Goal: Find contact information: Find contact information

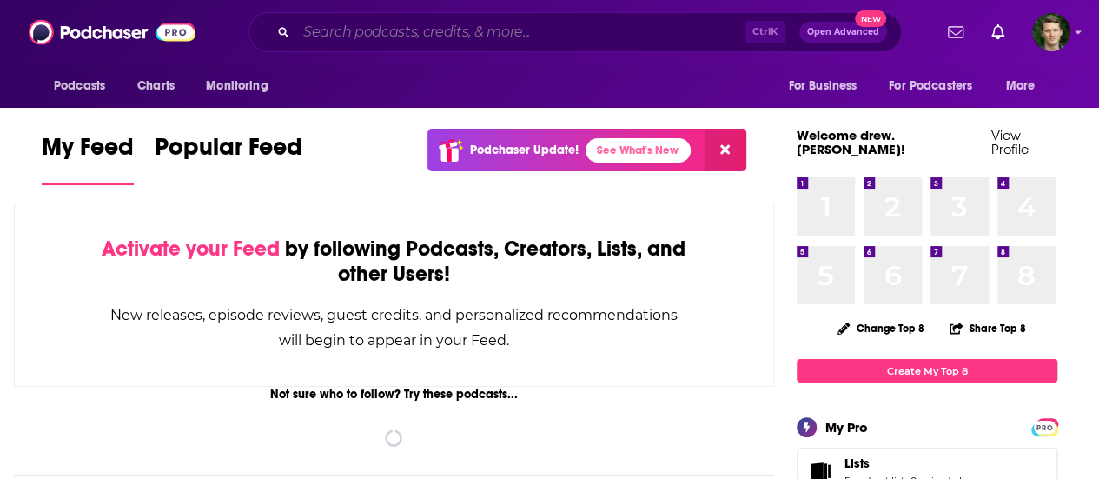
click at [519, 39] on input "Search podcasts, credits, & more..." at bounding box center [520, 32] width 448 height 28
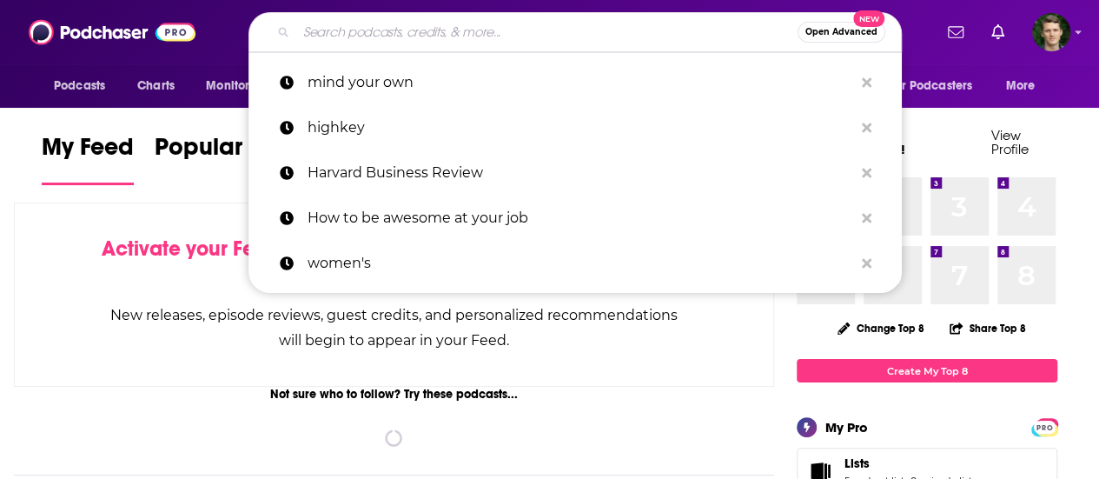
paste input "The [PERSON_NAME] Podcast"
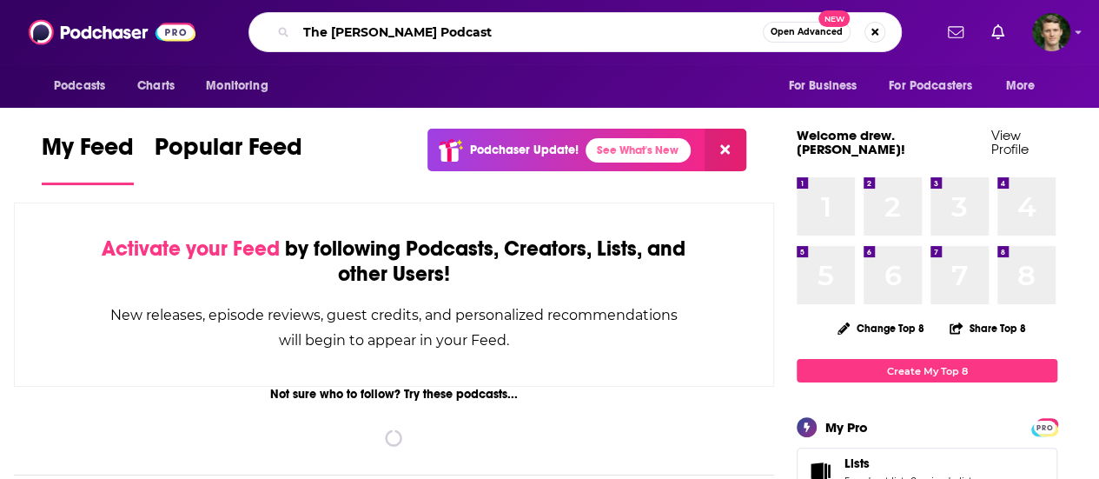
type input "The [PERSON_NAME] Podcast"
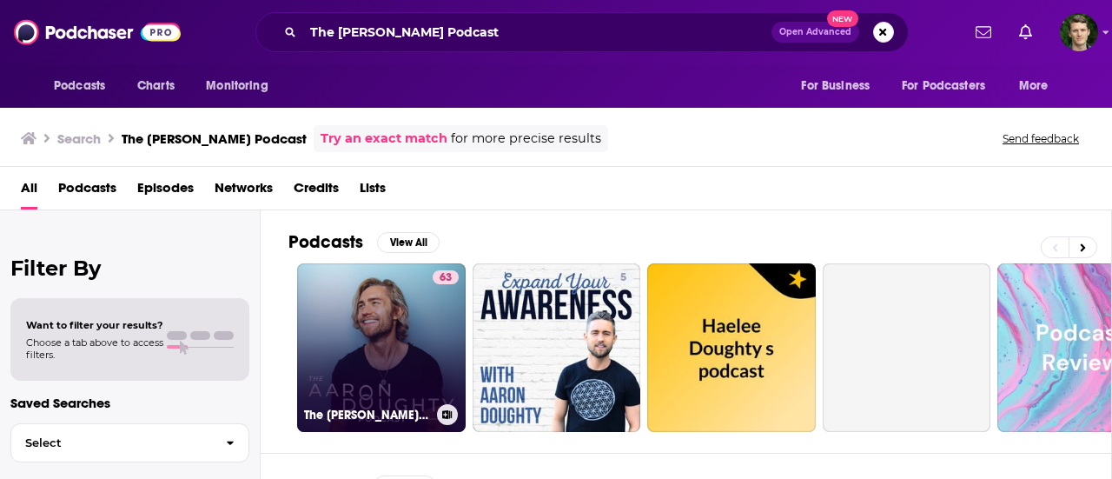
click at [438, 334] on div "63" at bounding box center [446, 337] width 26 height 134
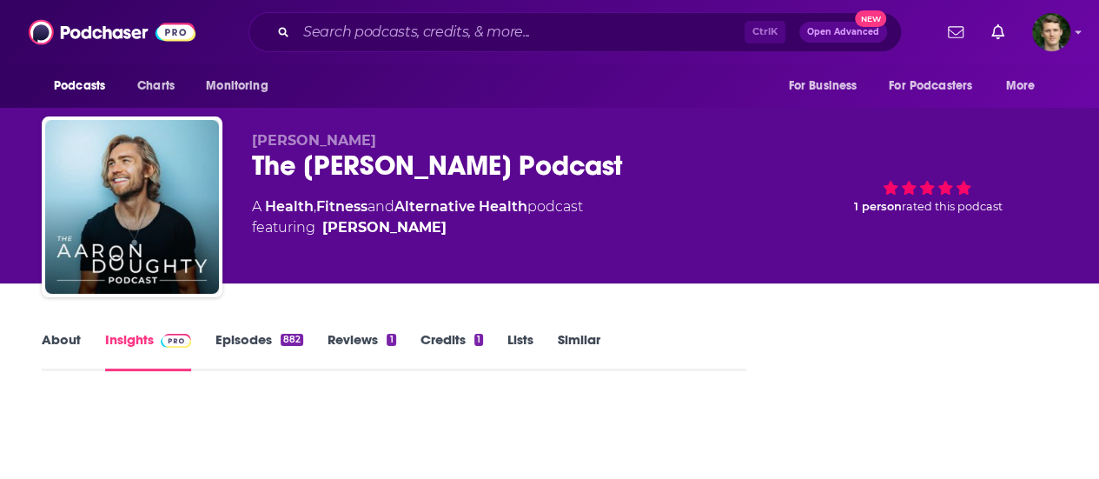
click at [438, 334] on link "Credits 1" at bounding box center [451, 351] width 63 height 40
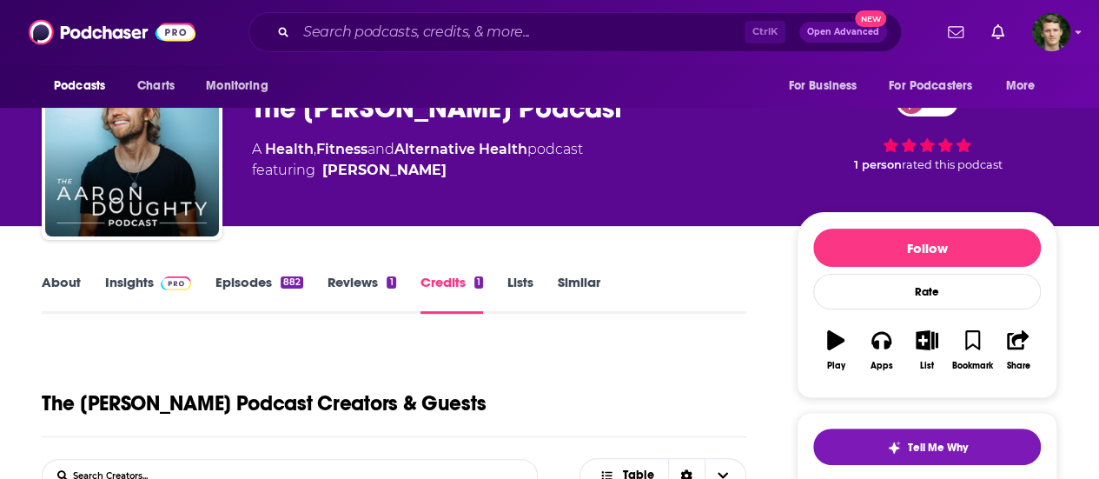
scroll to position [62, 0]
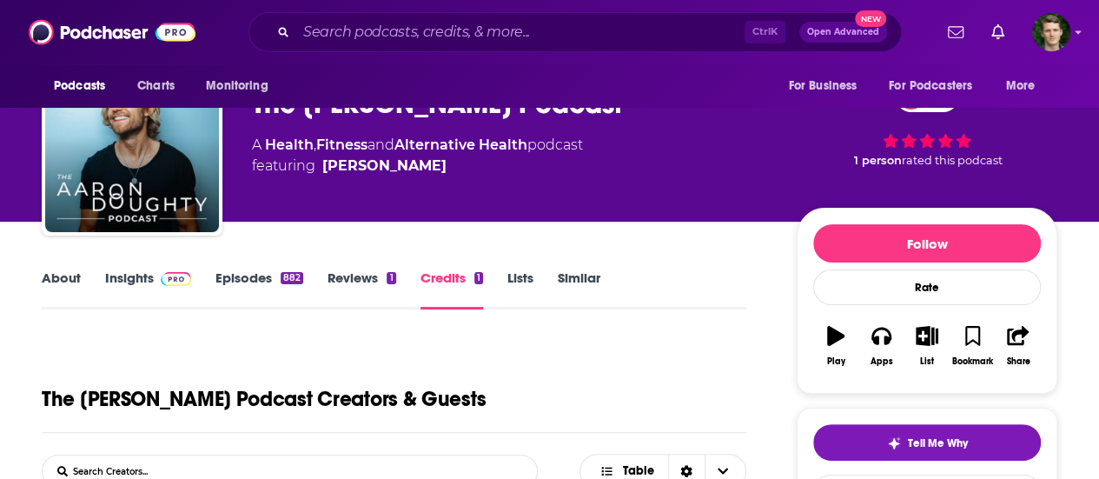
click at [69, 274] on link "About" at bounding box center [61, 289] width 39 height 40
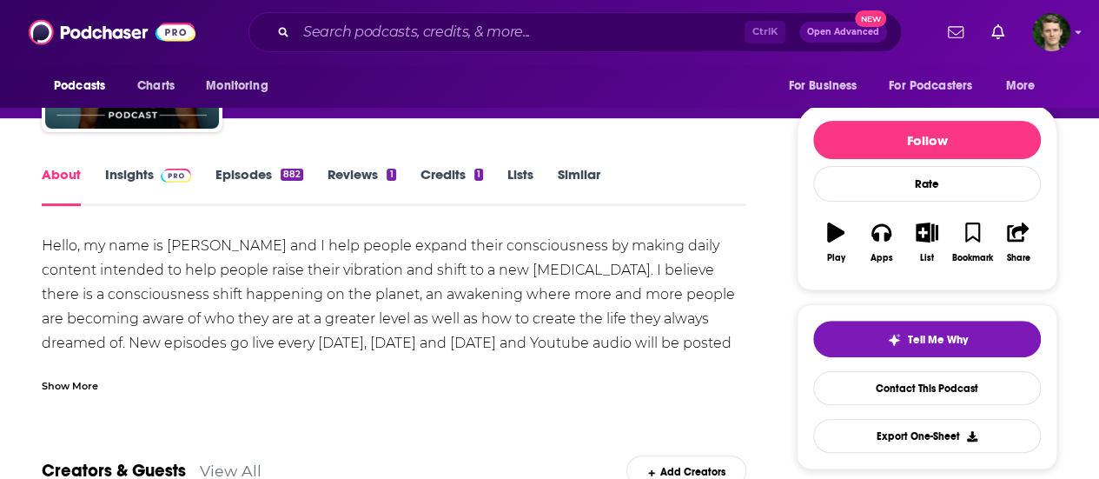
scroll to position [187, 0]
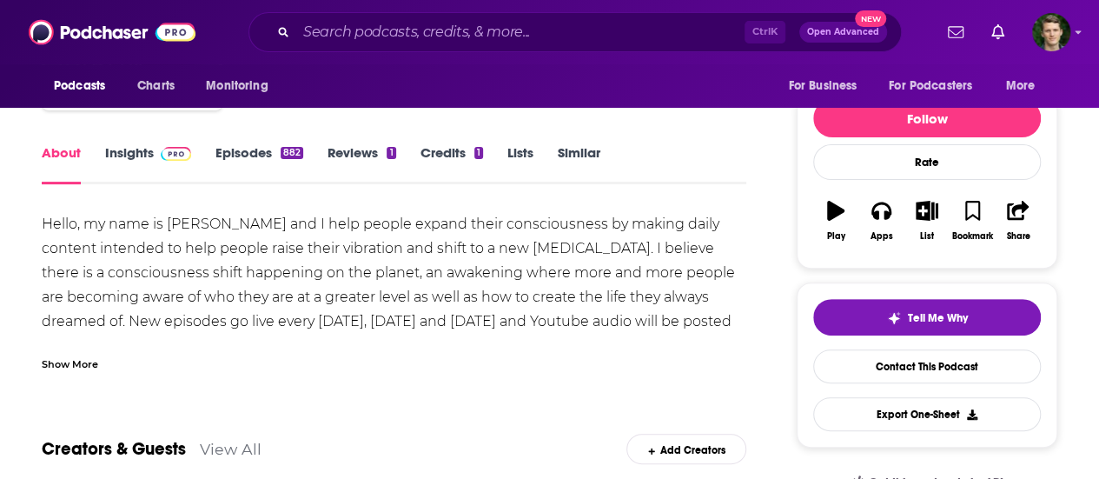
click at [77, 359] on div "Show More" at bounding box center [70, 362] width 56 height 17
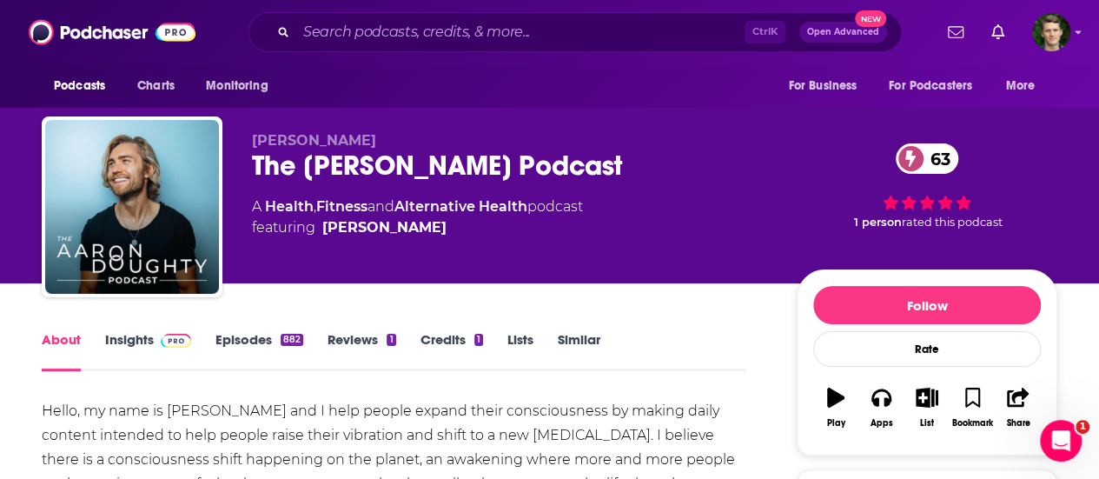
scroll to position [1, 0]
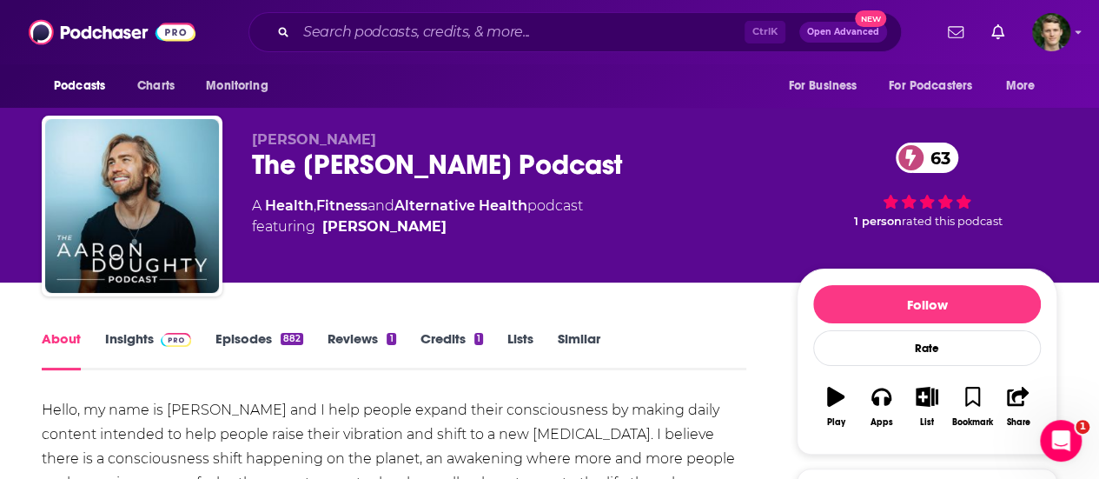
click at [436, 333] on link "Credits 1" at bounding box center [451, 350] width 63 height 40
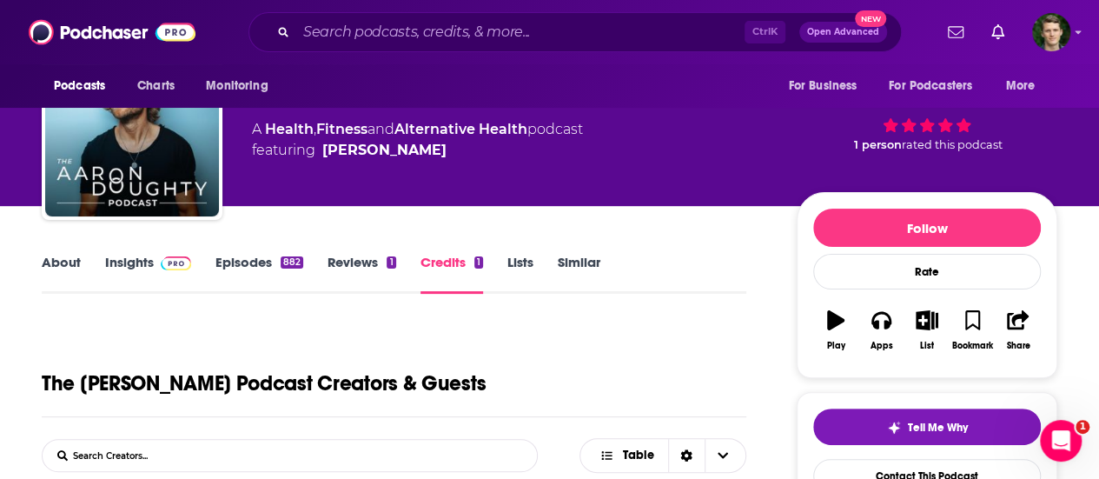
scroll to position [63, 0]
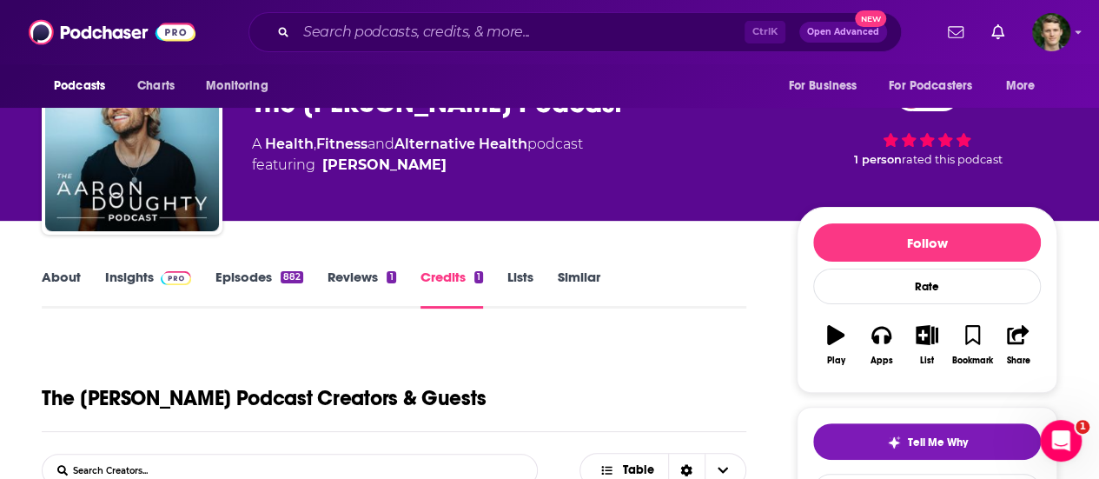
click at [246, 289] on link "Episodes 882" at bounding box center [259, 288] width 88 height 40
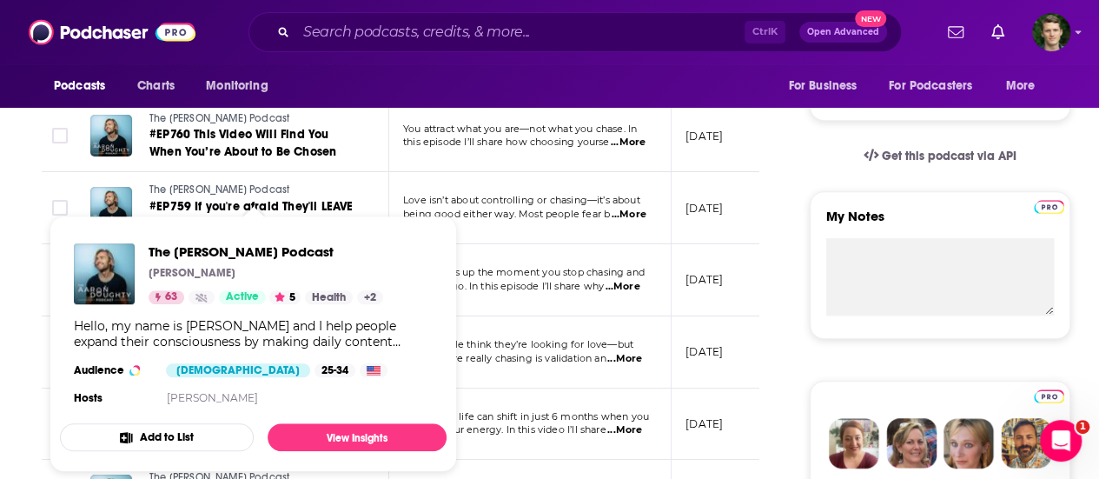
scroll to position [524, 0]
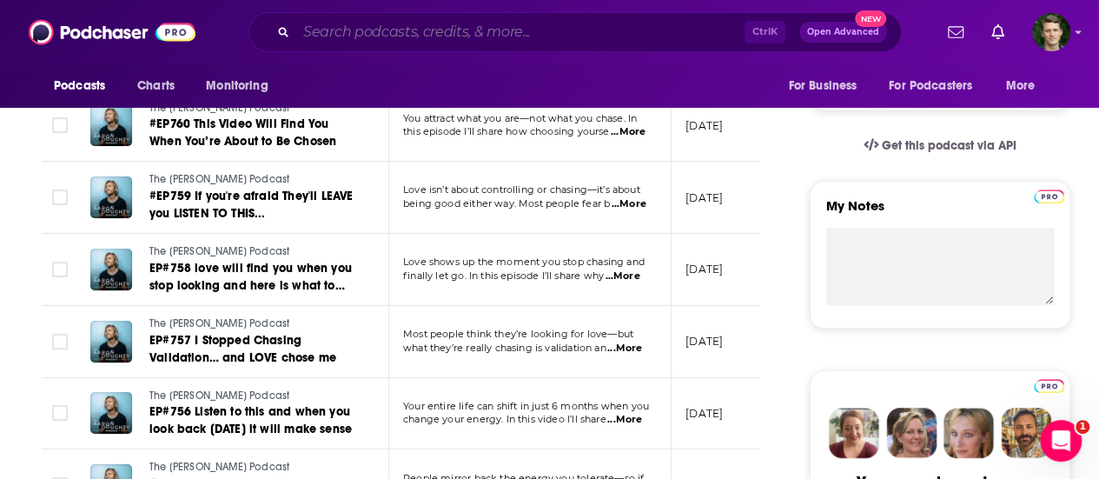
click at [422, 30] on input "Search podcasts, credits, & more..." at bounding box center [520, 32] width 448 height 28
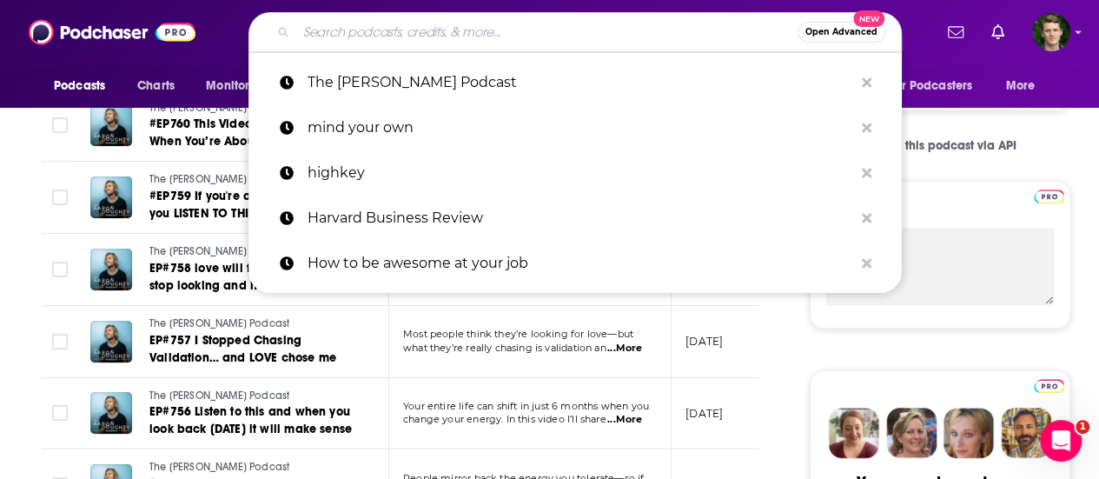
paste input "The Positive Head Podcast"
type input "The Positive Head Podcast"
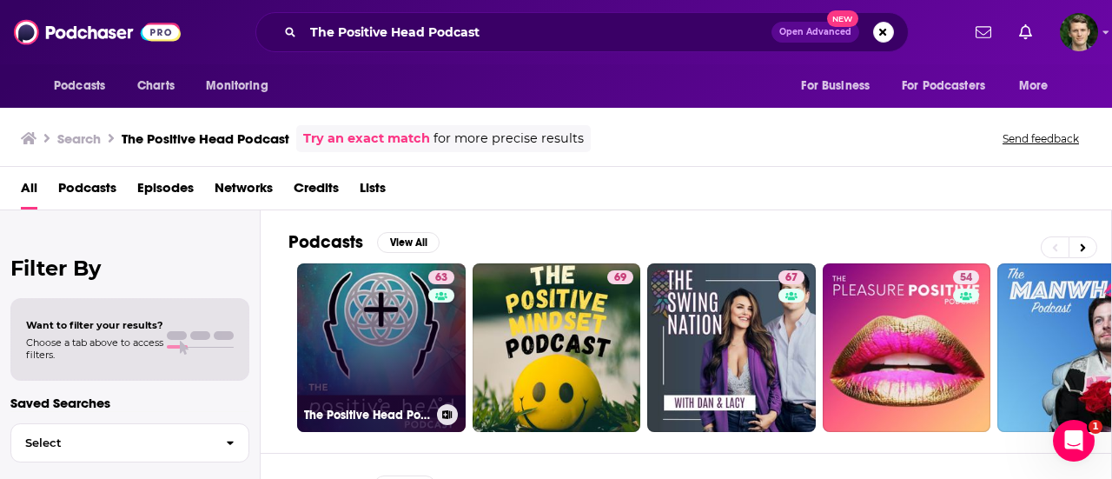
click at [428, 338] on div "63" at bounding box center [443, 337] width 30 height 134
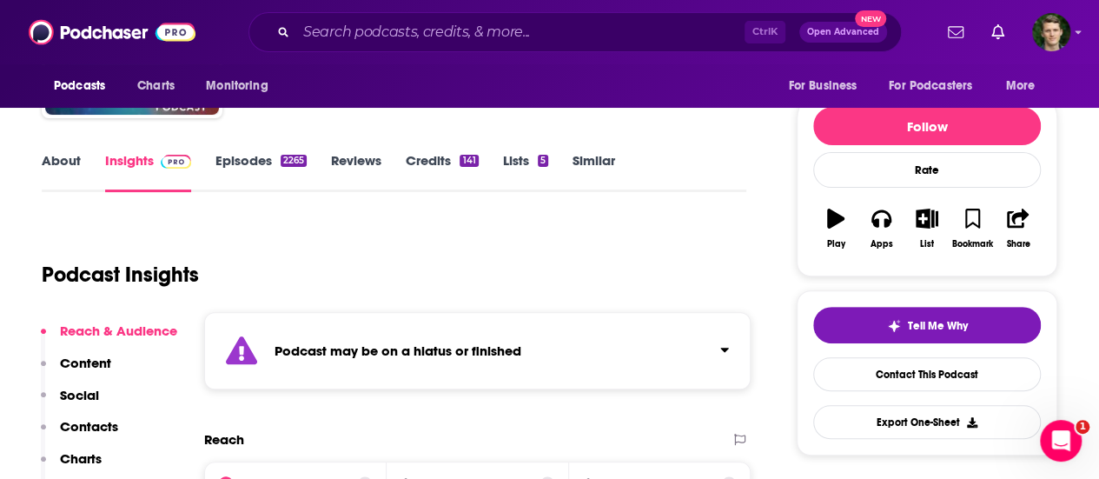
scroll to position [180, 0]
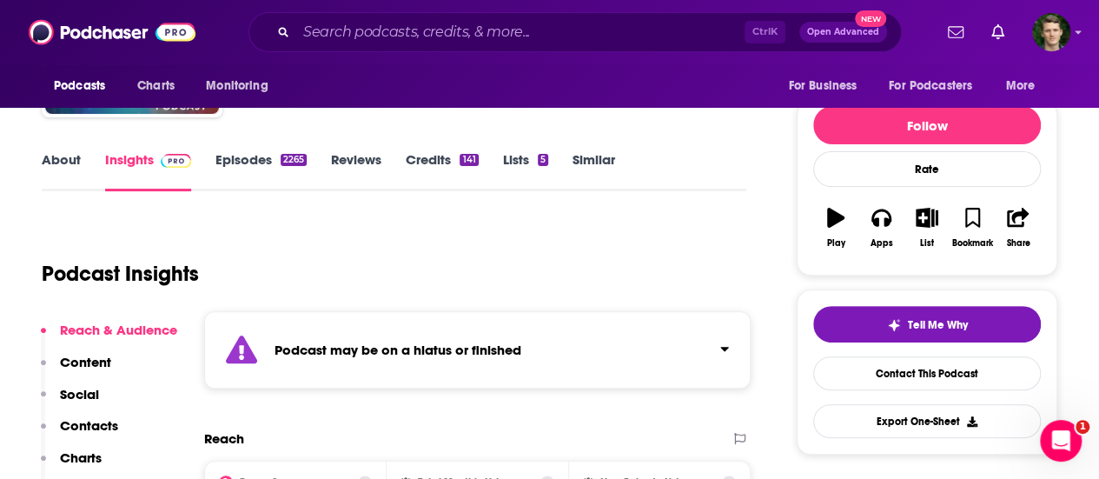
click at [268, 161] on link "Episodes 2265" at bounding box center [260, 171] width 91 height 40
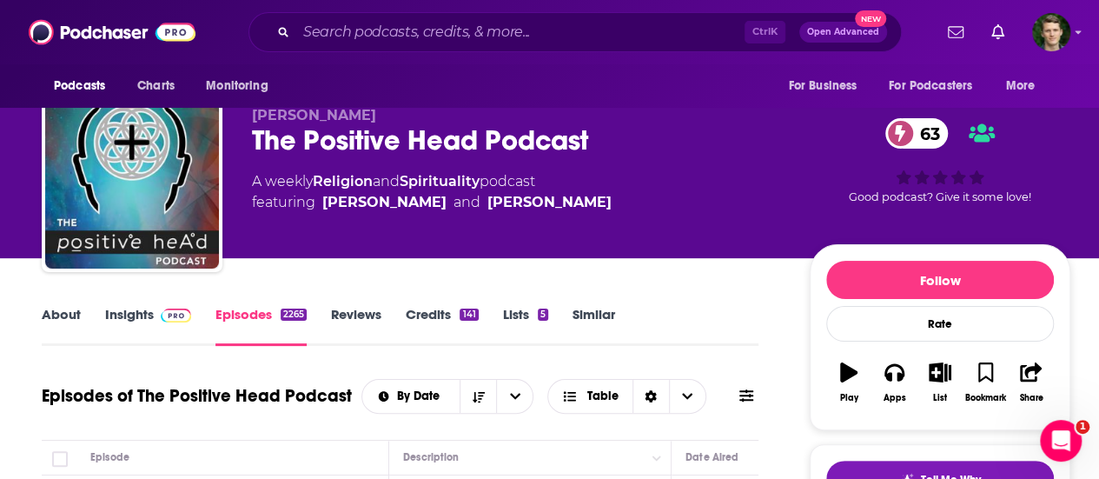
scroll to position [23, 0]
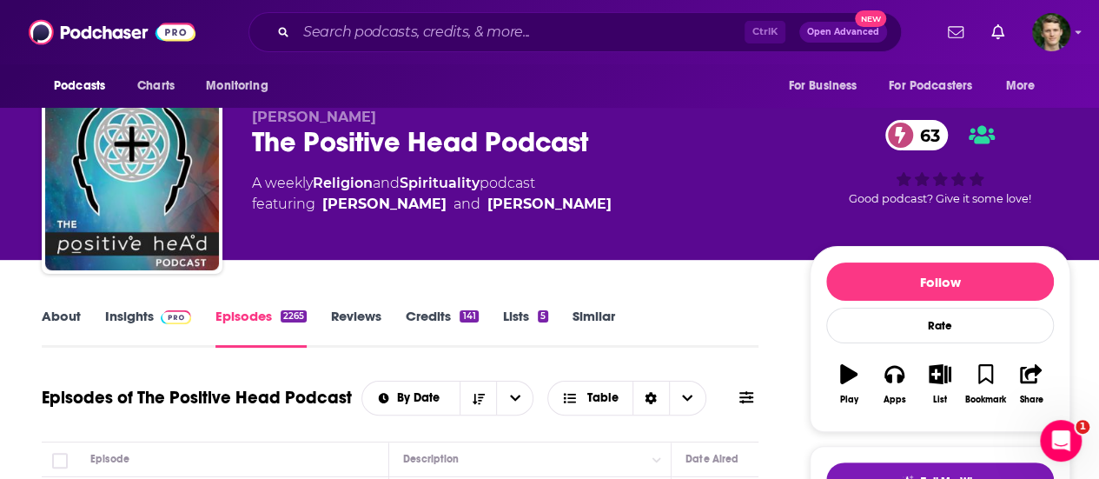
drag, startPoint x: 437, startPoint y: 314, endPoint x: 426, endPoint y: 314, distance: 11.3
click at [426, 314] on link "Credits 141" at bounding box center [442, 328] width 72 height 40
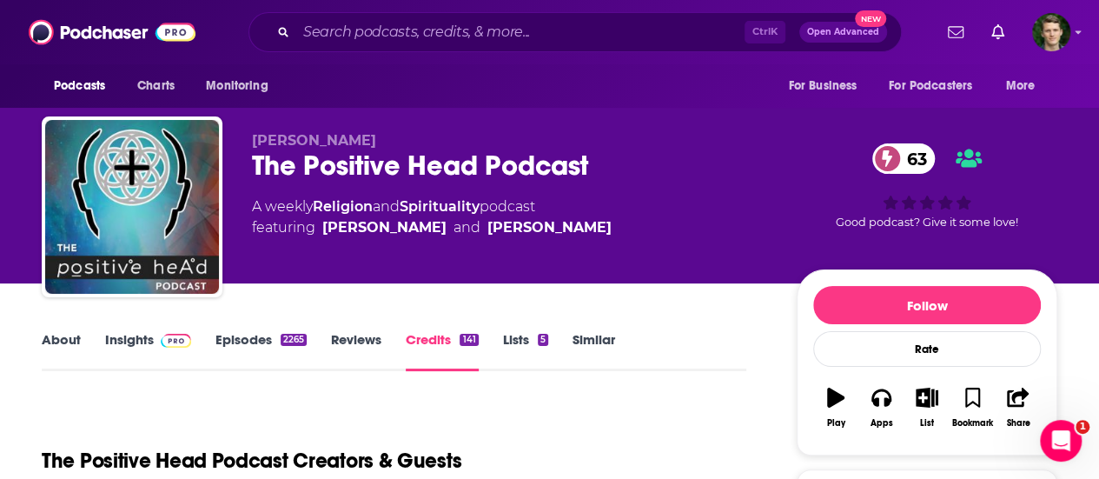
click at [140, 349] on link "Insights" at bounding box center [148, 351] width 86 height 40
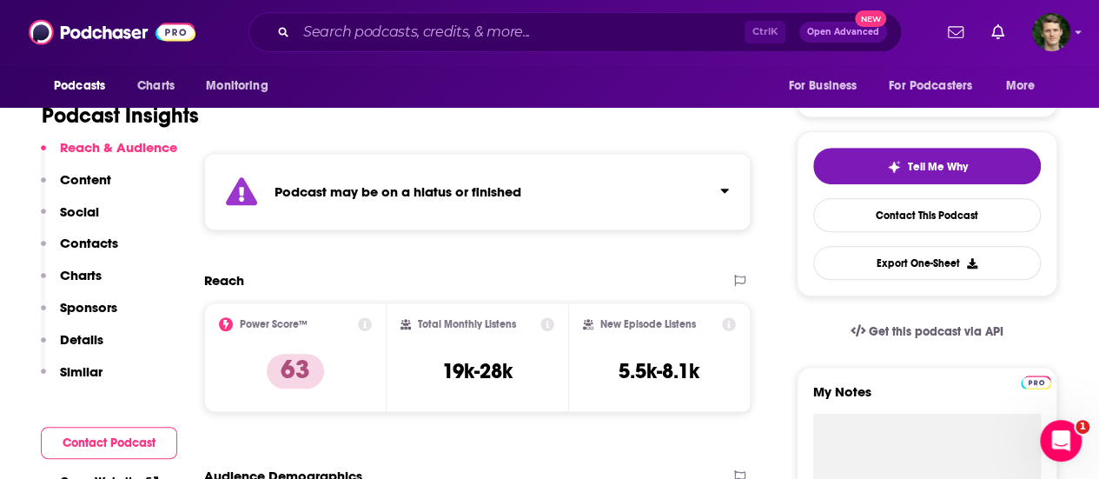
scroll to position [343, 0]
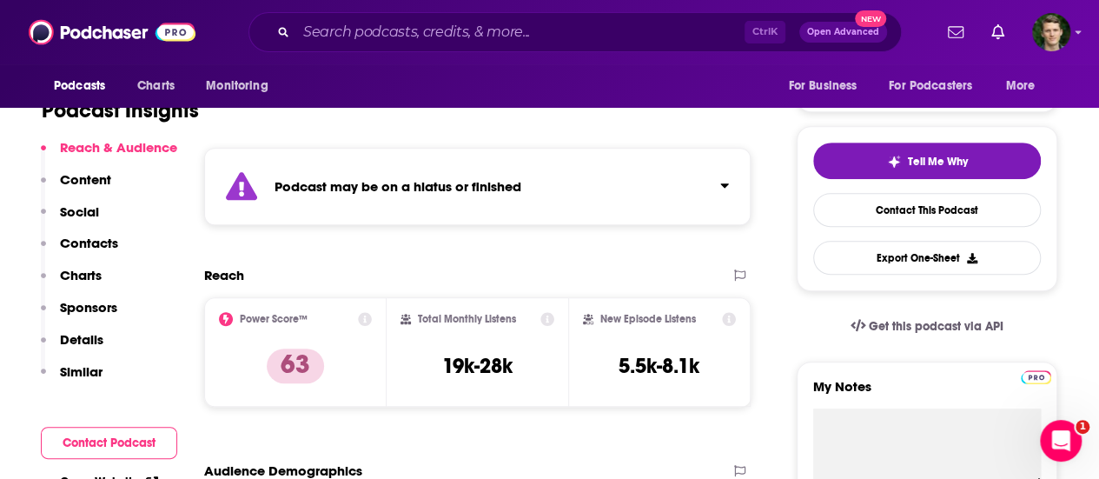
click at [86, 246] on p "Contacts" at bounding box center [89, 243] width 58 height 17
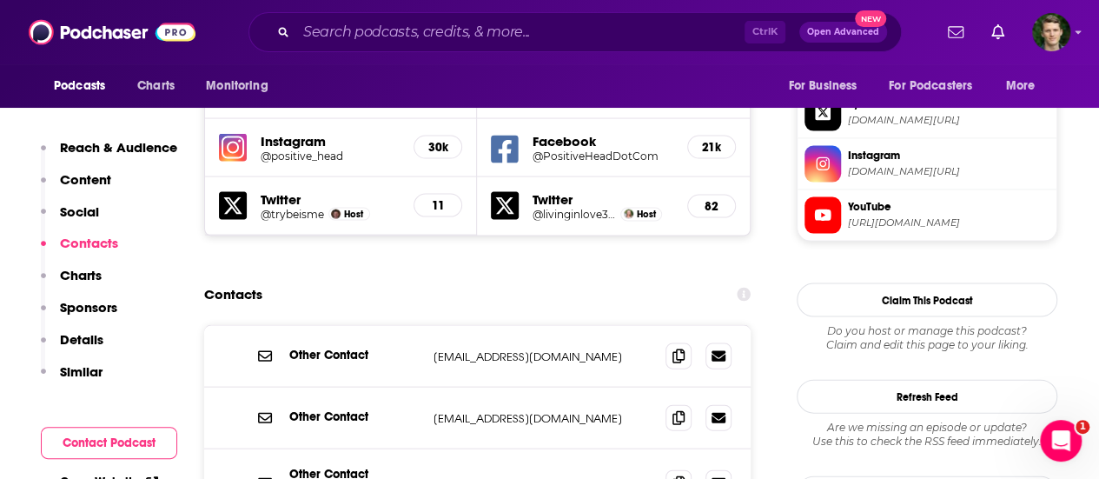
scroll to position [1731, 0]
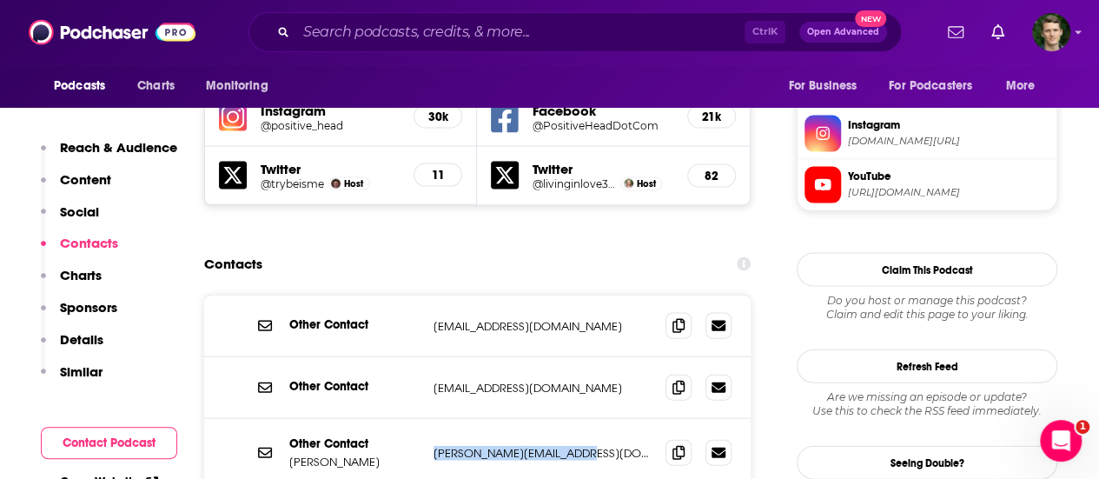
drag, startPoint x: 586, startPoint y: 352, endPoint x: 434, endPoint y: 348, distance: 151.2
click at [434, 446] on p "brandon@positivehead.com" at bounding box center [543, 453] width 218 height 15
copy p "brandon@positivehead.com"
click at [586, 30] on input "Search podcasts, credits, & more..." at bounding box center [520, 32] width 448 height 28
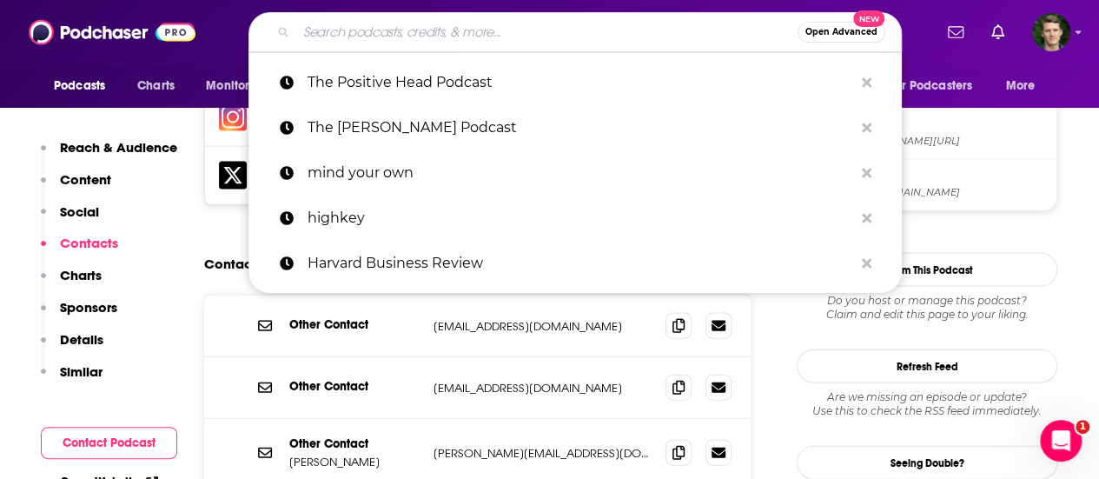
paste input "Boundless Authenticity"
type input "Boundless Authenticity"
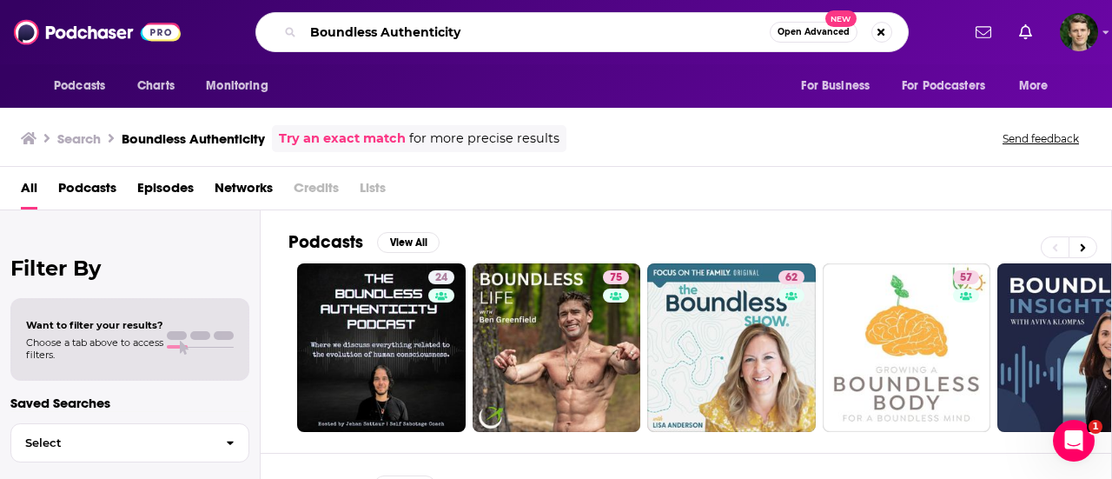
drag, startPoint x: 521, startPoint y: 34, endPoint x: 306, endPoint y: 30, distance: 215.5
click at [306, 30] on input "Boundless Authenticity" at bounding box center [536, 32] width 467 height 28
paste input "Consciousness Is All There Is"
type input "Consciousness Is All There Is"
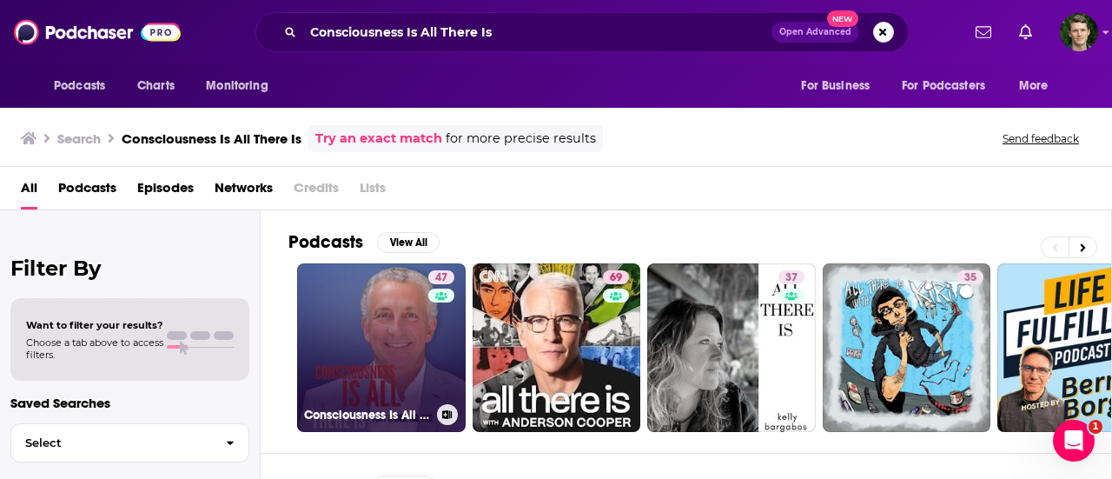
click at [419, 331] on link "47 Consciousness Is All There Is" at bounding box center [381, 347] width 169 height 169
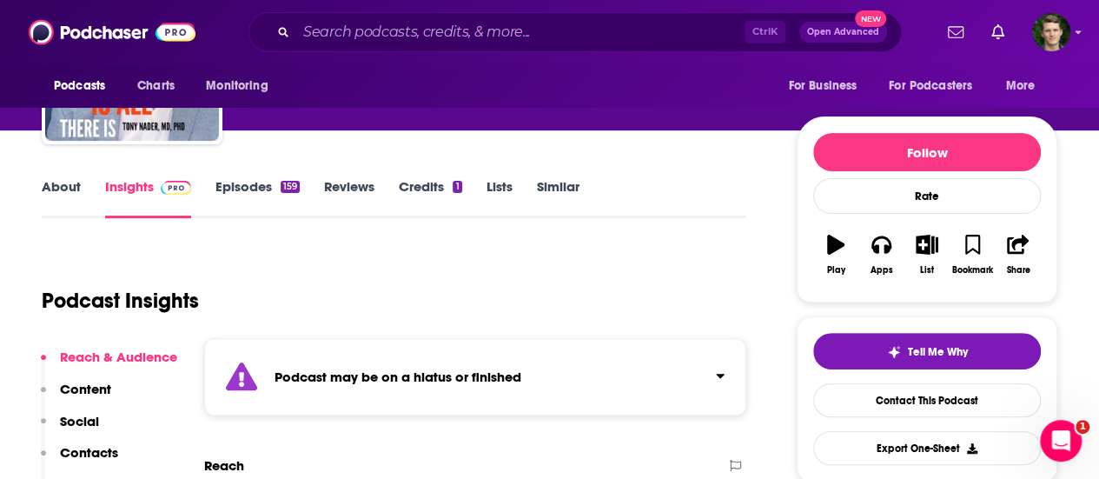
scroll to position [122, 0]
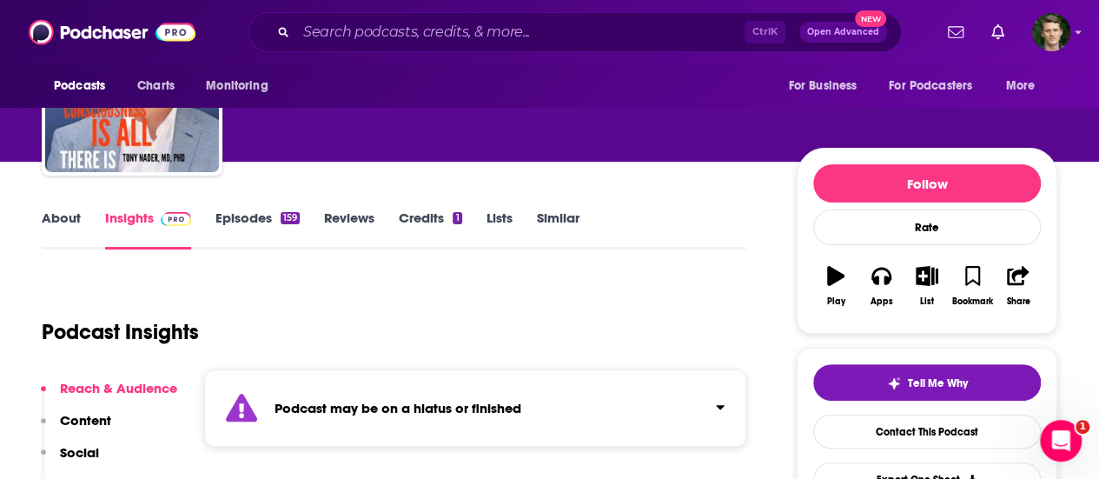
click at [251, 224] on link "Episodes 159" at bounding box center [257, 229] width 84 height 40
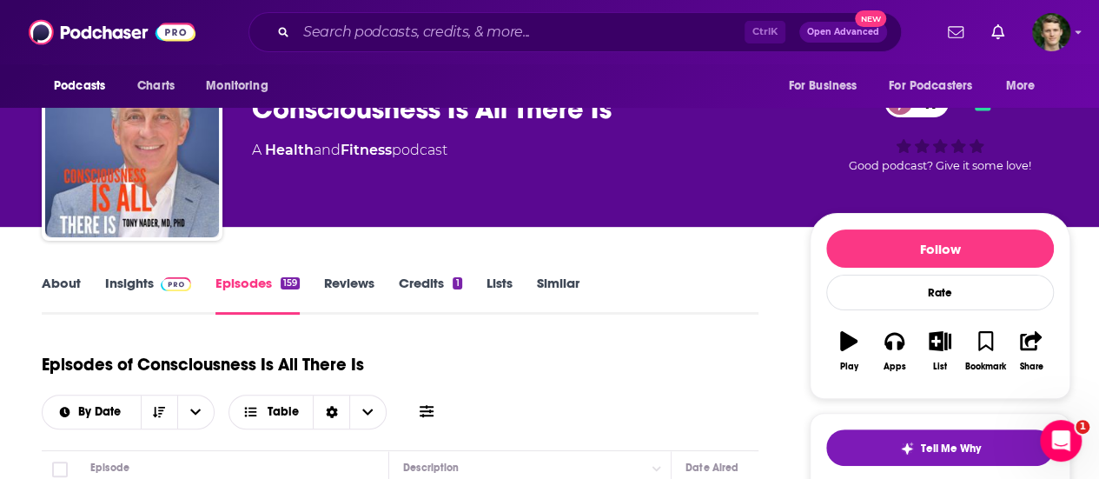
scroll to position [54, 0]
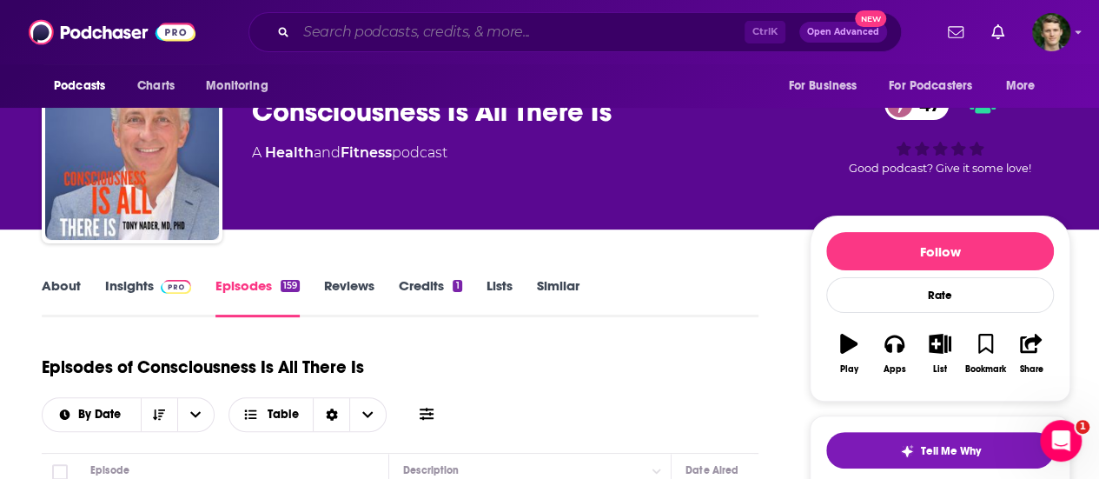
click at [523, 34] on input "Search podcasts, credits, & more..." at bounding box center [520, 32] width 448 height 28
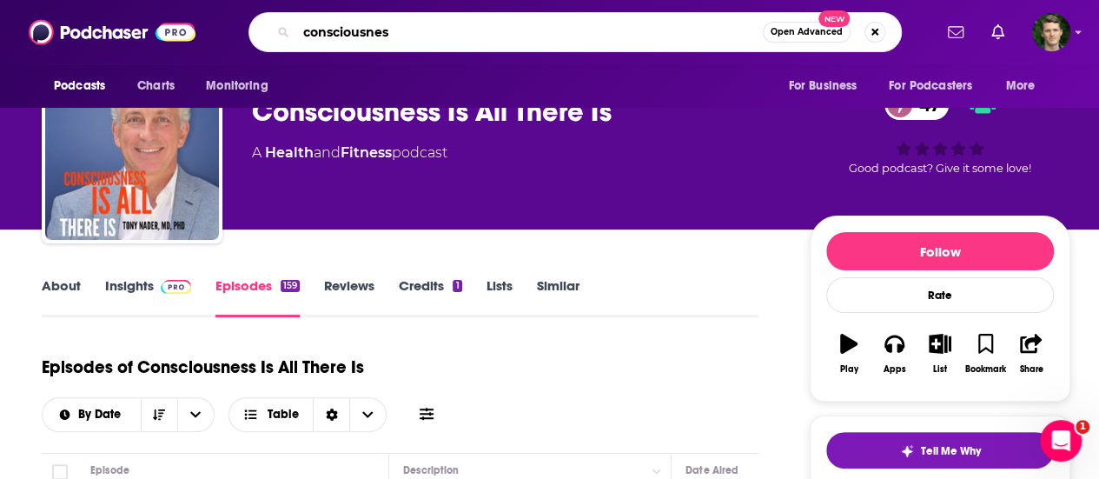
type input "consciousness"
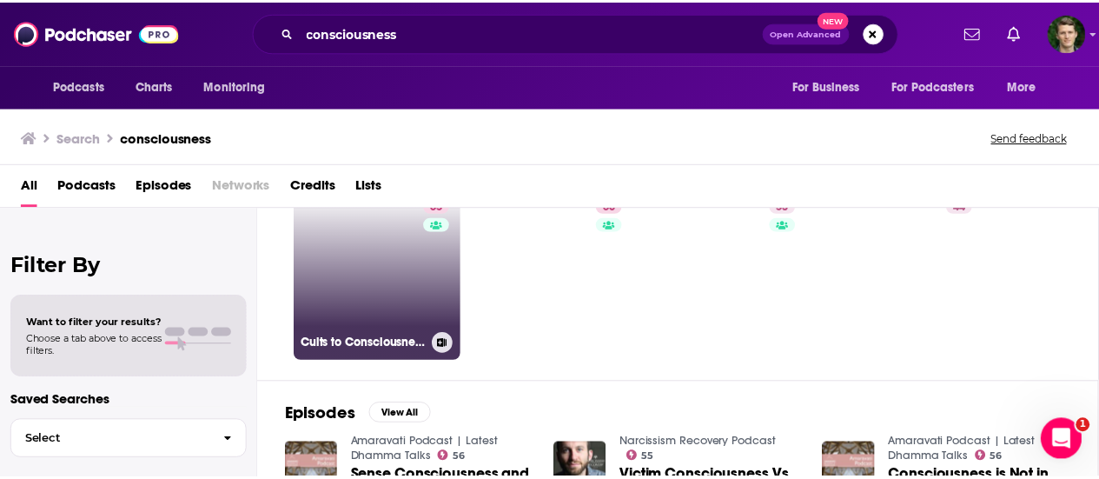
scroll to position [116, 0]
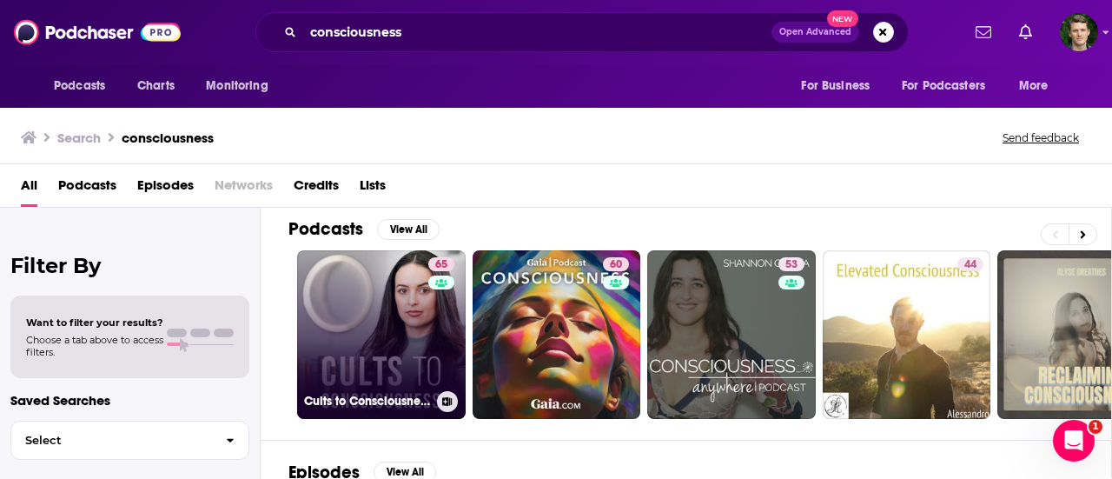
click at [406, 327] on link "65 Cults to Consciousness" at bounding box center [381, 334] width 169 height 169
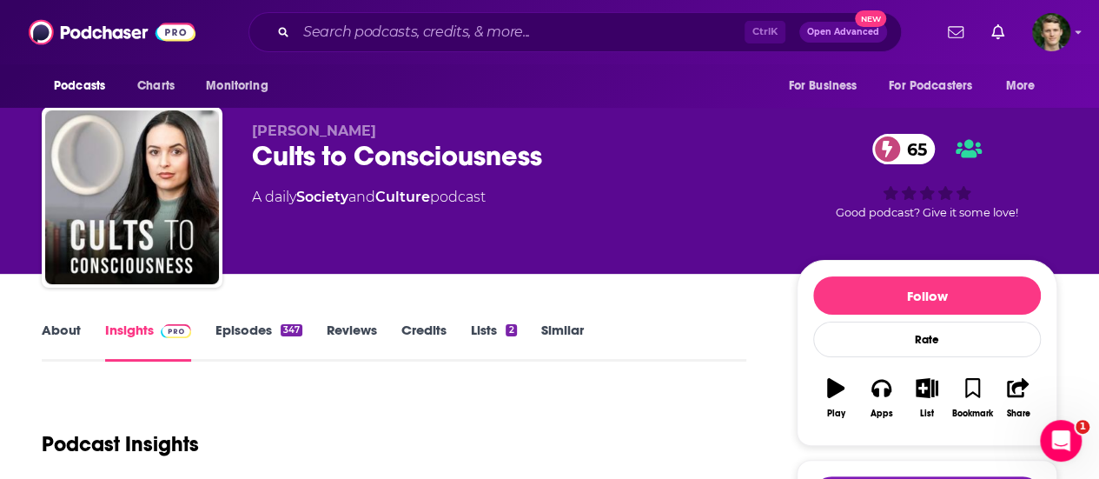
scroll to position [43, 0]
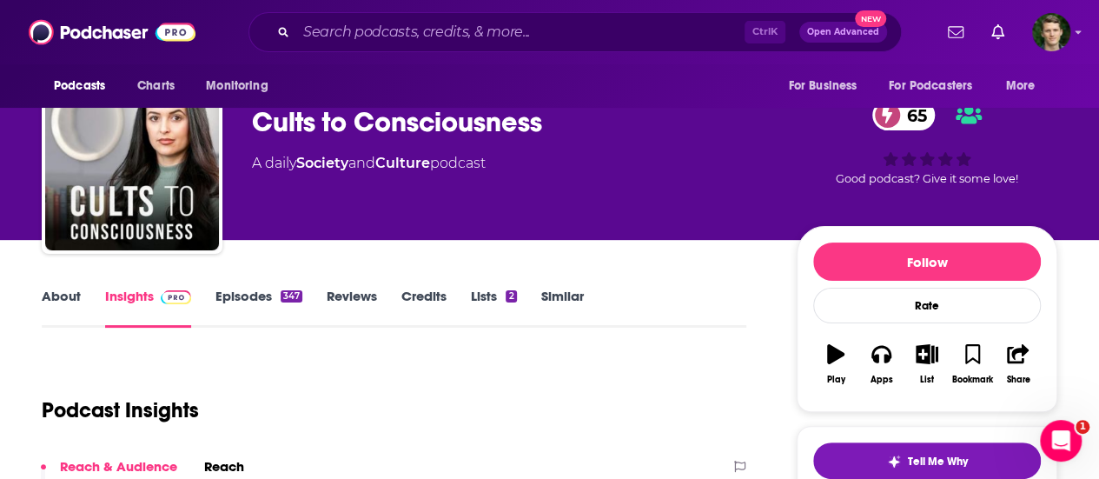
click at [50, 289] on link "About" at bounding box center [61, 308] width 39 height 40
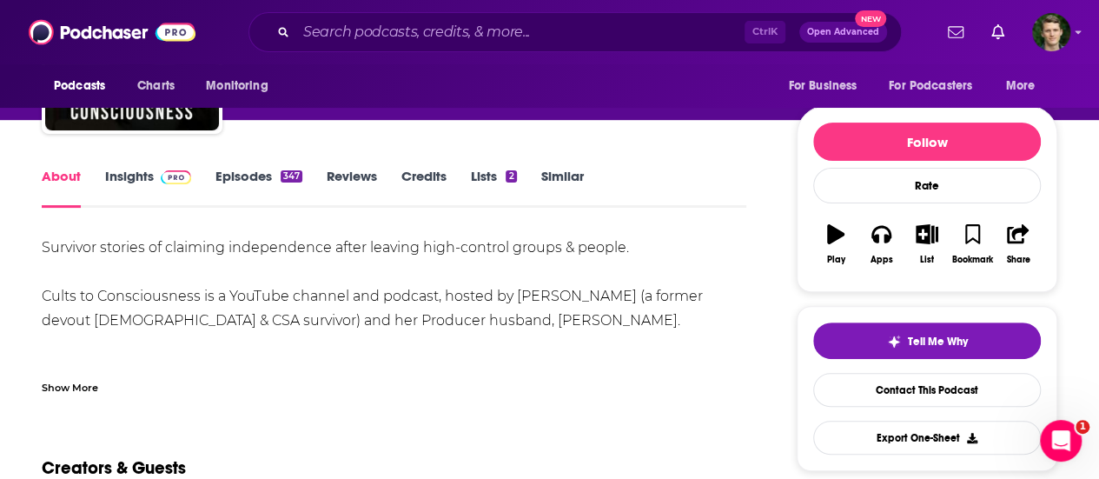
scroll to position [166, 0]
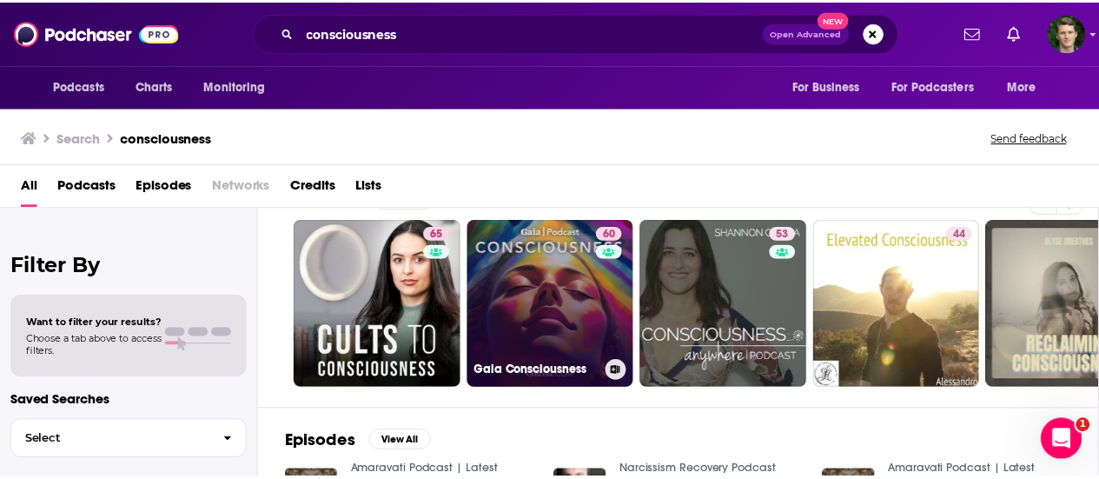
scroll to position [145, 0]
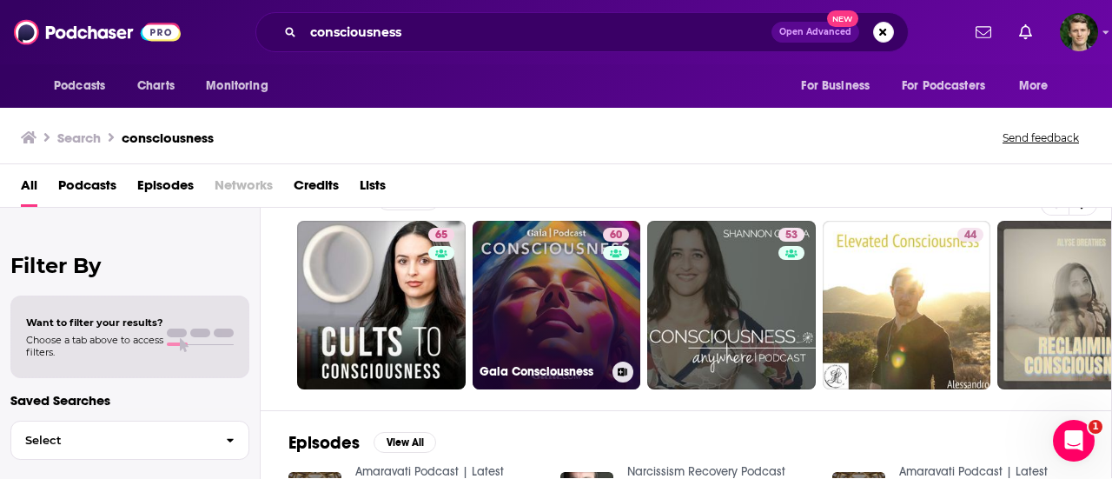
click at [576, 294] on link "60 Gaia Consciousness" at bounding box center [557, 305] width 169 height 169
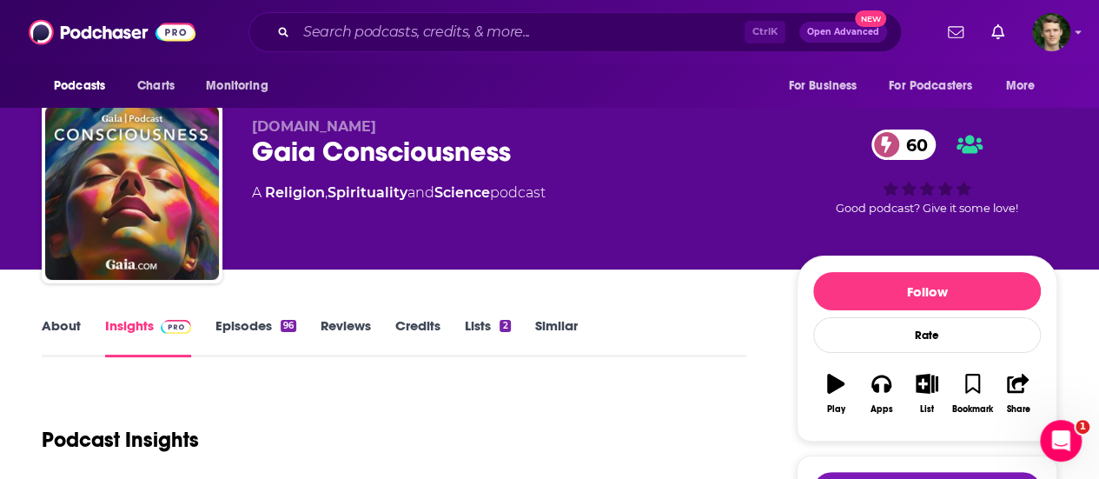
scroll to position [16, 0]
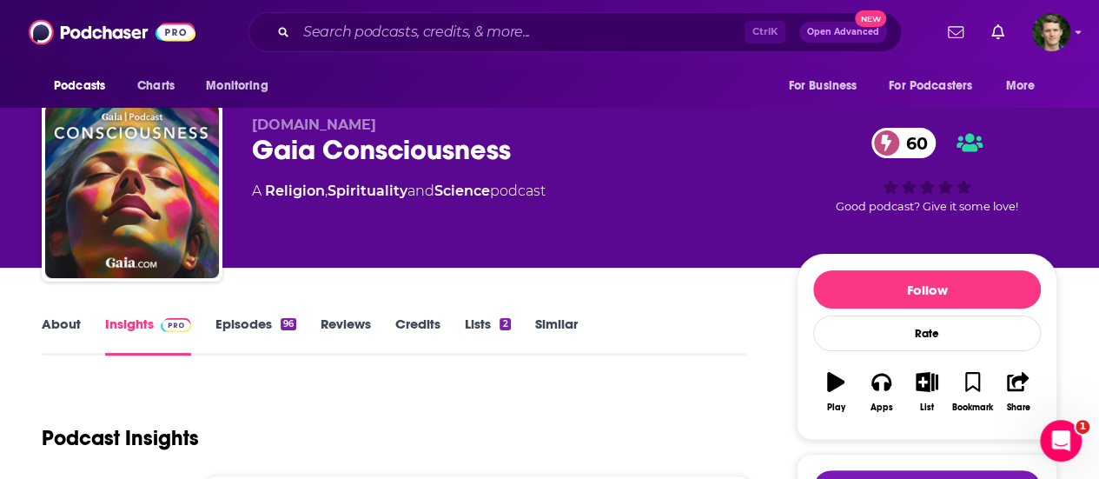
click at [45, 324] on link "About" at bounding box center [61, 335] width 39 height 40
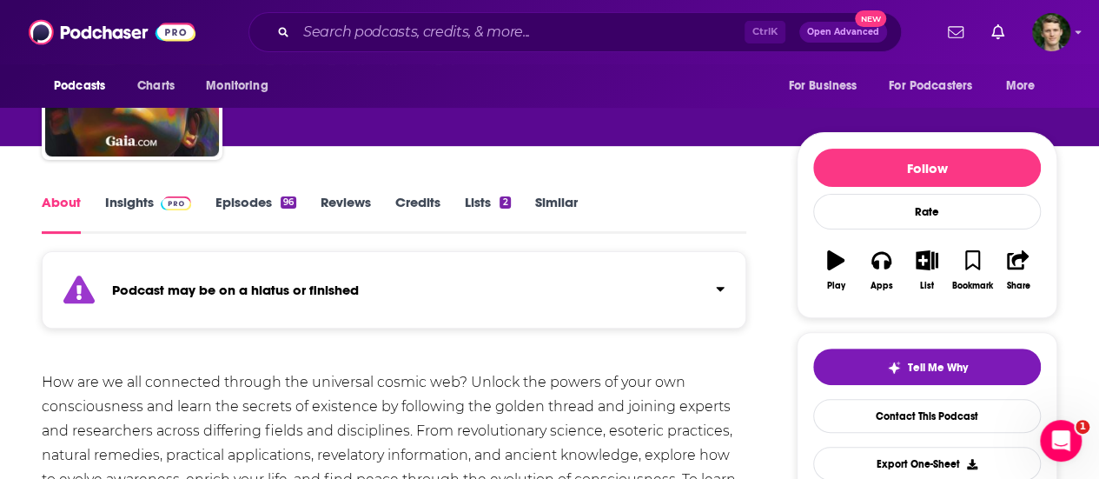
scroll to position [270, 0]
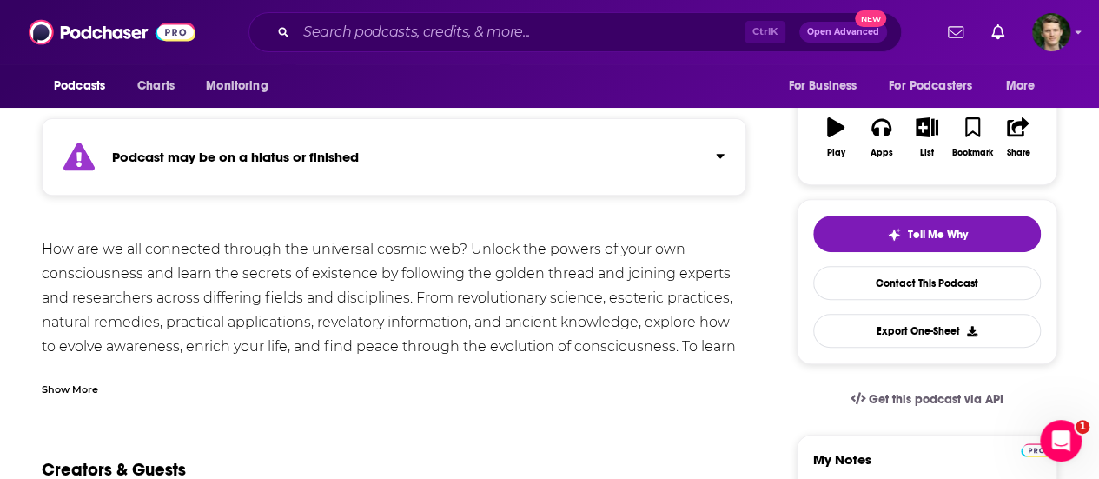
click at [89, 381] on div "Show More" at bounding box center [70, 388] width 56 height 17
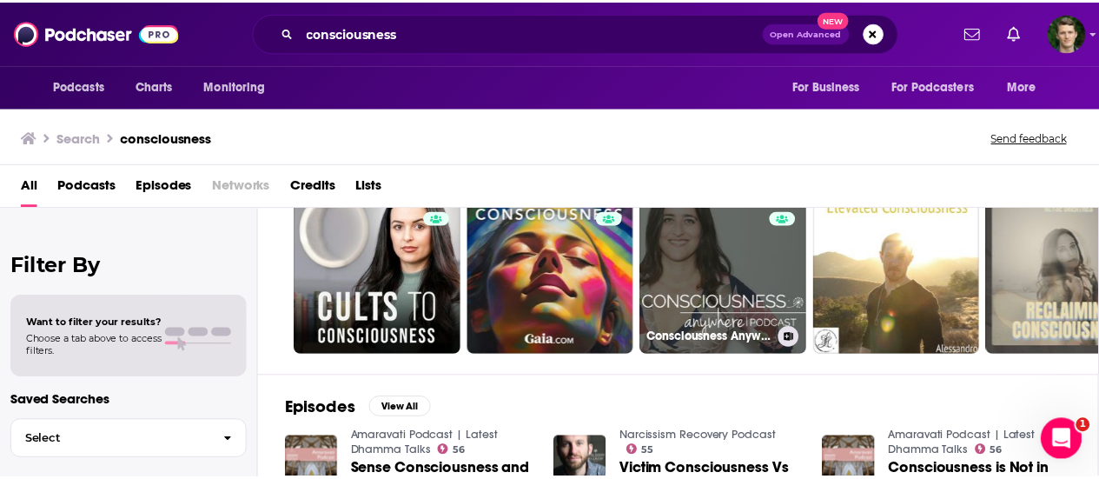
scroll to position [181, 0]
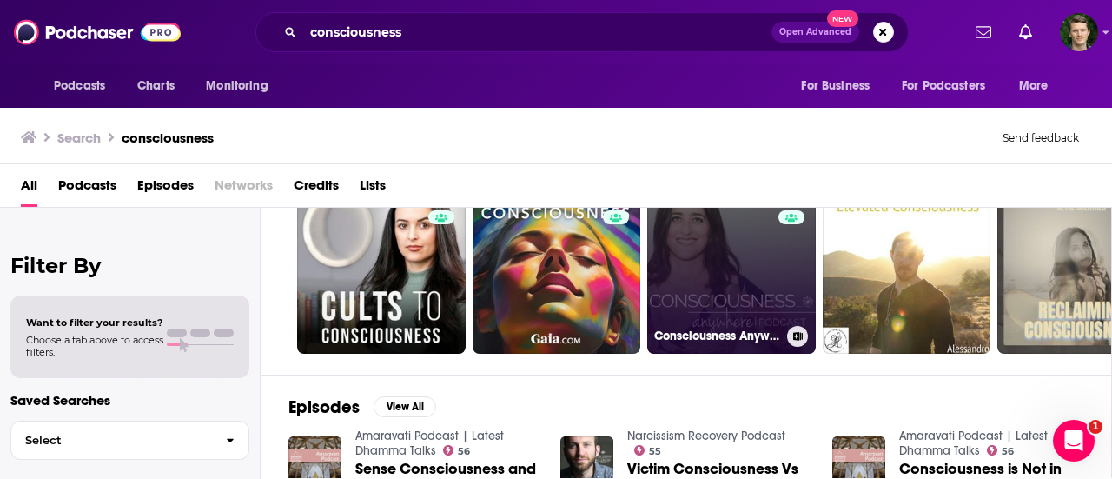
click at [731, 257] on link "53 Consciousness Anywhere" at bounding box center [731, 269] width 169 height 169
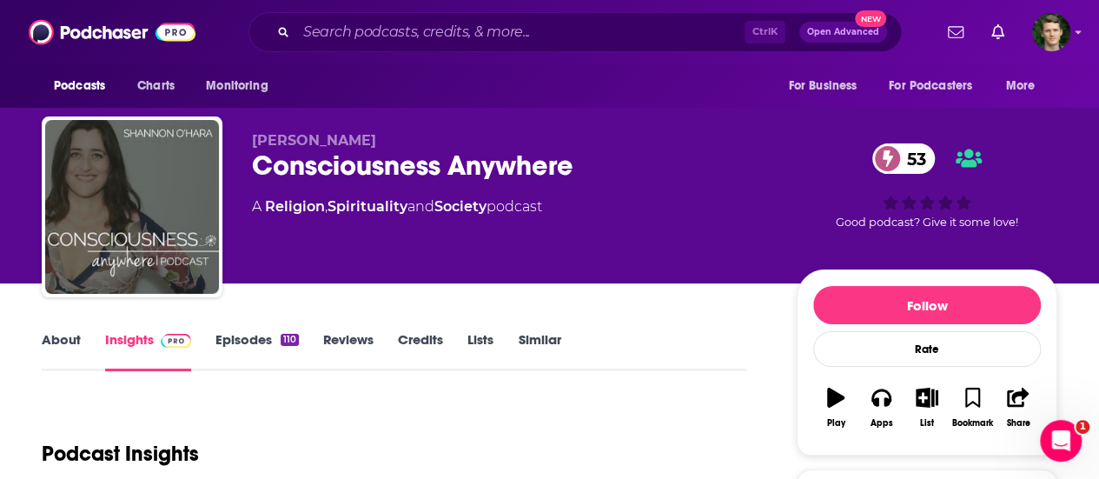
click at [75, 343] on link "About" at bounding box center [61, 351] width 39 height 40
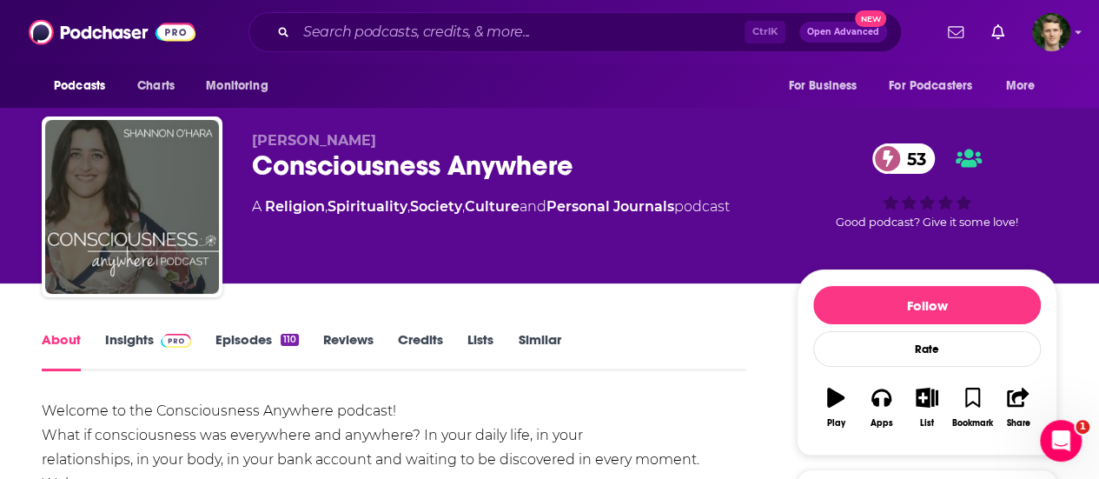
scroll to position [135, 0]
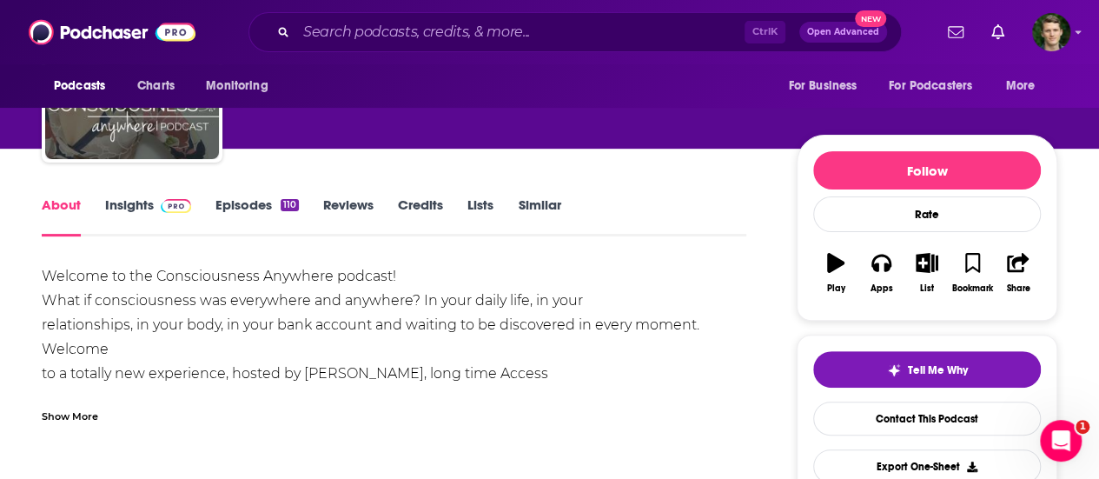
click at [420, 214] on link "Credits" at bounding box center [420, 216] width 45 height 40
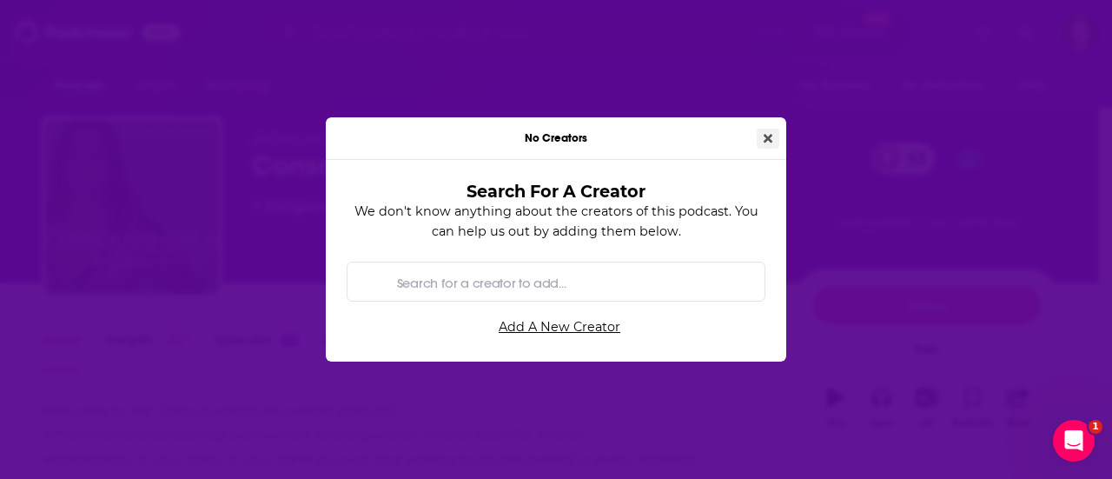
click at [774, 131] on button "Close" at bounding box center [768, 139] width 23 height 20
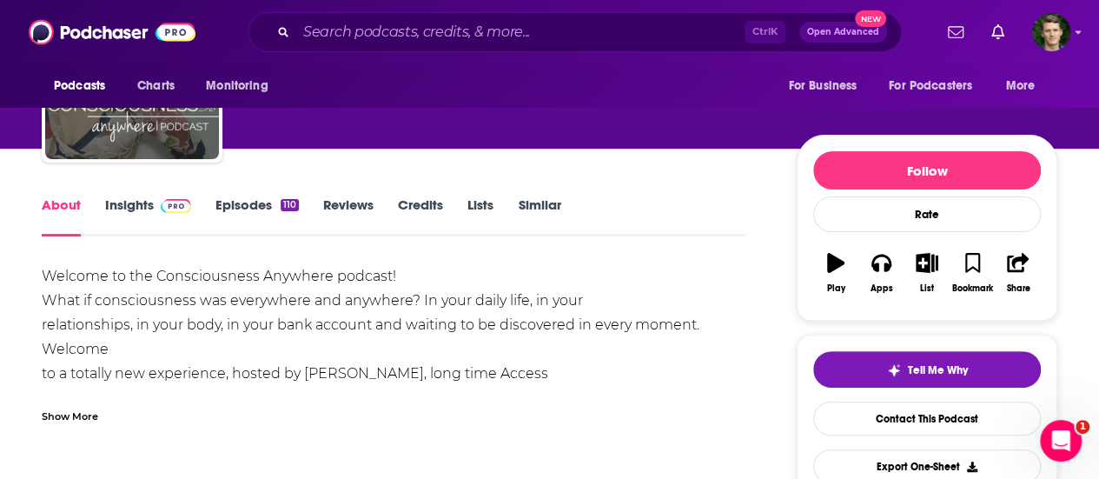
scroll to position [136, 0]
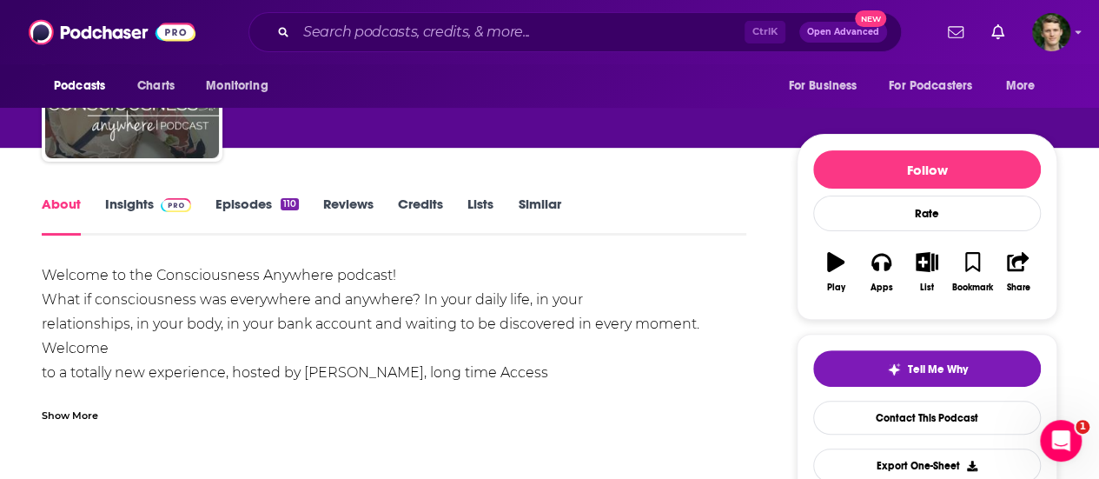
click at [154, 209] on span at bounding box center [172, 203] width 37 height 17
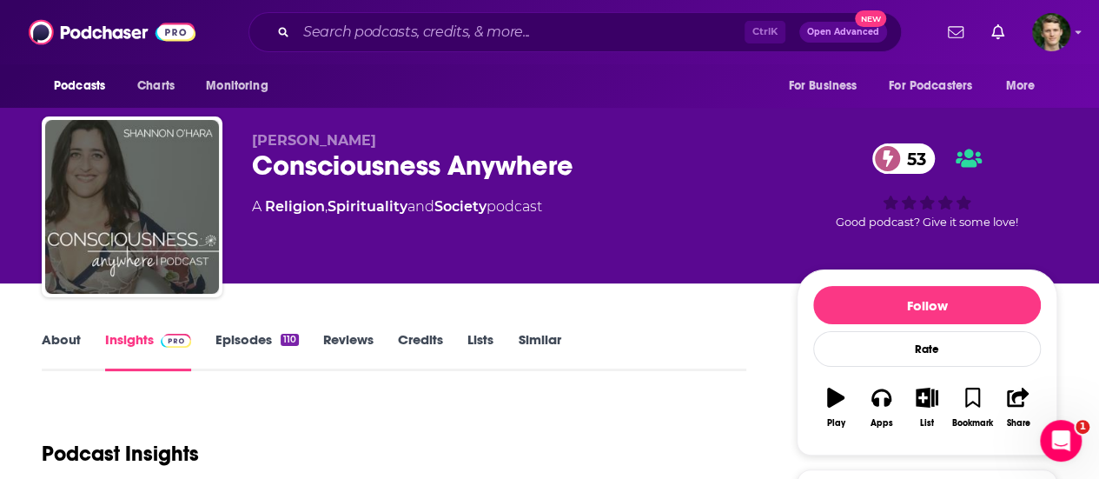
scroll to position [354, 0]
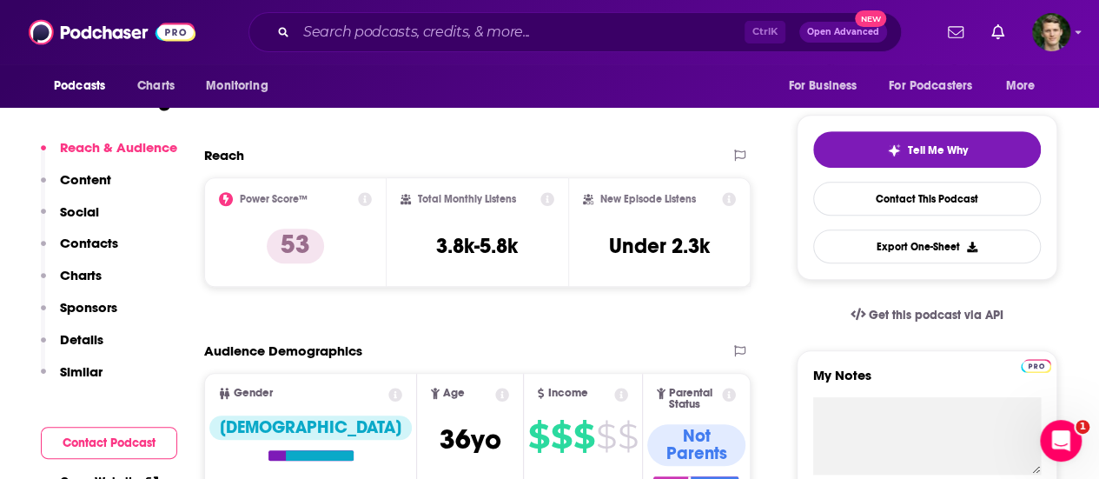
click at [103, 251] on p "Contacts" at bounding box center [89, 243] width 58 height 17
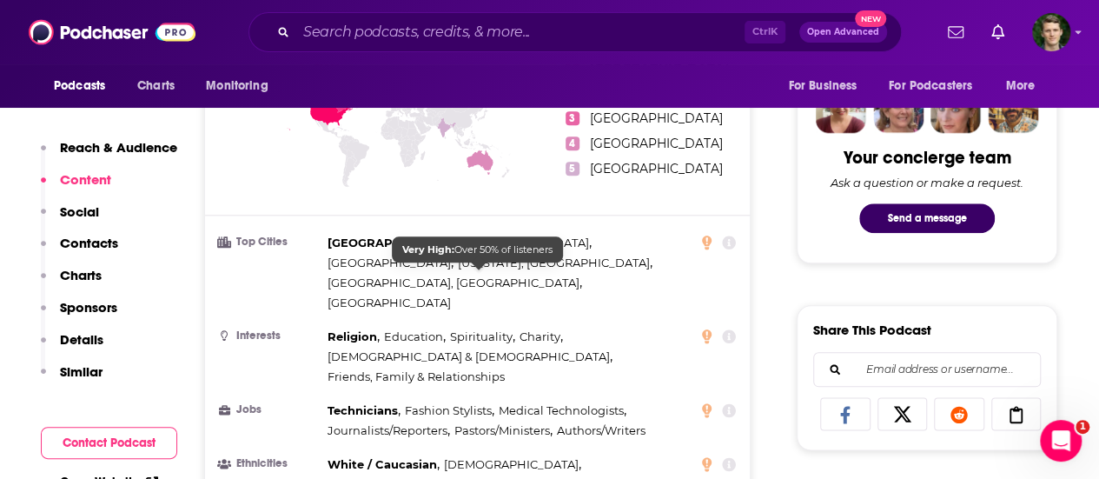
scroll to position [848, 0]
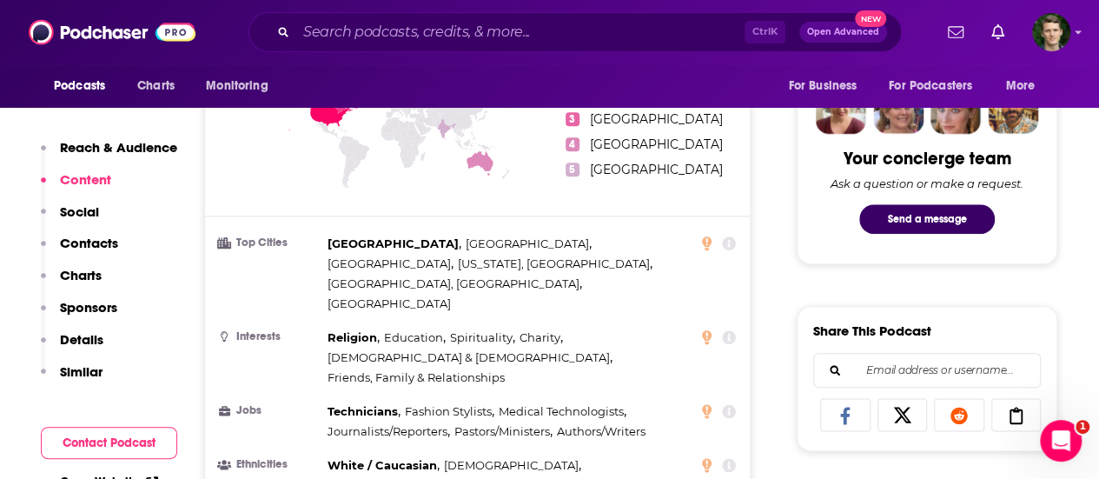
click at [95, 349] on button "Details" at bounding box center [72, 347] width 63 height 32
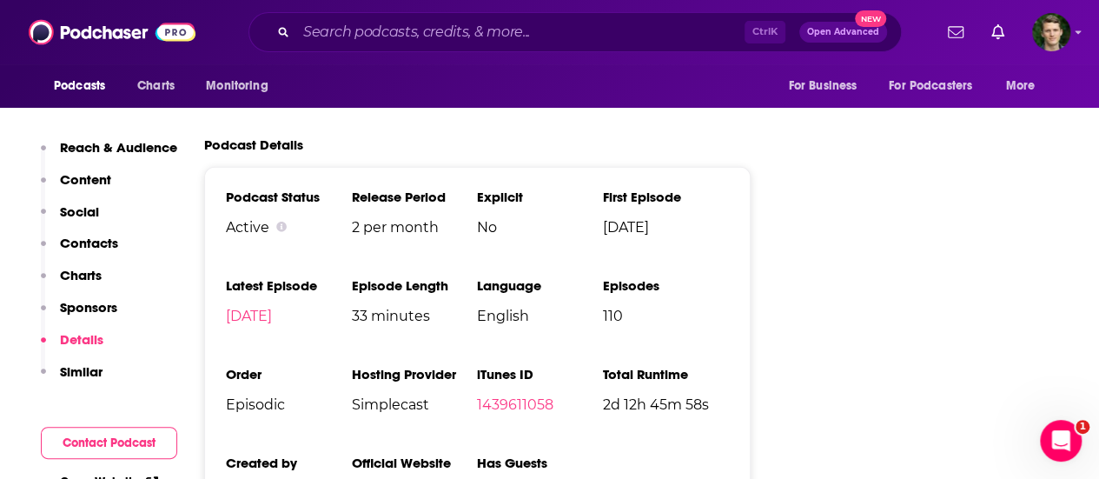
scroll to position [2403, 0]
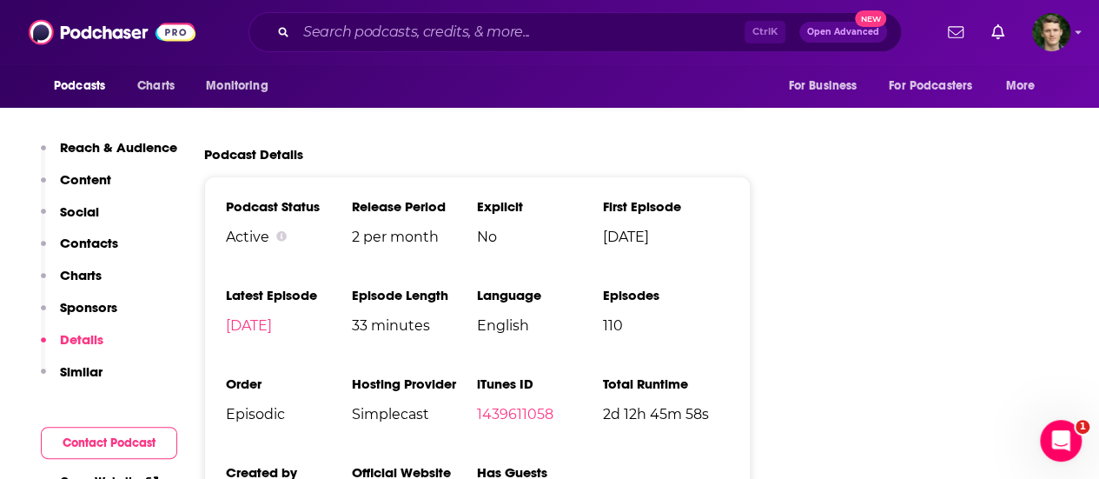
click at [96, 245] on p "Contacts" at bounding box center [89, 243] width 58 height 17
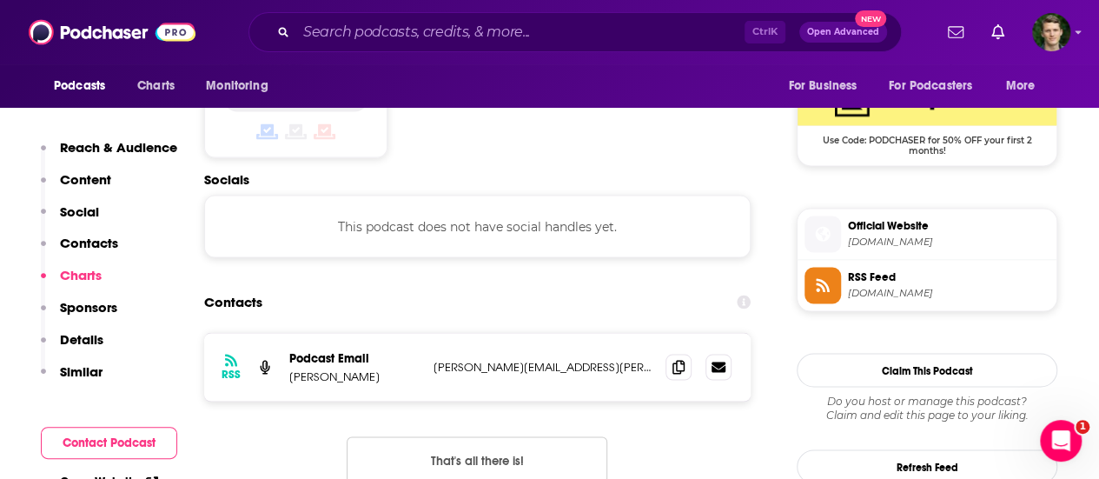
scroll to position [1433, 0]
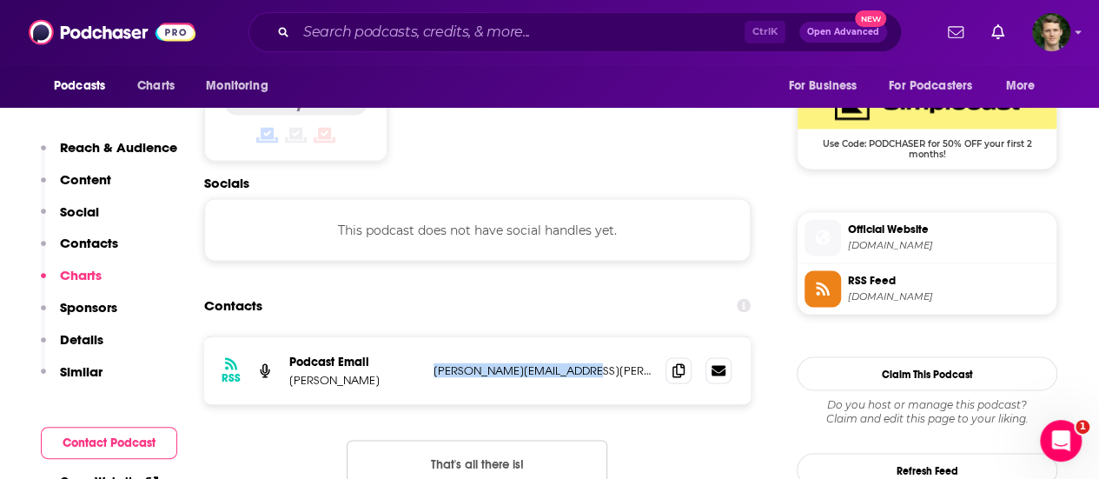
drag, startPoint x: 599, startPoint y: 265, endPoint x: 431, endPoint y: 262, distance: 168.6
click at [431, 336] on div "RSS Podcast Email Shannon O’Hara shannon@shannon-ohara.com shannon@shannon-ohar…" at bounding box center [477, 370] width 546 height 68
copy p "shannon@shannon-ohara.com"
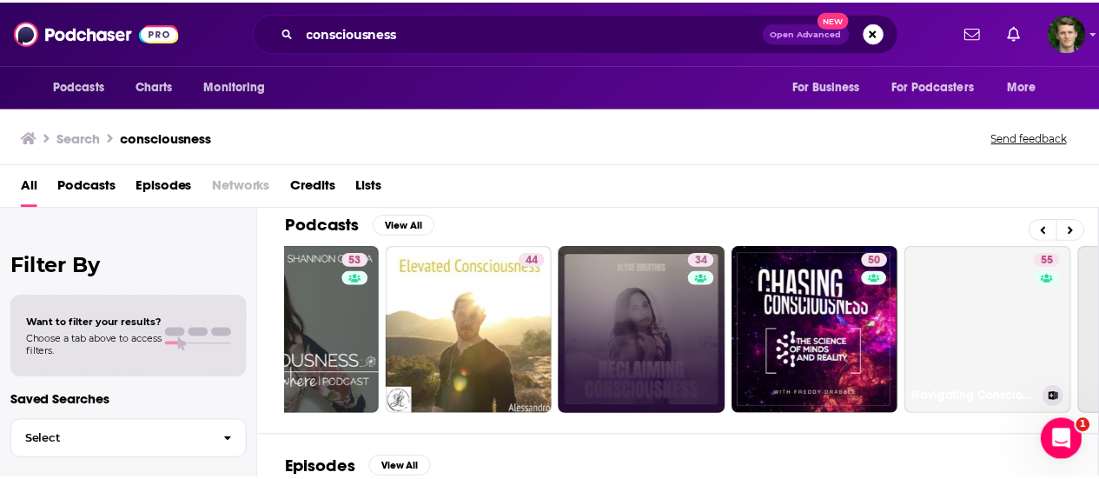
scroll to position [0, 437]
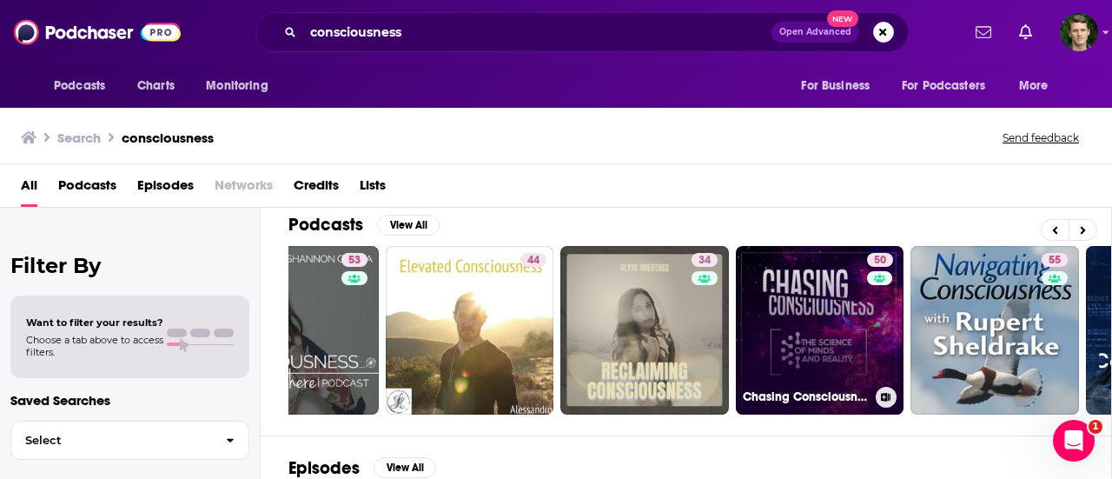
click at [880, 319] on div "50" at bounding box center [882, 320] width 30 height 134
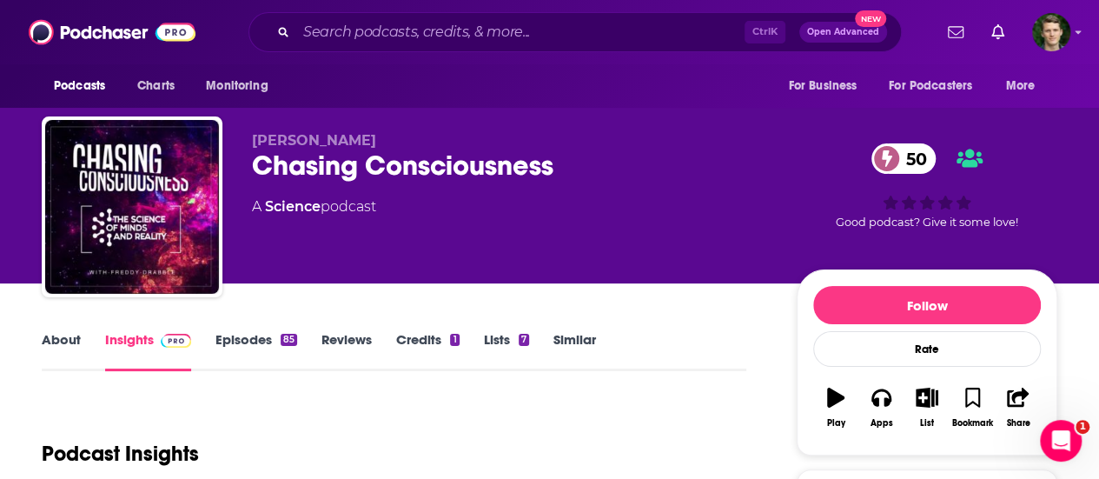
click at [43, 341] on link "About" at bounding box center [61, 351] width 39 height 40
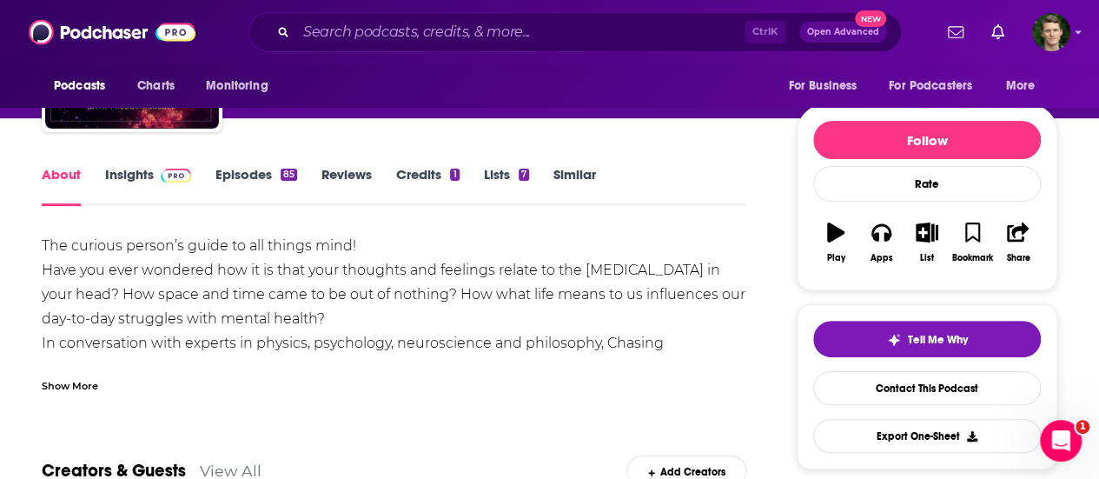
scroll to position [167, 0]
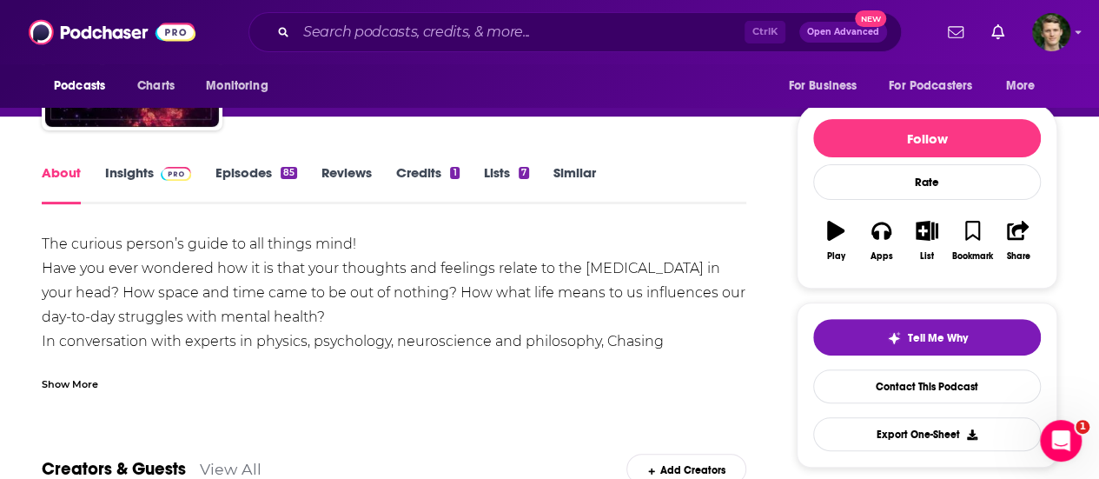
click at [84, 386] on div "Show More" at bounding box center [70, 382] width 56 height 17
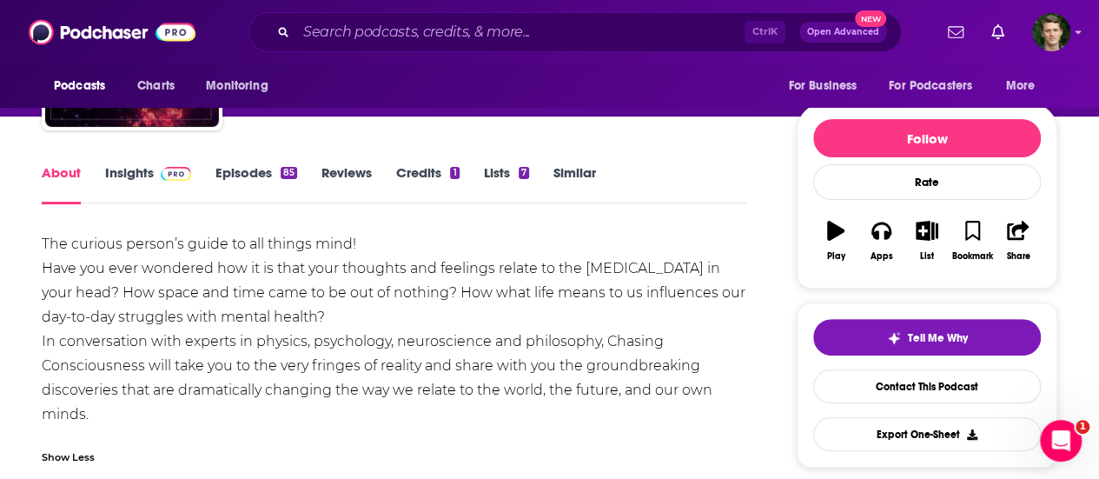
click at [117, 162] on div "About Insights Episodes 85 Reviews Credits 1 Lists 7 Similar" at bounding box center [394, 183] width 705 height 43
click at [130, 175] on link "Insights" at bounding box center [148, 184] width 86 height 40
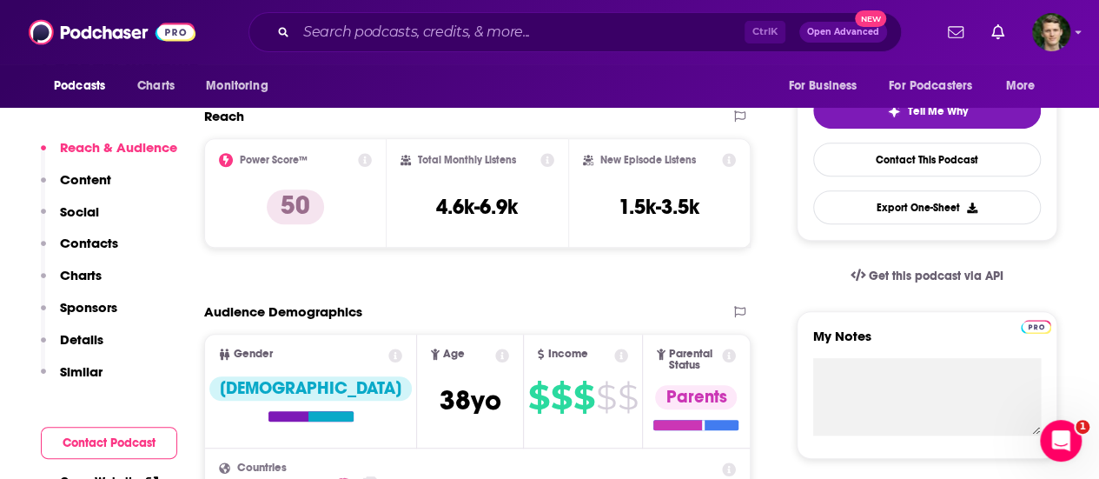
scroll to position [394, 0]
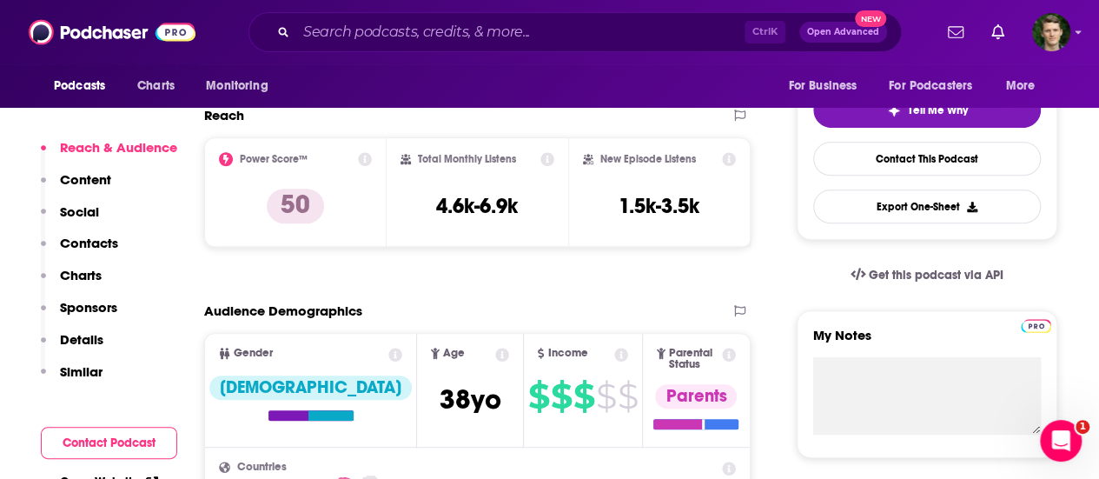
click at [102, 340] on p "Details" at bounding box center [81, 339] width 43 height 17
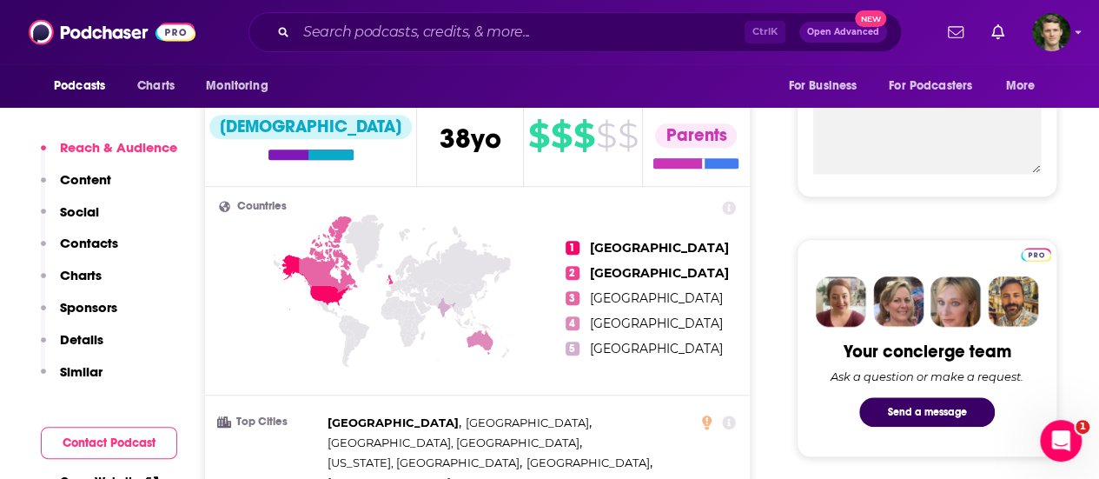
scroll to position [657, 0]
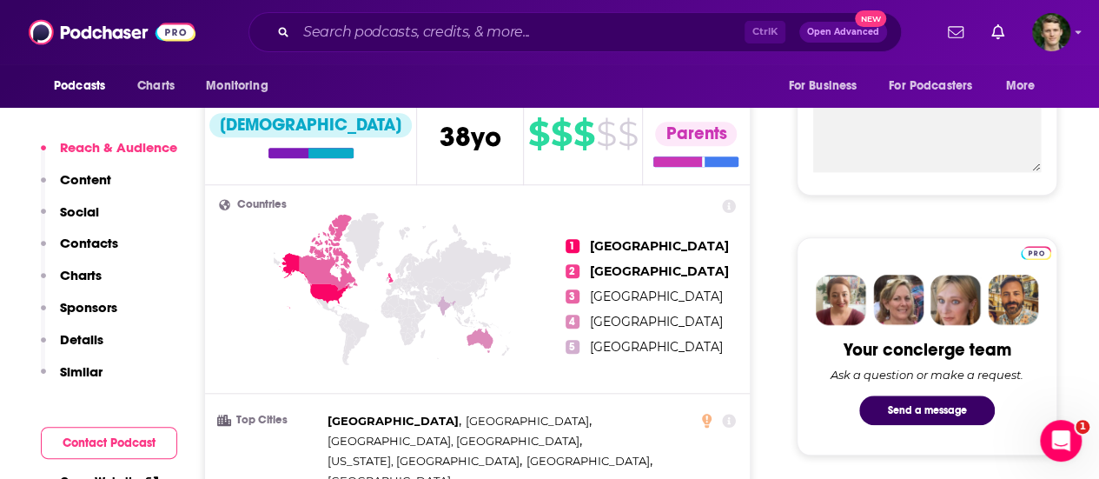
click at [99, 338] on p "Details" at bounding box center [81, 339] width 43 height 17
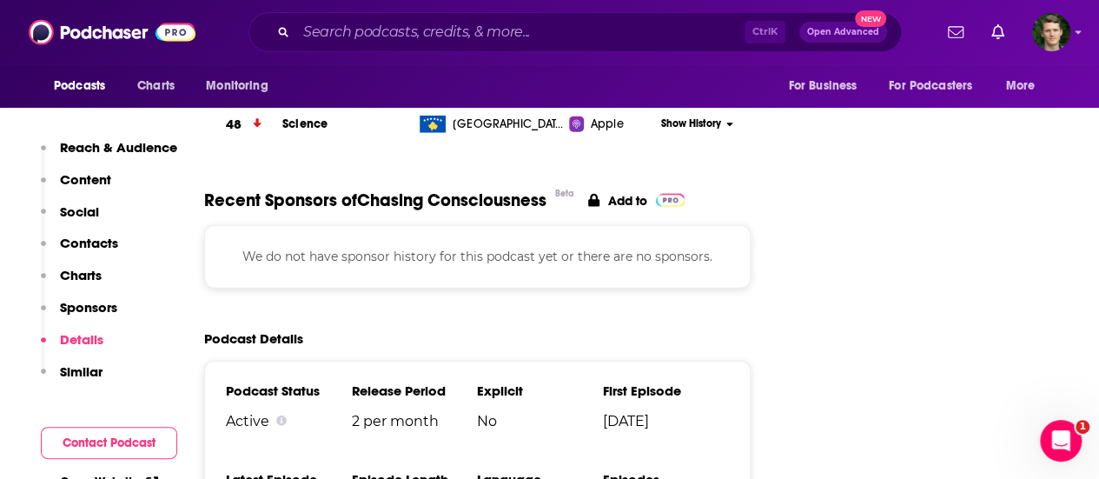
click at [96, 254] on button "Contacts" at bounding box center [79, 251] width 77 height 32
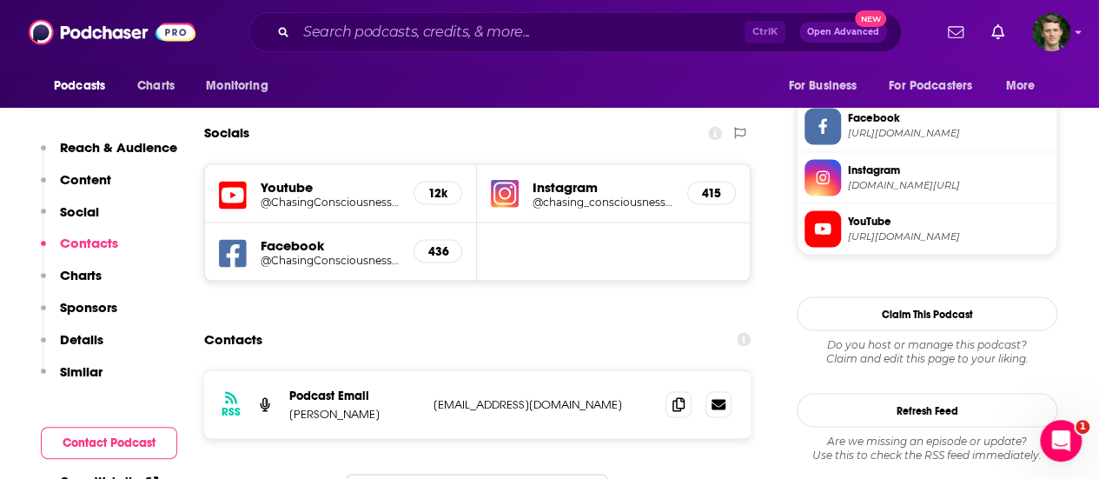
scroll to position [1470, 0]
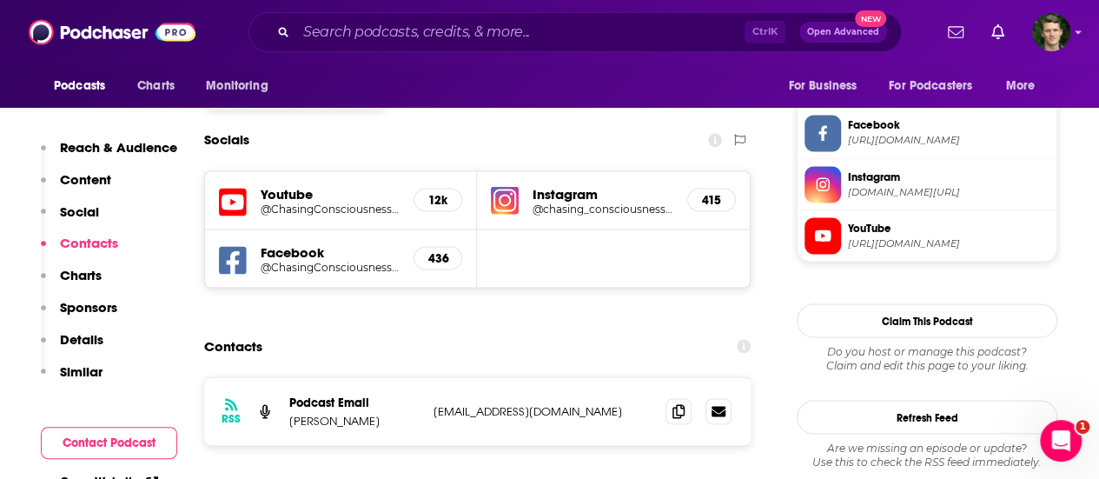
drag, startPoint x: 433, startPoint y: 321, endPoint x: 652, endPoint y: 324, distance: 219.8
click at [652, 377] on div "RSS Podcast Email Freddy Drabble freddychasingconsciousness@gmail.com freddycha…" at bounding box center [477, 411] width 546 height 68
click at [681, 403] on icon at bounding box center [678, 410] width 12 height 14
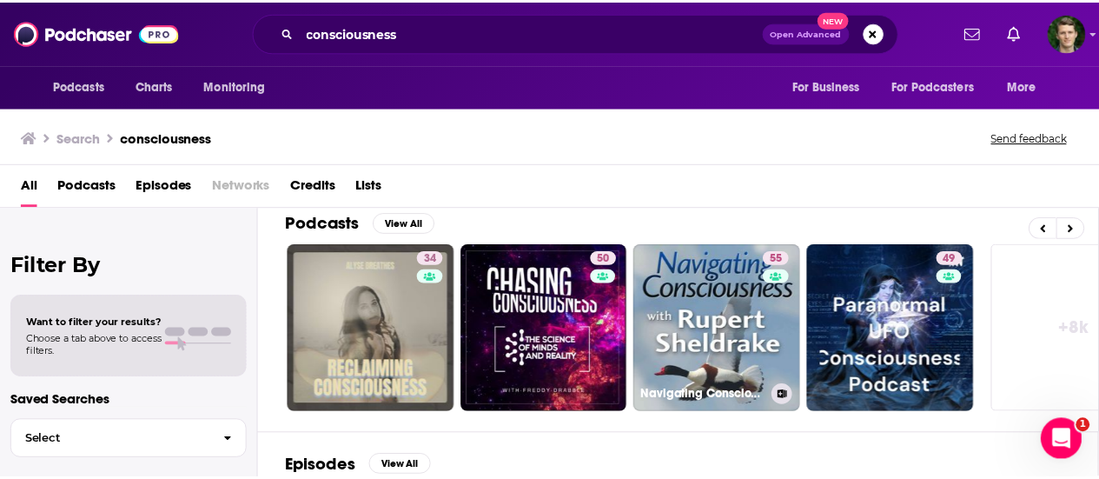
scroll to position [0, 716]
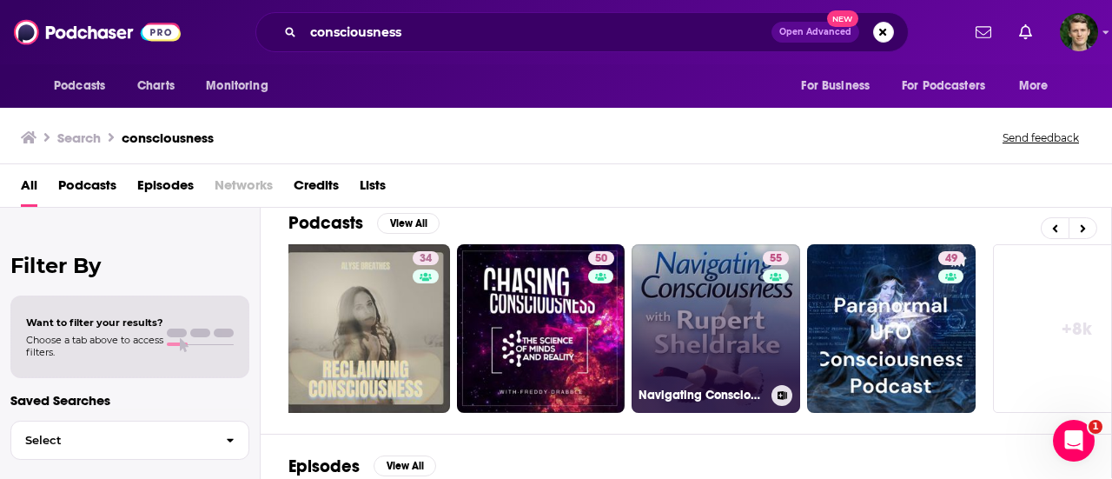
click at [725, 334] on link "55 Navigating Consciousness with Rupert Sheldrake" at bounding box center [716, 328] width 169 height 169
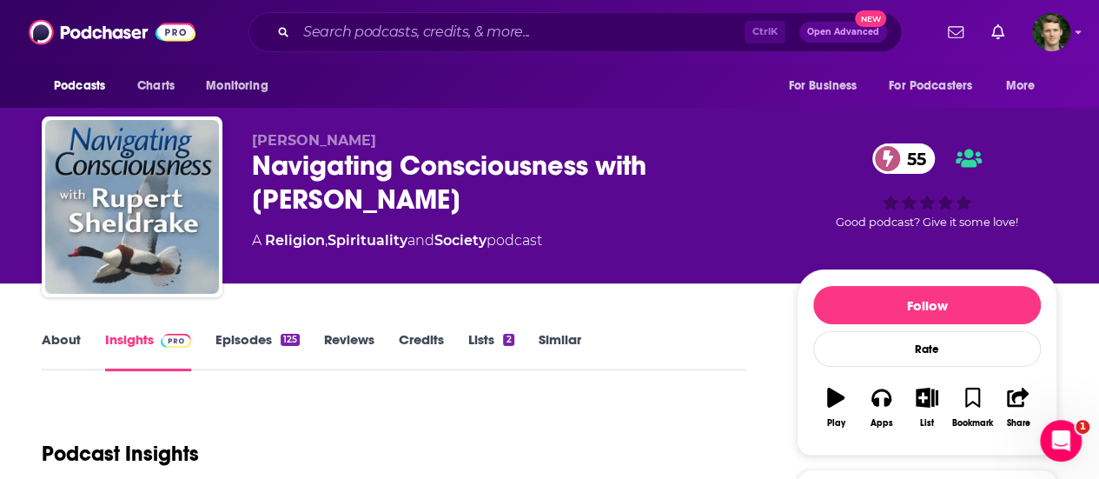
click at [54, 347] on link "About" at bounding box center [61, 351] width 39 height 40
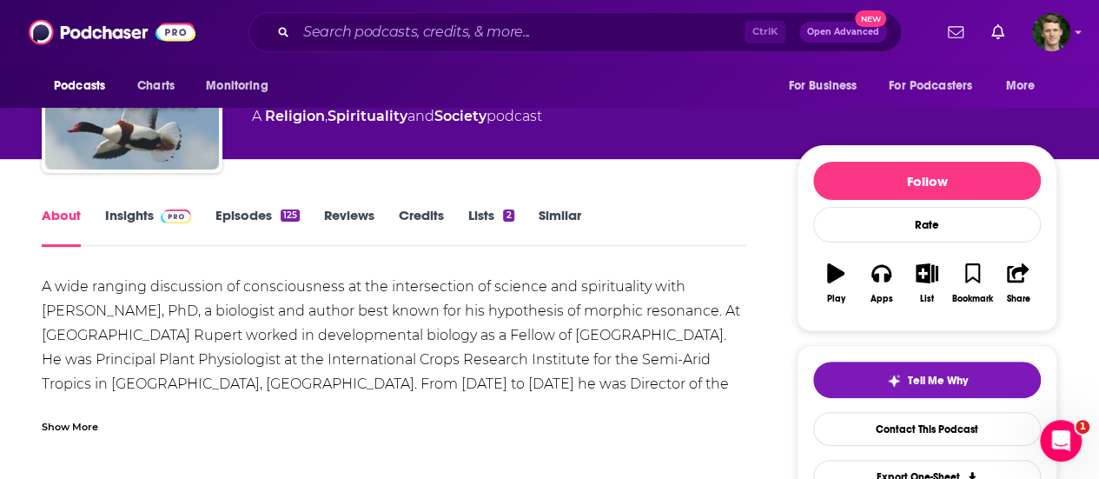
scroll to position [149, 0]
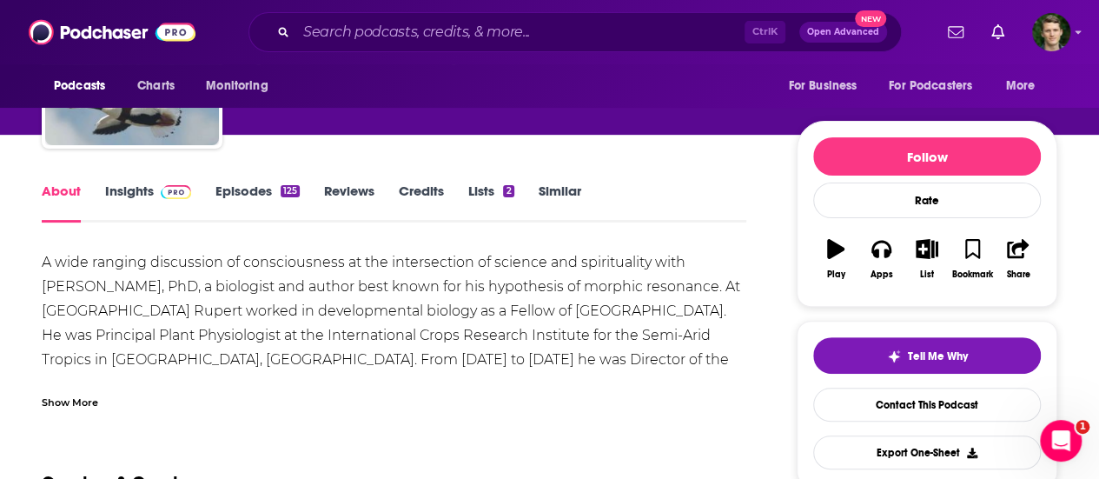
click at [82, 406] on div "Show More" at bounding box center [70, 401] width 56 height 17
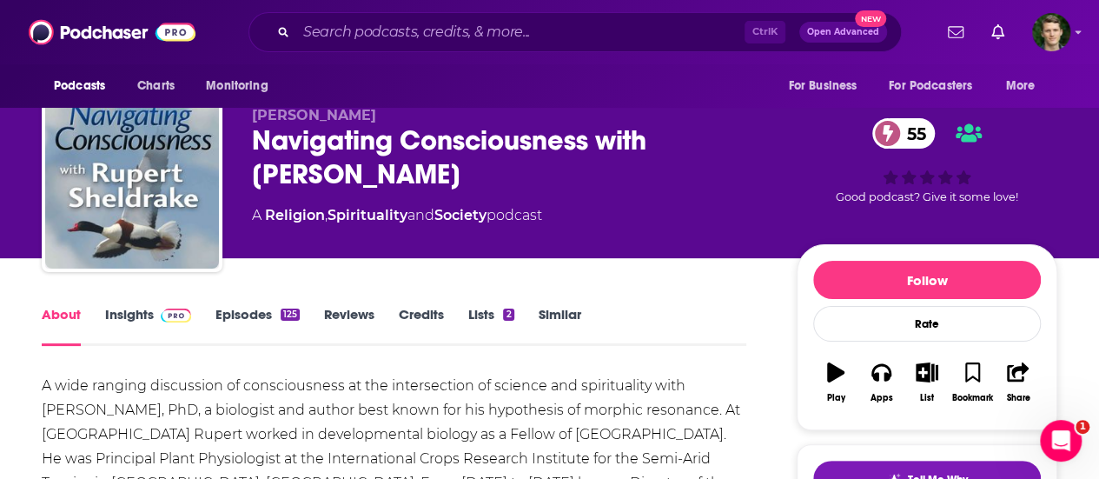
scroll to position [0, 0]
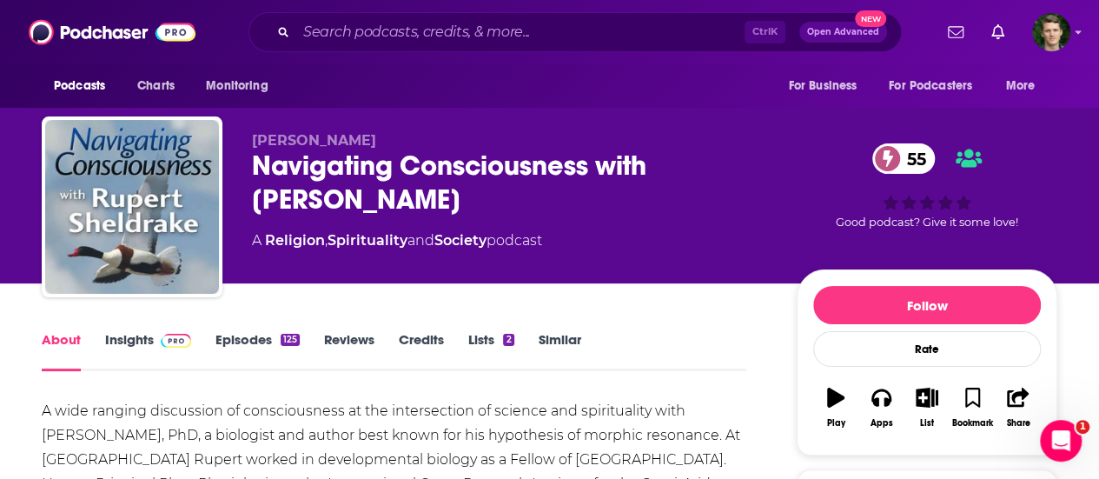
click at [137, 341] on link "Insights" at bounding box center [148, 351] width 86 height 40
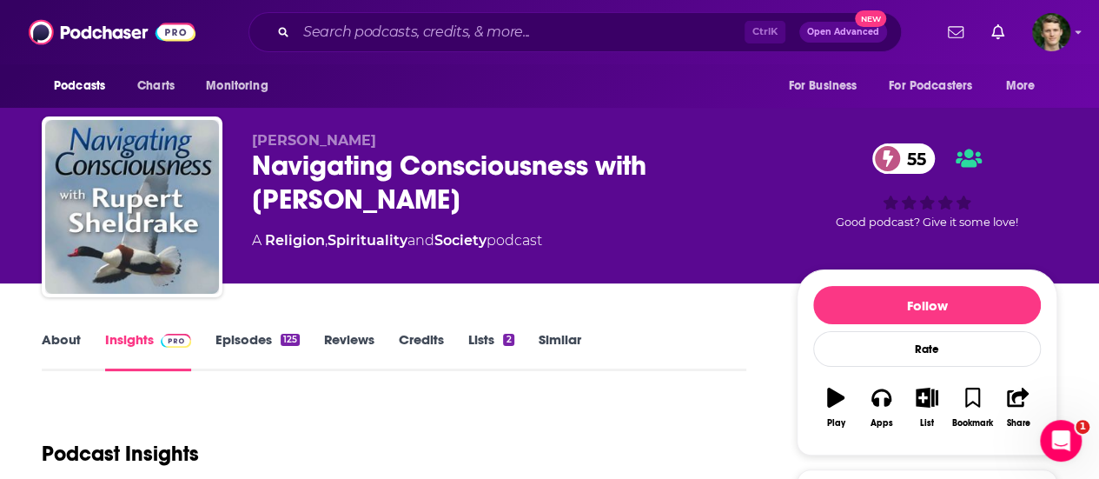
click at [282, 336] on div "125" at bounding box center [290, 340] width 19 height 12
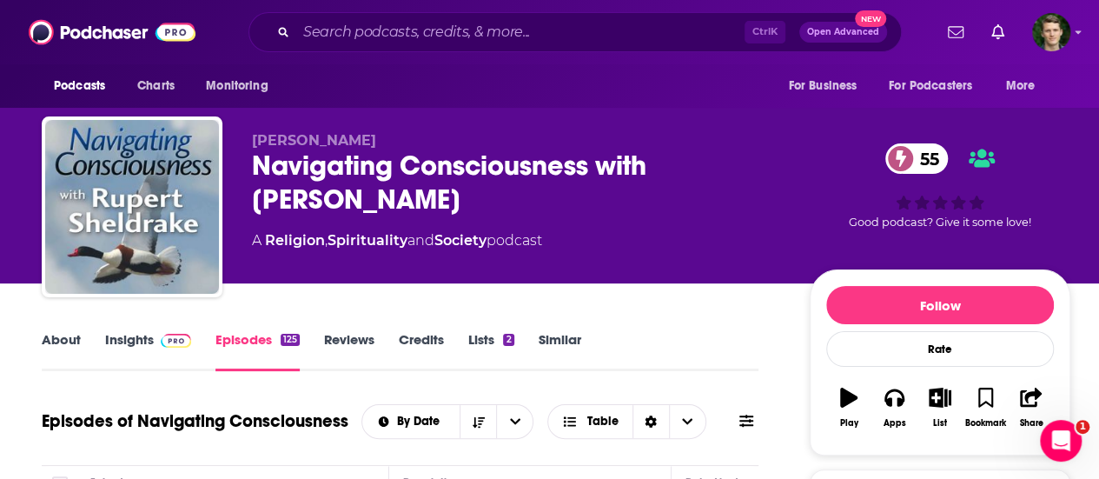
scroll to position [350, 0]
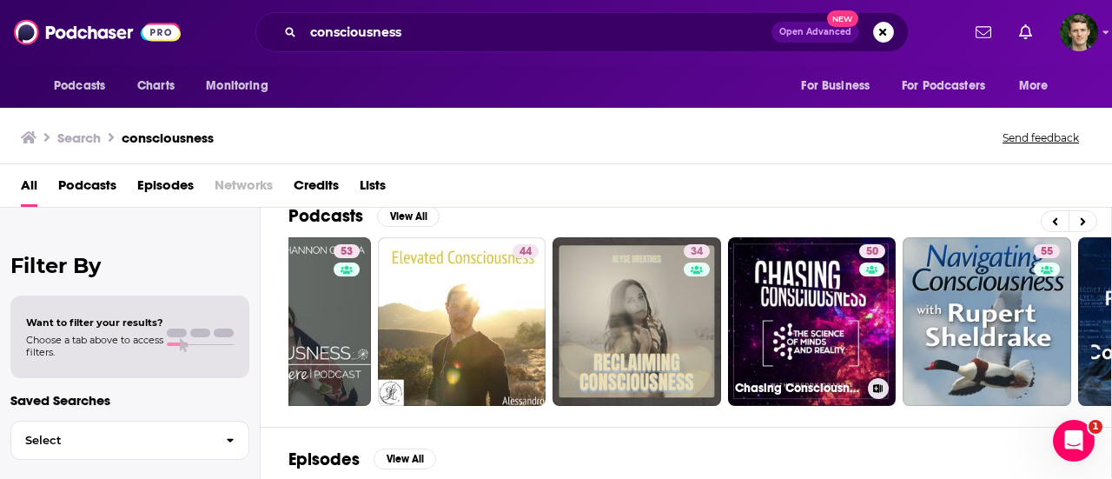
scroll to position [0, 771]
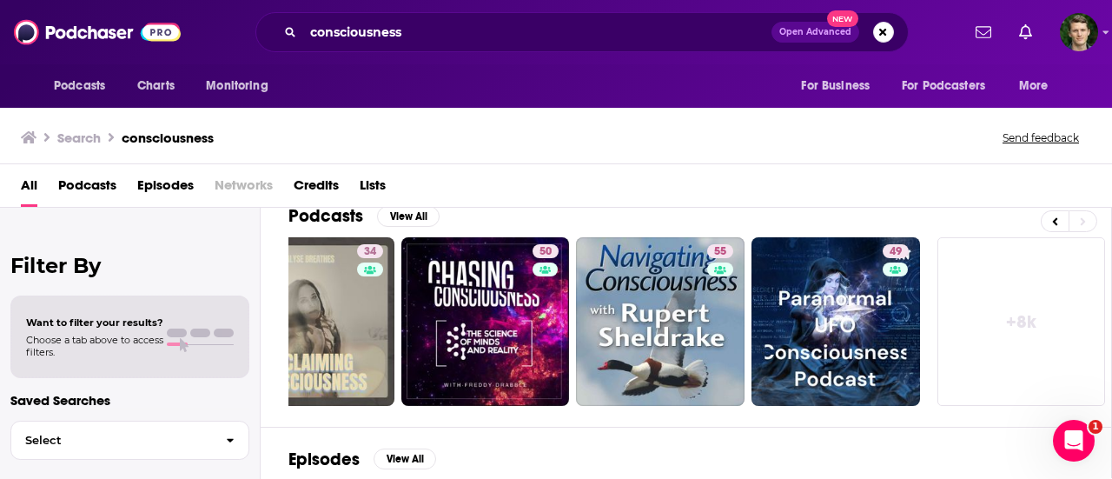
click at [1046, 305] on link "+ 8k" at bounding box center [1021, 321] width 169 height 169
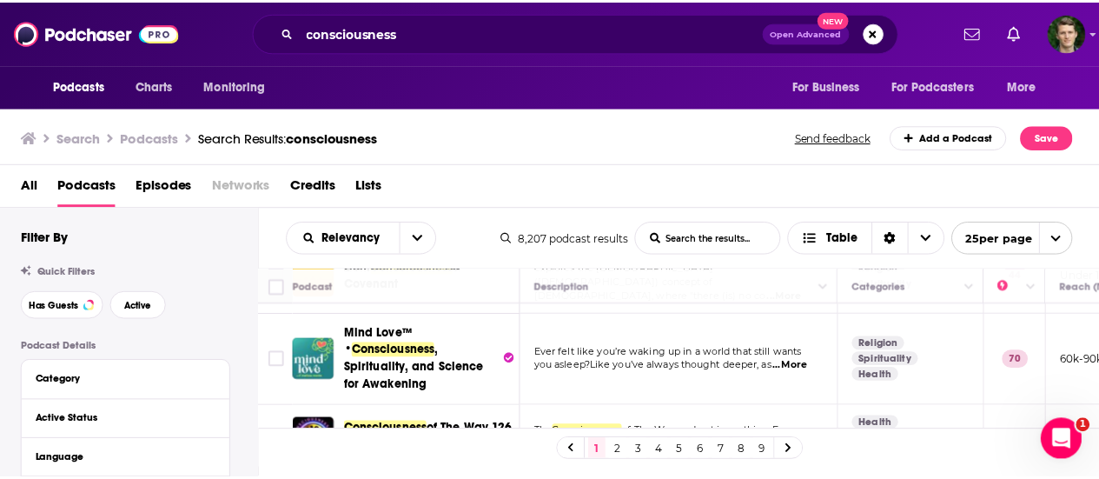
scroll to position [920, 0]
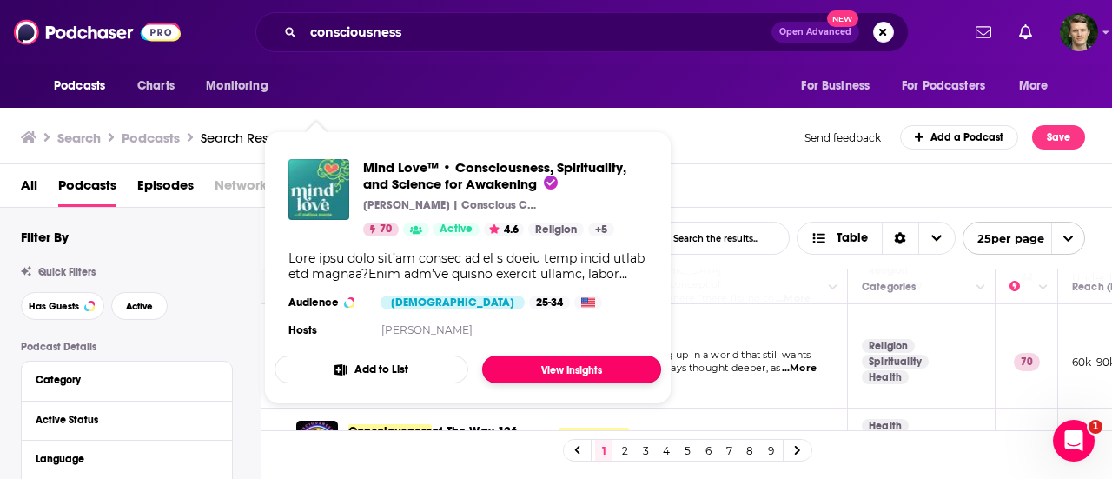
click at [535, 367] on link "View Insights" at bounding box center [571, 369] width 179 height 28
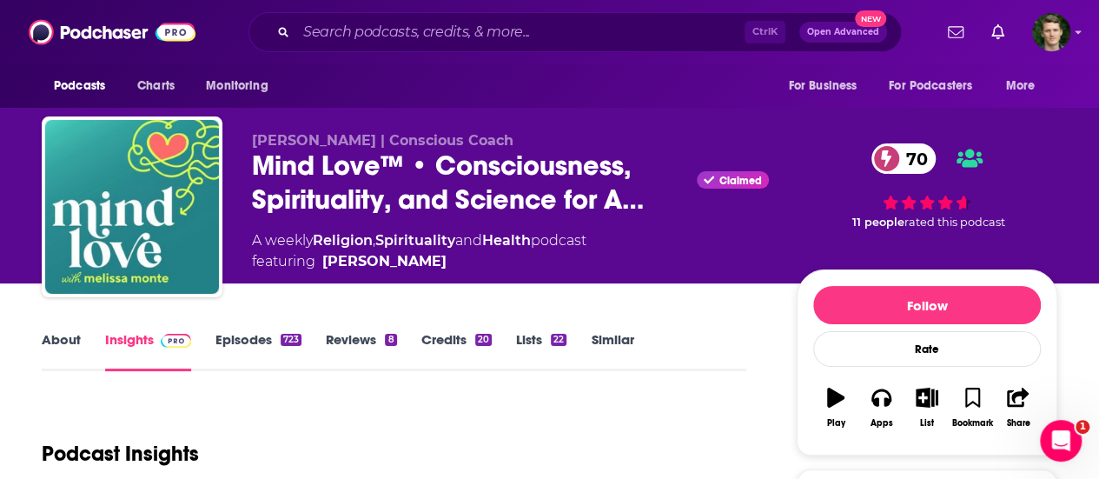
click at [50, 347] on link "About" at bounding box center [61, 351] width 39 height 40
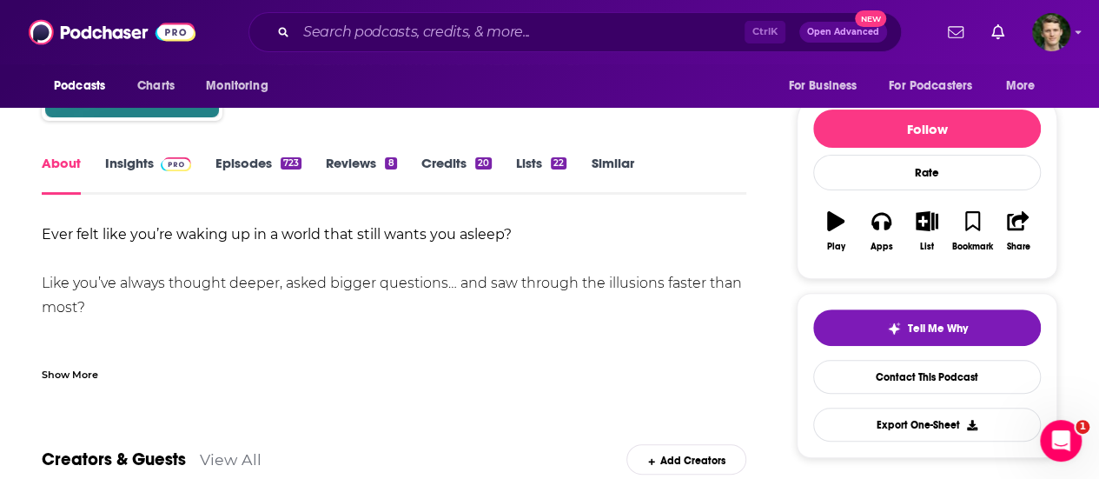
scroll to position [177, 0]
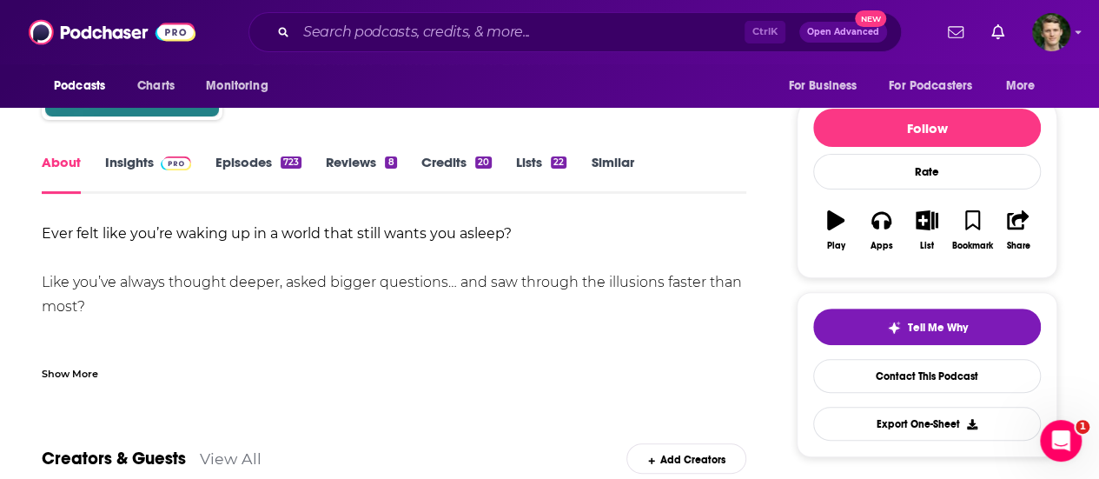
click at [83, 376] on div "Show More" at bounding box center [70, 372] width 56 height 17
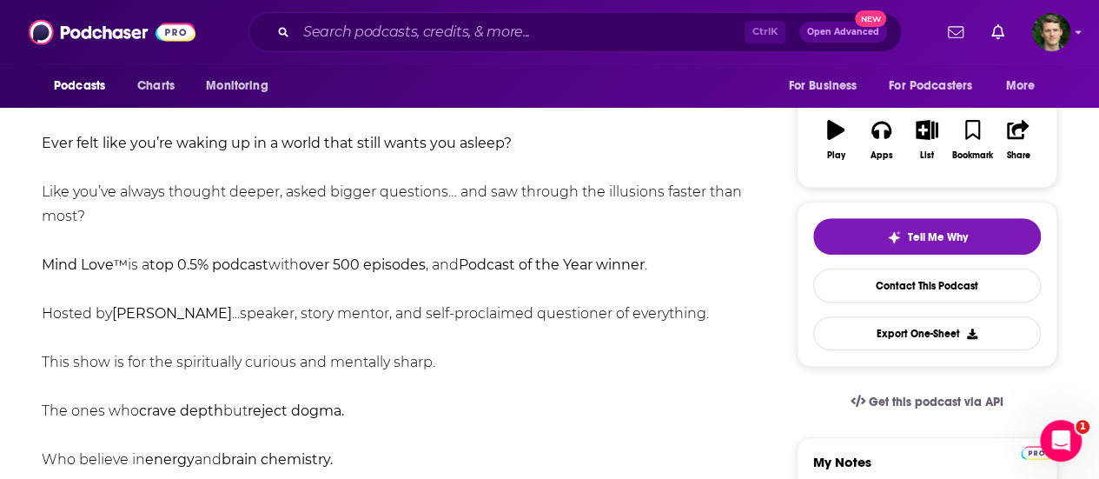
scroll to position [0, 0]
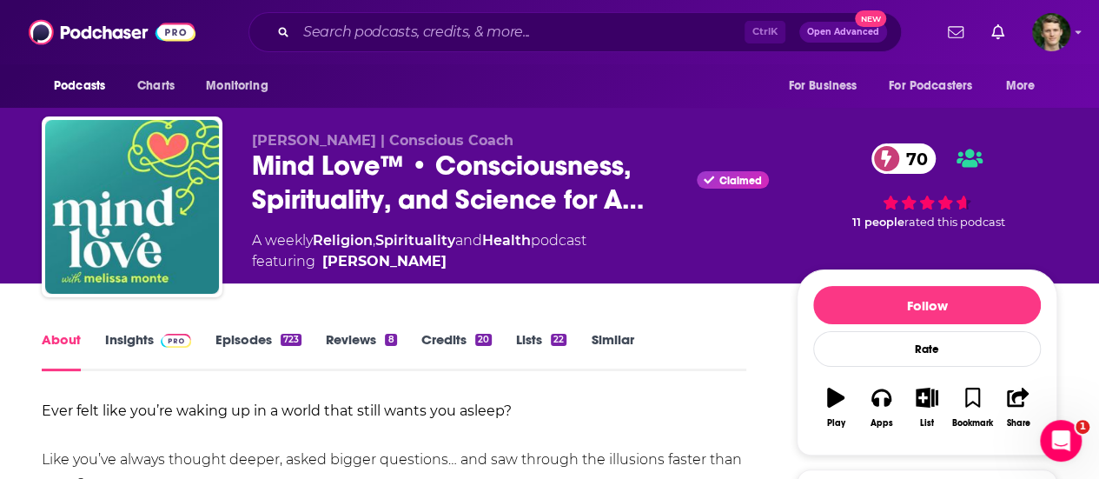
click at [162, 328] on div "About Insights Episodes 723 Reviews 8 Credits 20 Lists 22 Similar" at bounding box center [394, 349] width 705 height 43
click at [161, 337] on img at bounding box center [176, 341] width 30 height 14
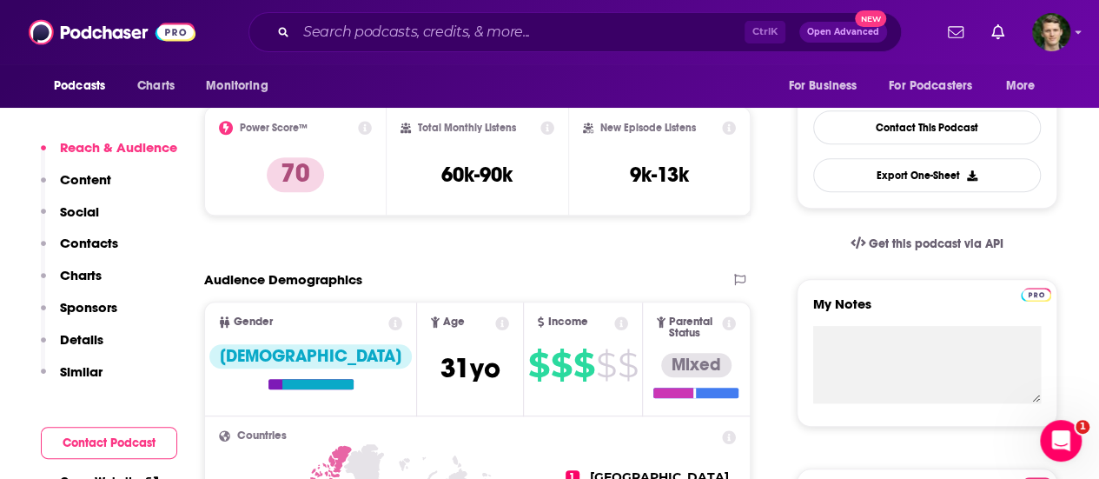
scroll to position [475, 0]
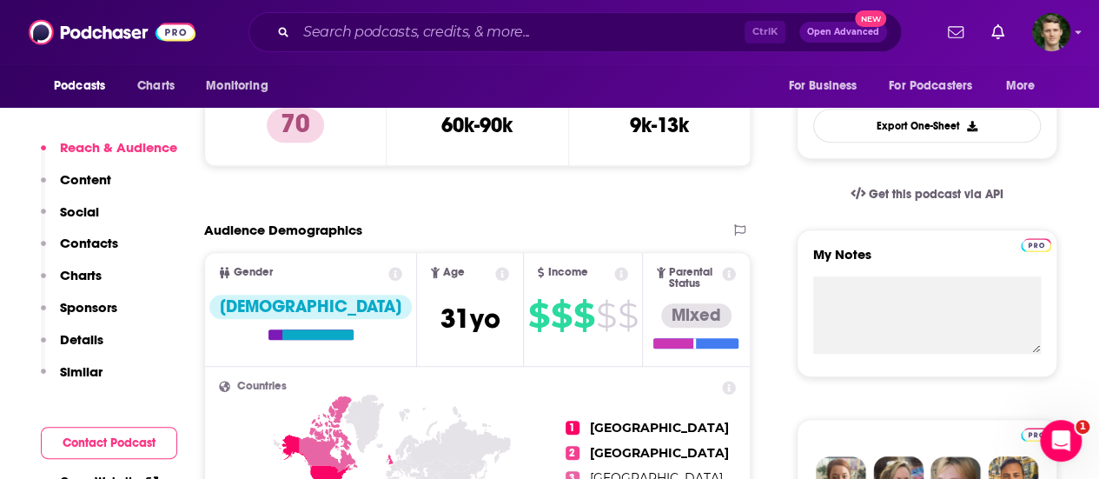
click at [97, 246] on p "Contacts" at bounding box center [89, 243] width 58 height 17
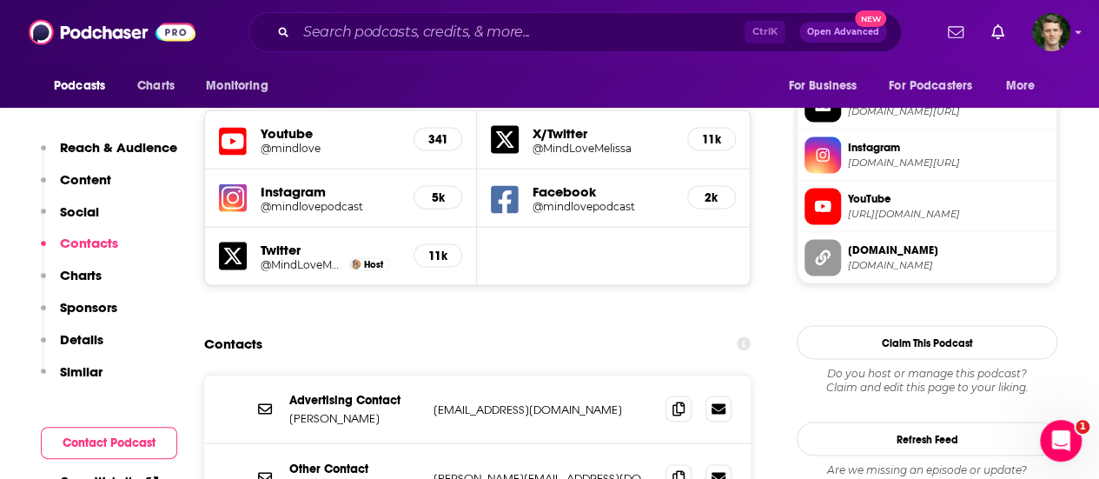
scroll to position [1579, 0]
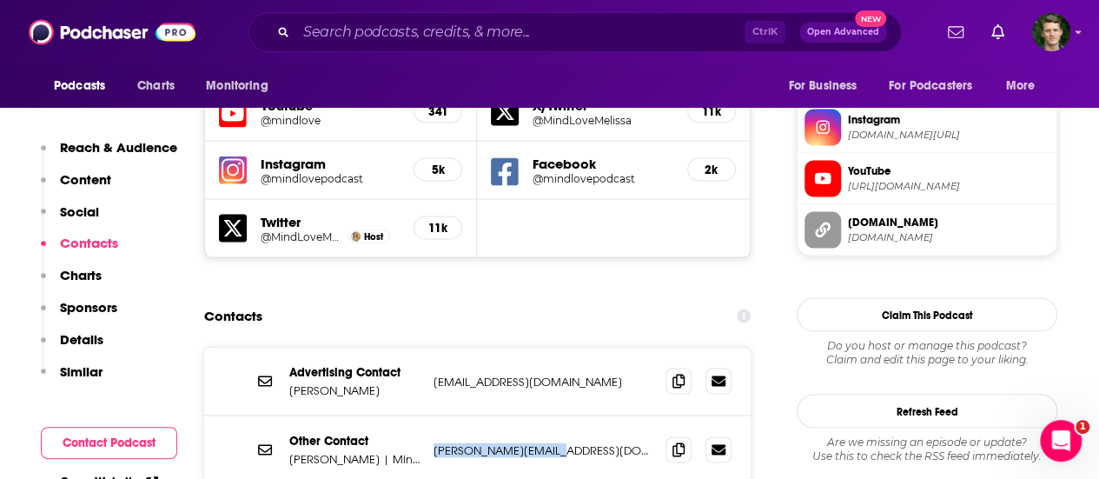
drag, startPoint x: 562, startPoint y: 364, endPoint x: 433, endPoint y: 362, distance: 129.5
click at [433, 415] on div "Other Contact Melissa Monte | Mindset Mentor melissa@mindlove.com melissa@mindl…" at bounding box center [477, 449] width 546 height 68
copy p "melissa@mindlove.com"
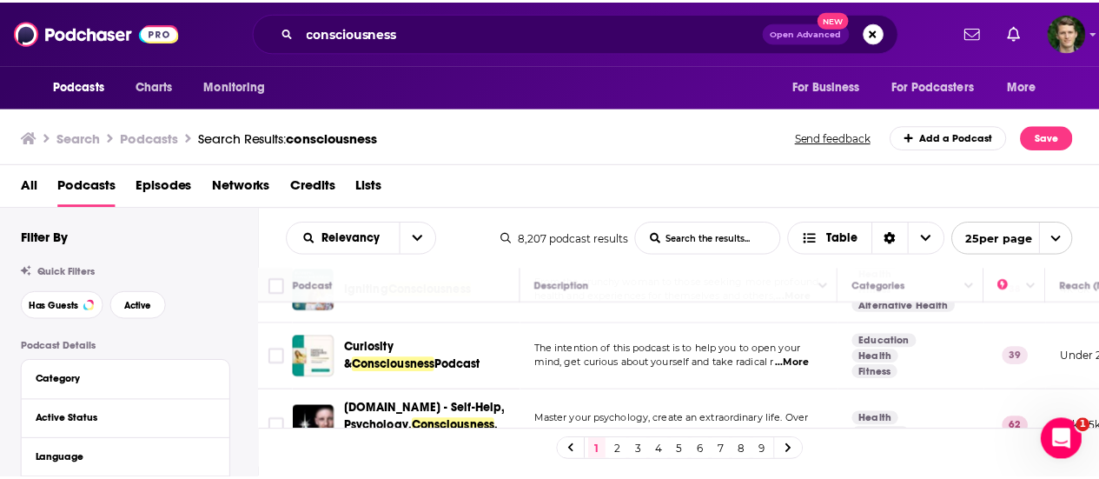
scroll to position [1551, 0]
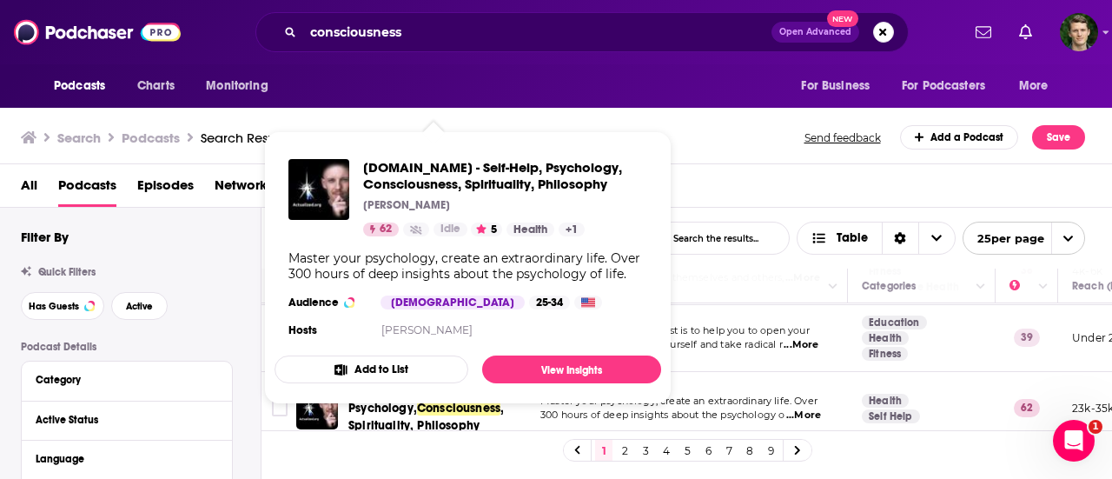
click at [382, 361] on button "Add to List" at bounding box center [372, 369] width 194 height 28
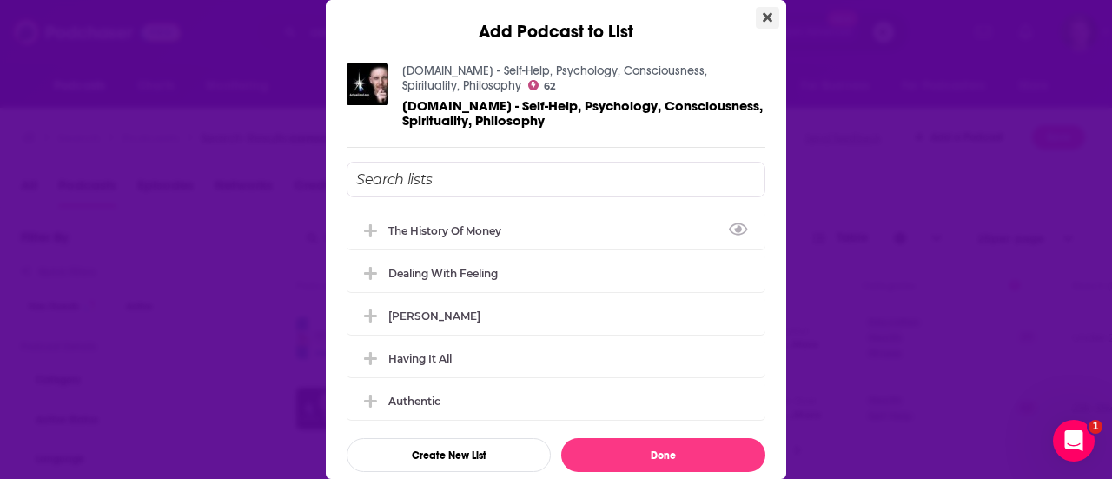
click at [763, 20] on icon "Close" at bounding box center [768, 18] width 10 height 10
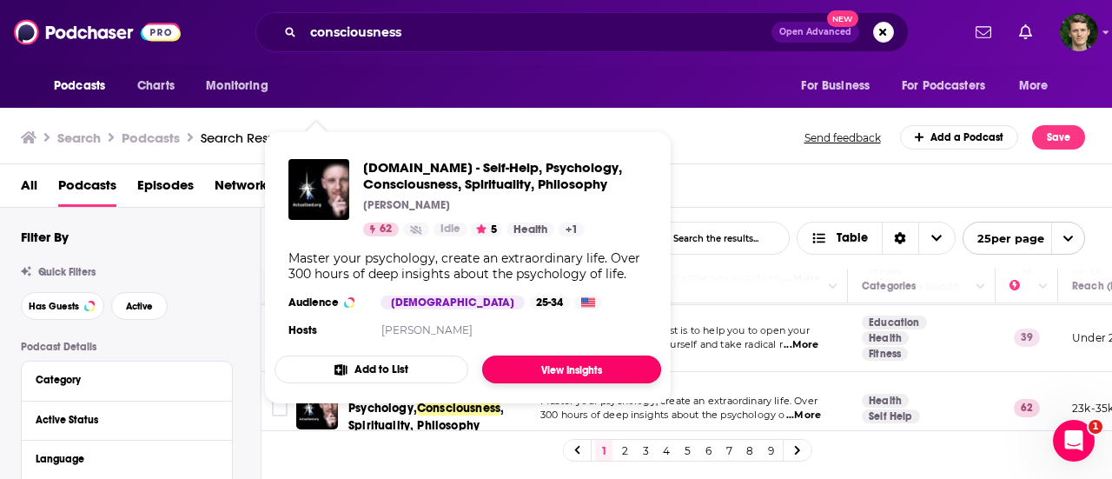
click at [535, 368] on link "View Insights" at bounding box center [571, 369] width 179 height 28
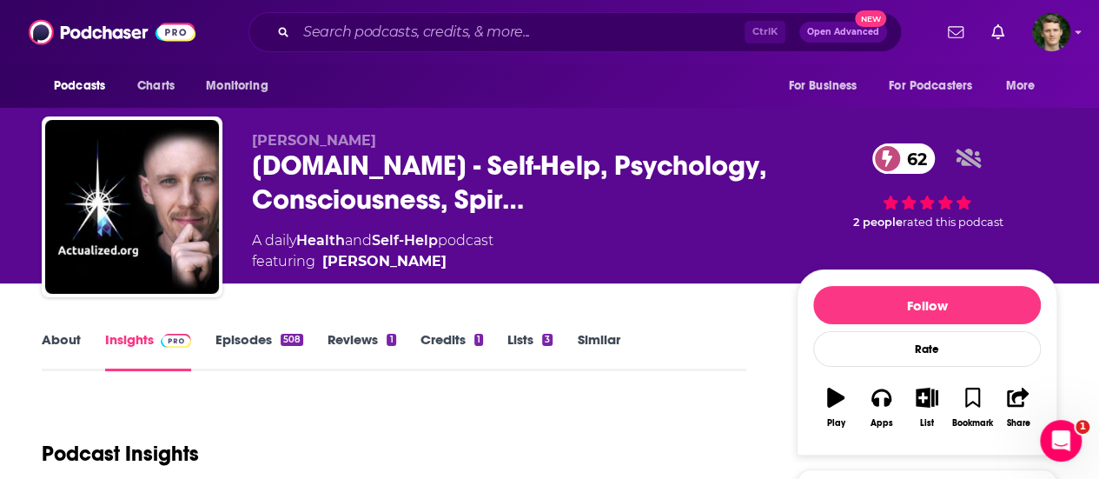
click at [63, 347] on link "About" at bounding box center [61, 351] width 39 height 40
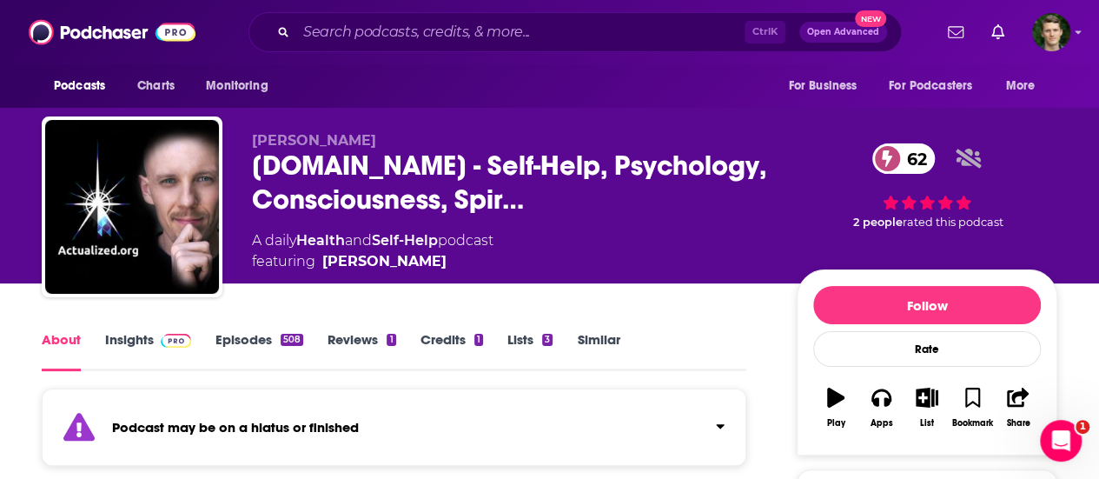
scroll to position [121, 0]
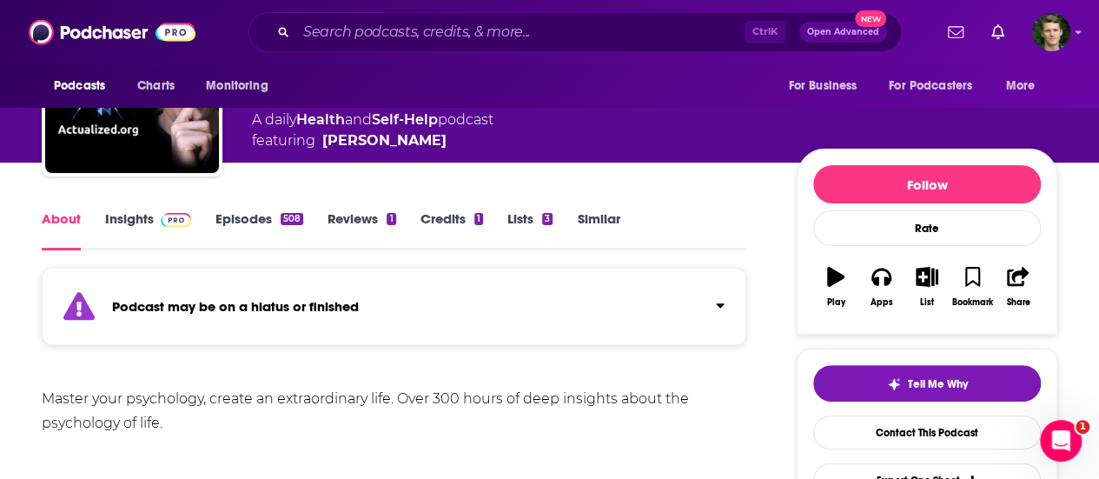
click at [252, 211] on link "Episodes 508" at bounding box center [259, 230] width 88 height 40
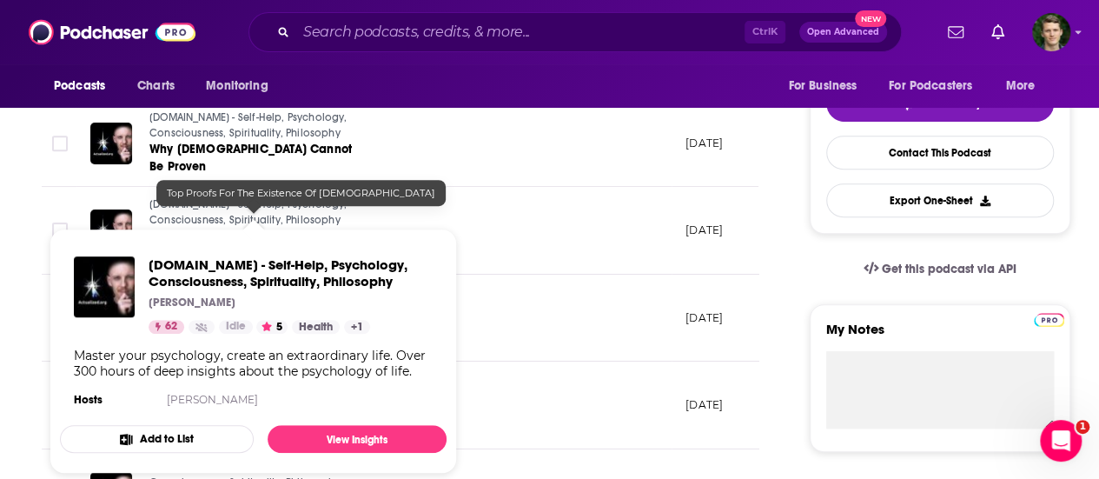
scroll to position [672, 0]
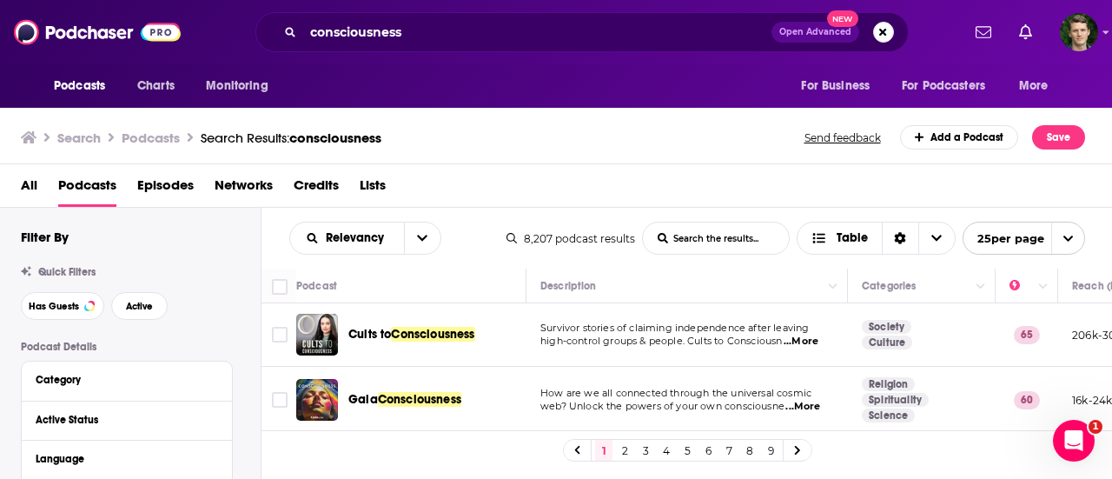
click at [627, 446] on link "2" at bounding box center [624, 450] width 17 height 21
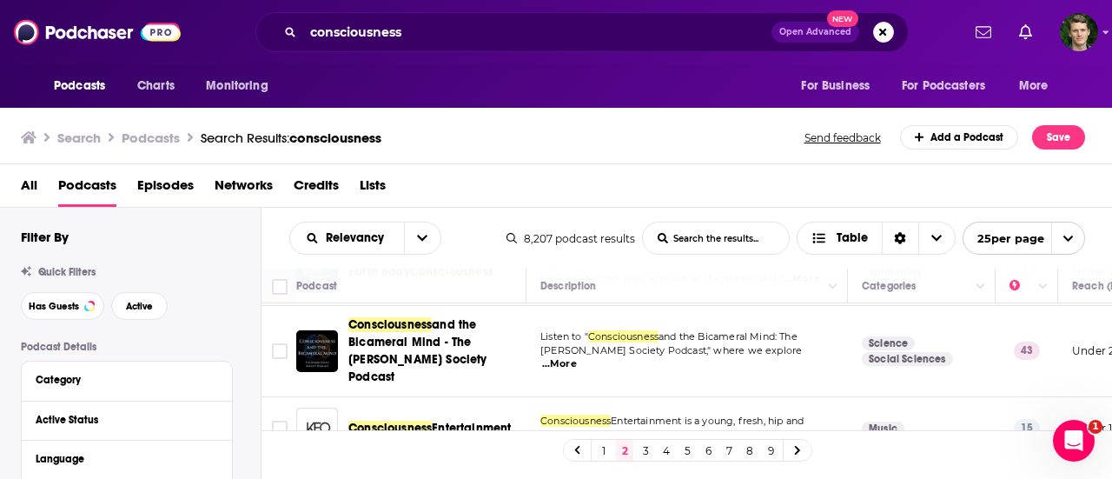
scroll to position [1551, 0]
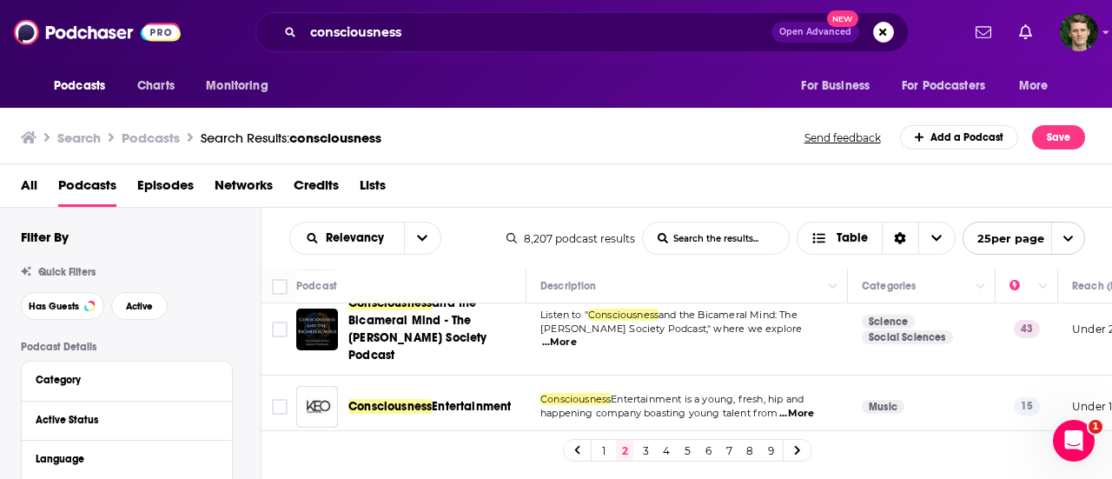
click at [646, 440] on link "3" at bounding box center [645, 450] width 17 height 21
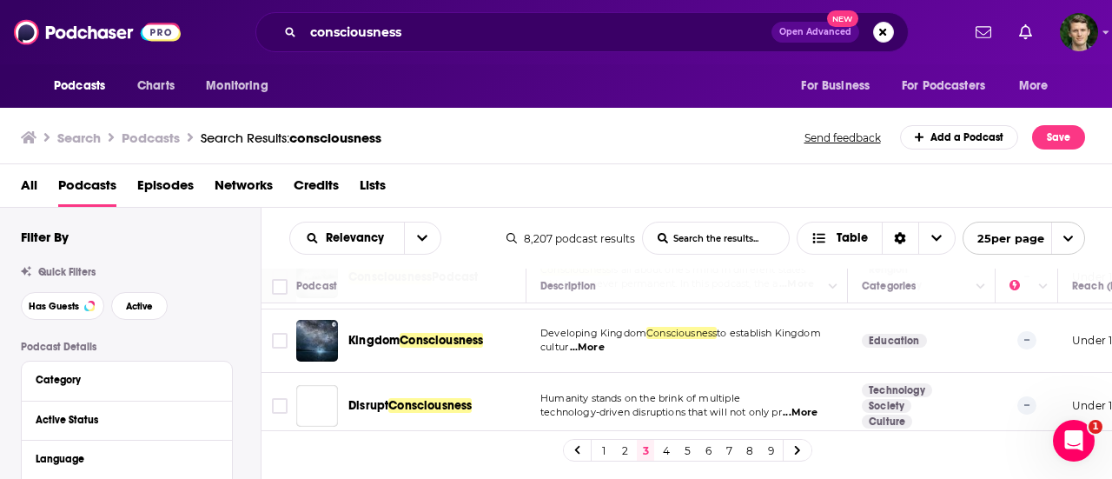
scroll to position [1568, 0]
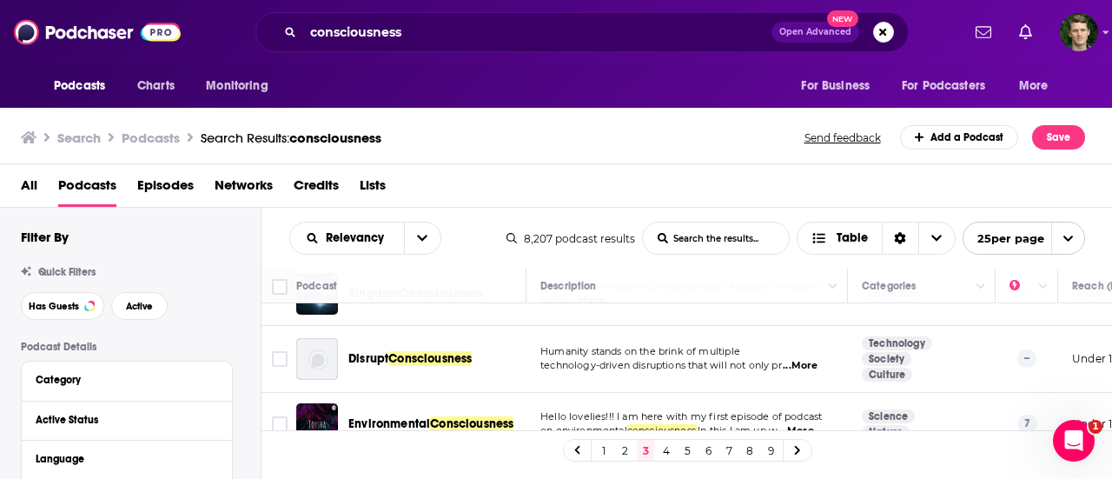
click at [669, 449] on link "4" at bounding box center [666, 450] width 17 height 21
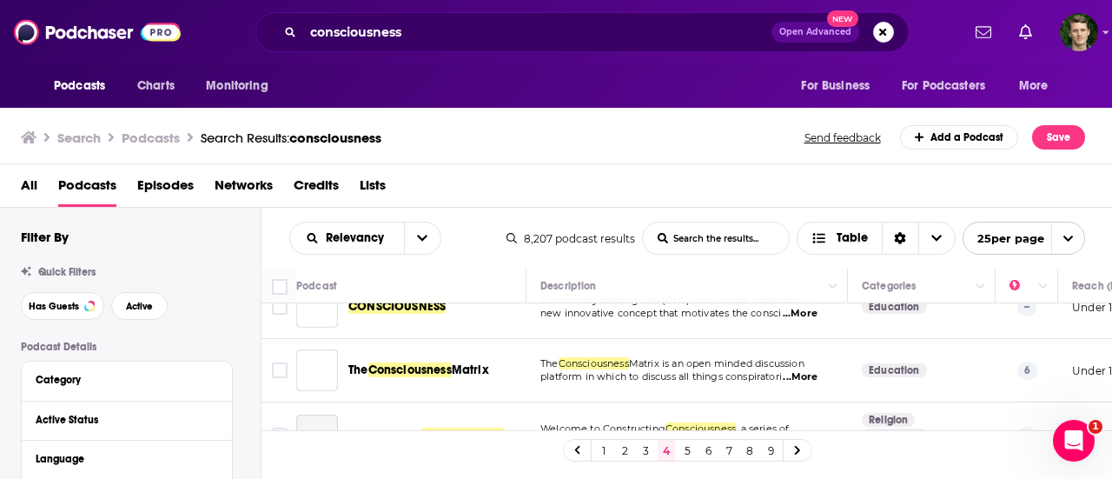
scroll to position [748, 0]
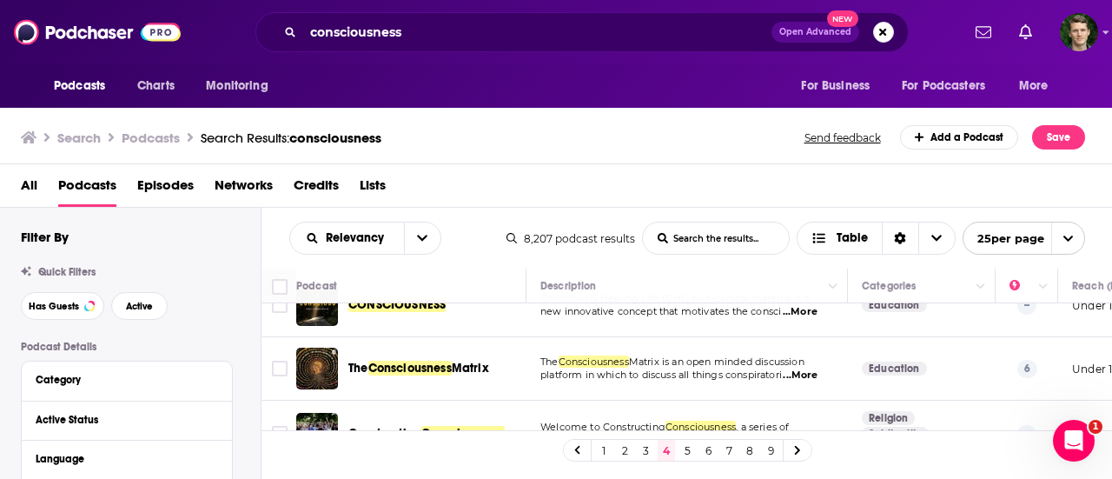
drag, startPoint x: 412, startPoint y: 17, endPoint x: 297, endPoint y: 23, distance: 114.9
click at [297, 23] on div "consciousness Open Advanced New" at bounding box center [581, 32] width 653 height 40
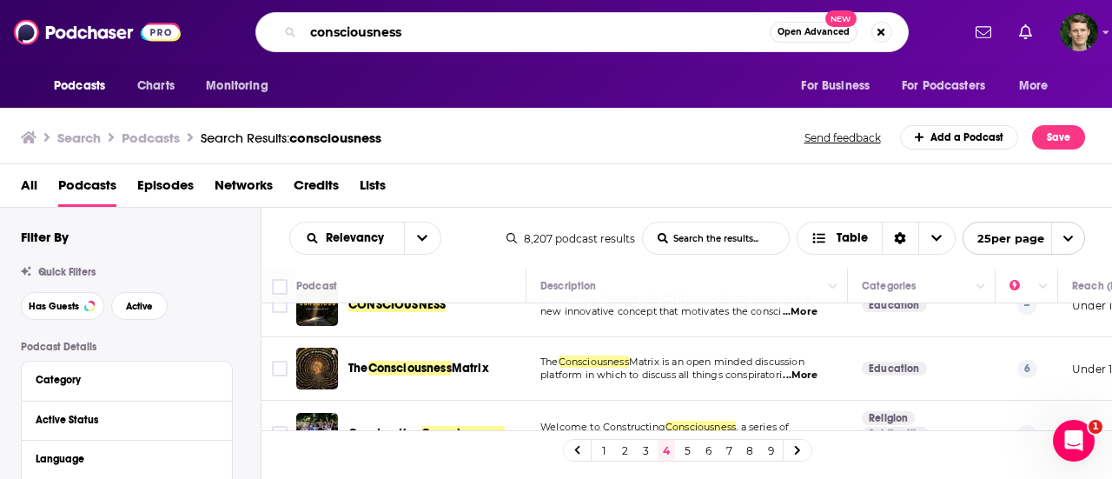
drag, startPoint x: 435, startPoint y: 28, endPoint x: 303, endPoint y: 34, distance: 132.2
click at [303, 34] on input "consciousness" at bounding box center [536, 32] width 467 height 28
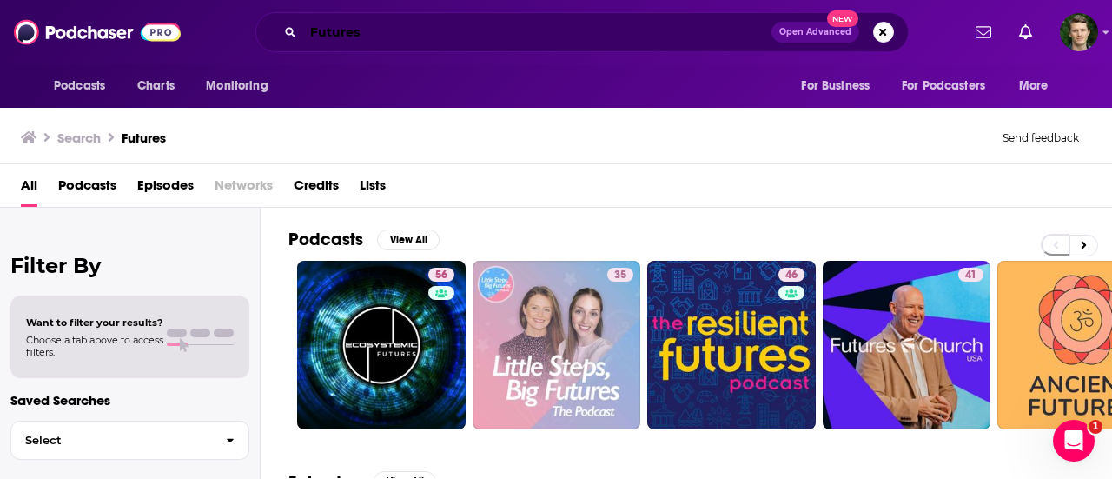
click at [491, 26] on input "Futures" at bounding box center [537, 32] width 468 height 28
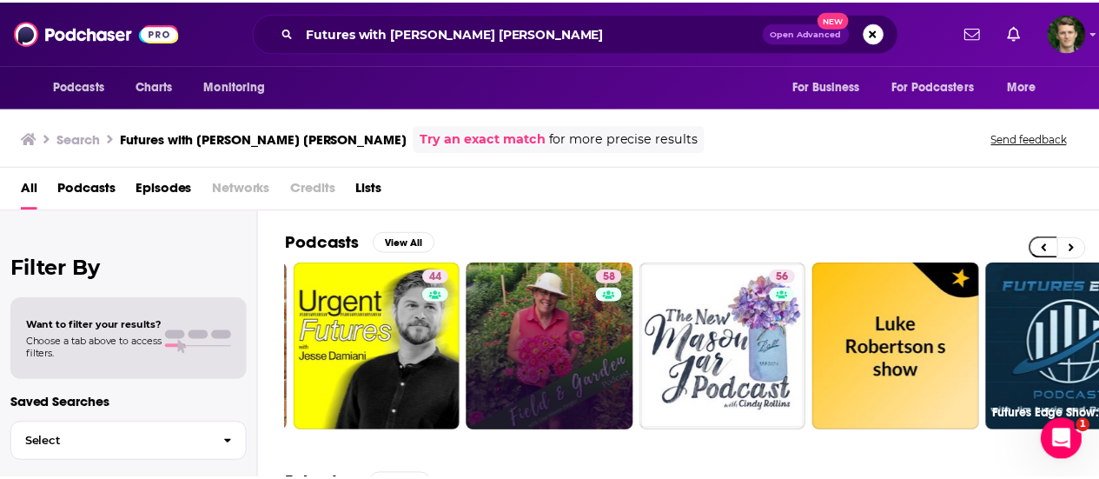
scroll to position [0, 771]
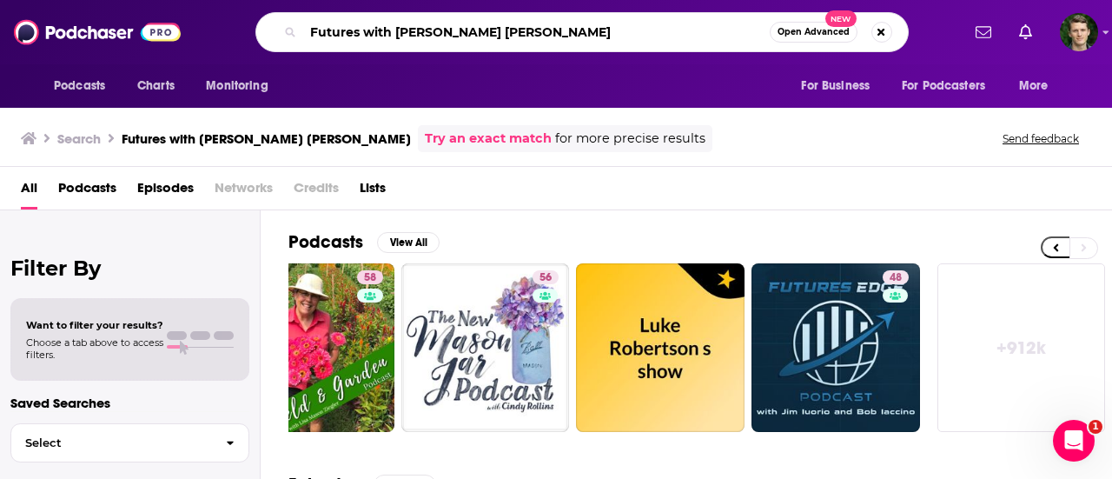
drag, startPoint x: 528, startPoint y: 34, endPoint x: 304, endPoint y: 30, distance: 224.2
click at [304, 30] on input "Futures with [PERSON_NAME] [PERSON_NAME]" at bounding box center [536, 32] width 467 height 28
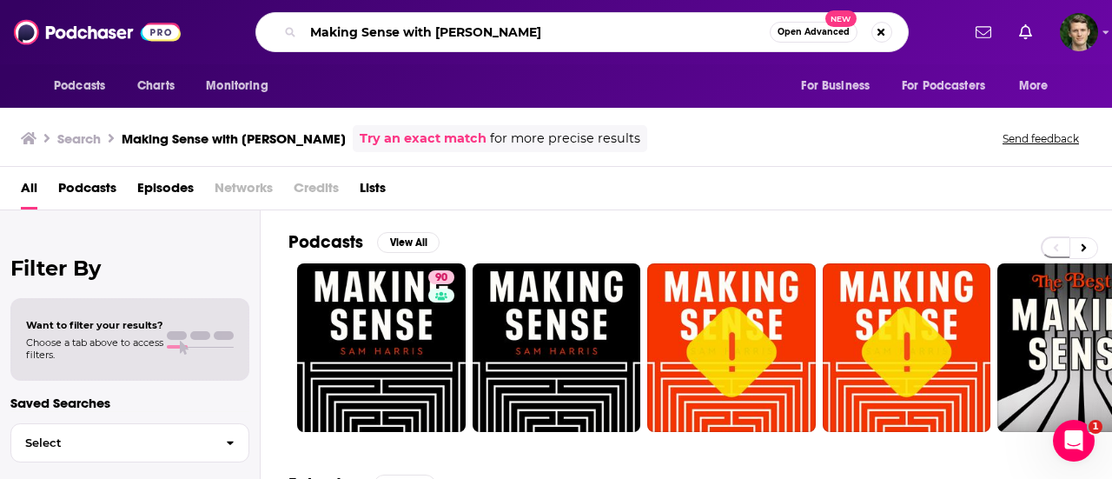
drag, startPoint x: 546, startPoint y: 35, endPoint x: 311, endPoint y: 30, distance: 234.6
click at [311, 30] on input "Making Sense with [PERSON_NAME]" at bounding box center [536, 32] width 467 height 28
type input "Mind Chat"
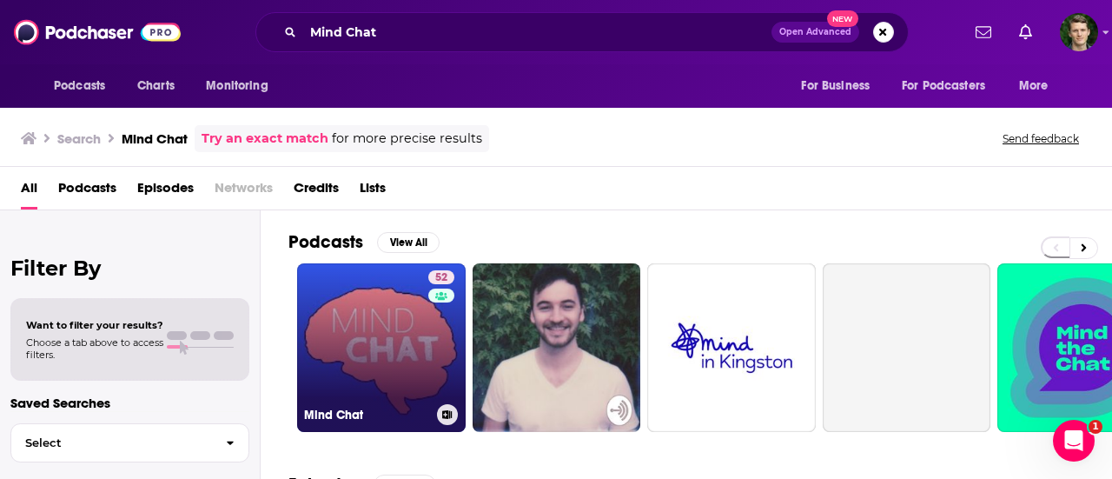
click at [436, 334] on div "52" at bounding box center [443, 337] width 30 height 134
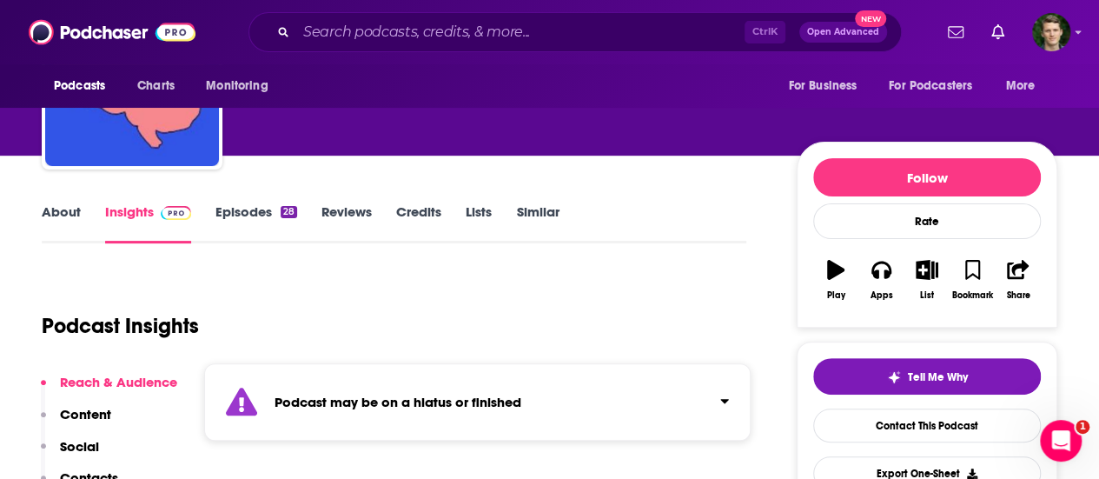
scroll to position [129, 0]
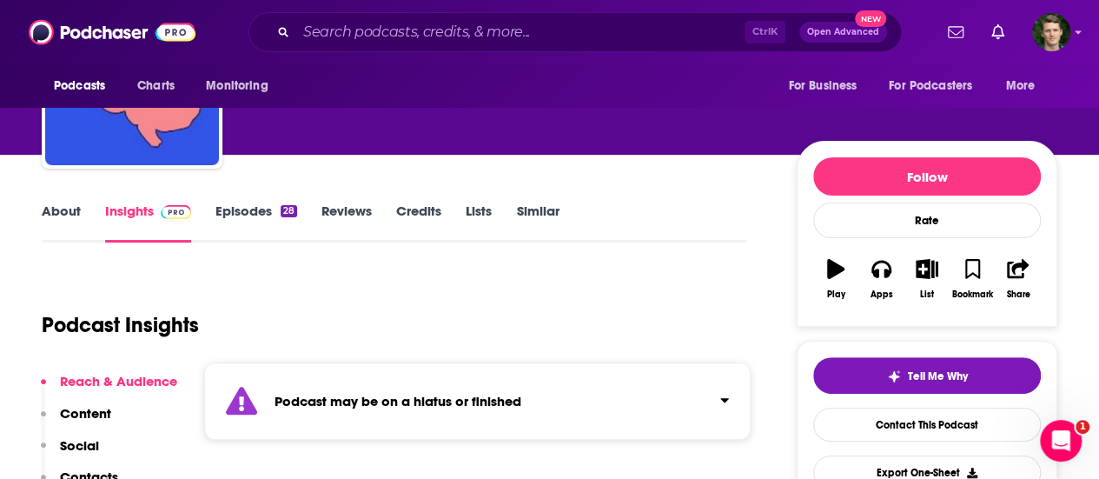
click at [259, 222] on link "Episodes 28" at bounding box center [256, 222] width 82 height 40
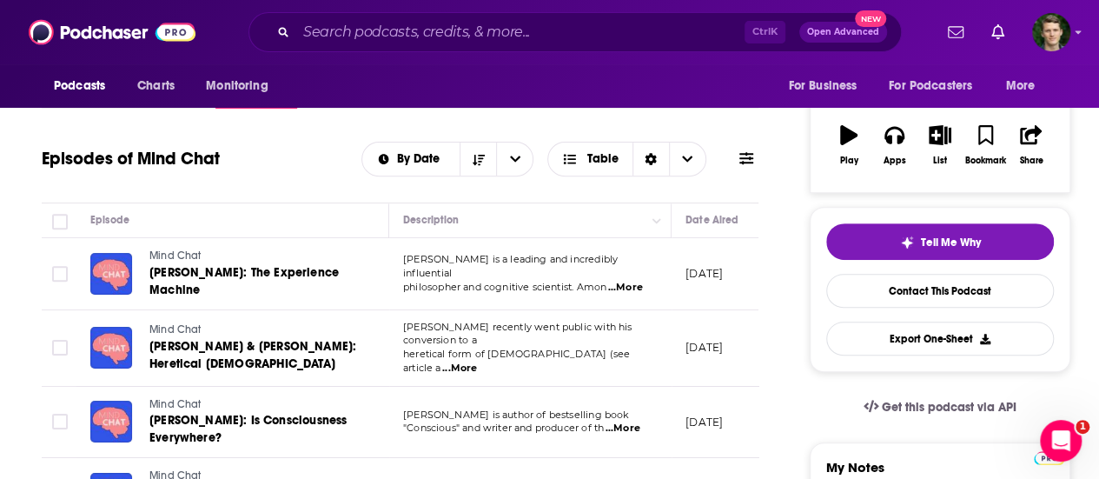
scroll to position [43, 0]
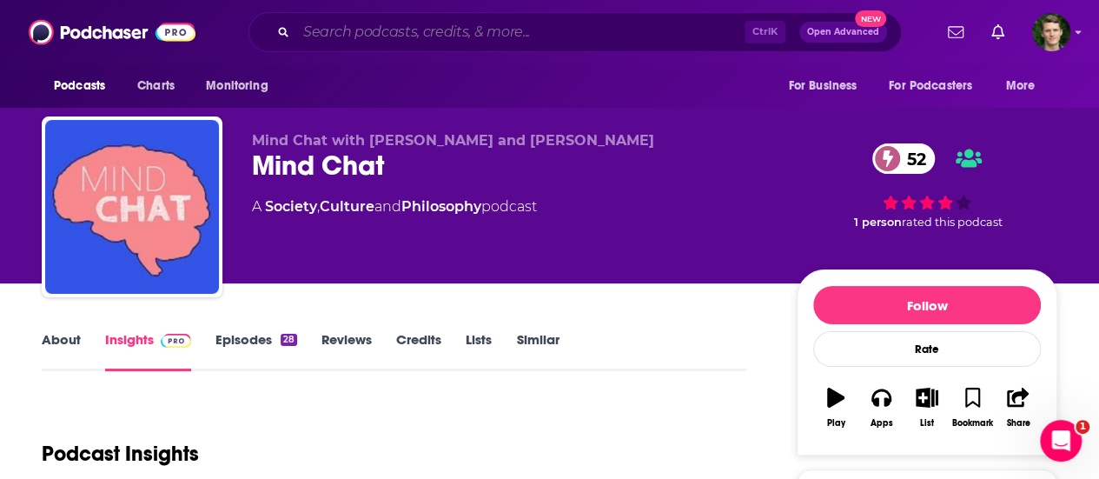
click at [574, 27] on input "Search podcasts, credits, & more..." at bounding box center [520, 32] width 448 height 28
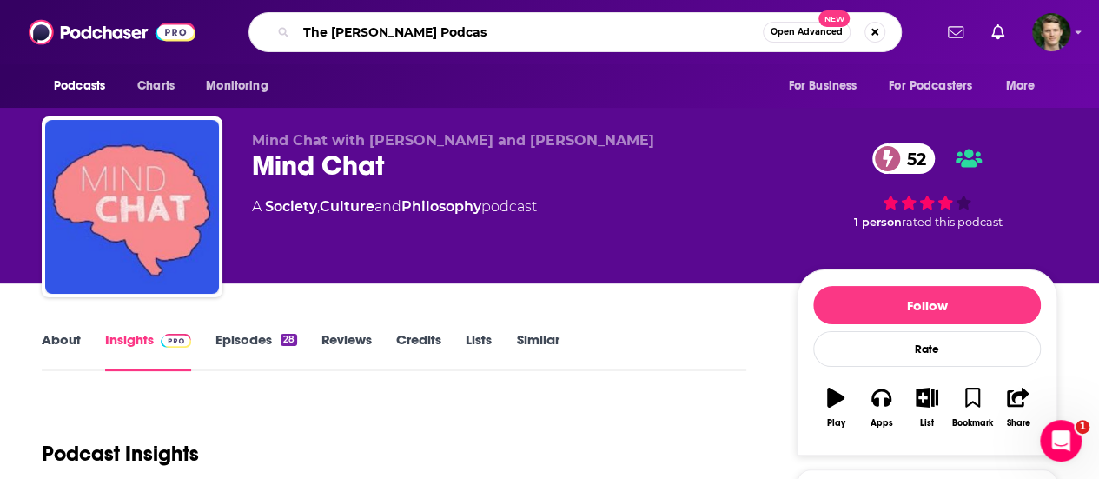
type input "The [PERSON_NAME] Podcast"
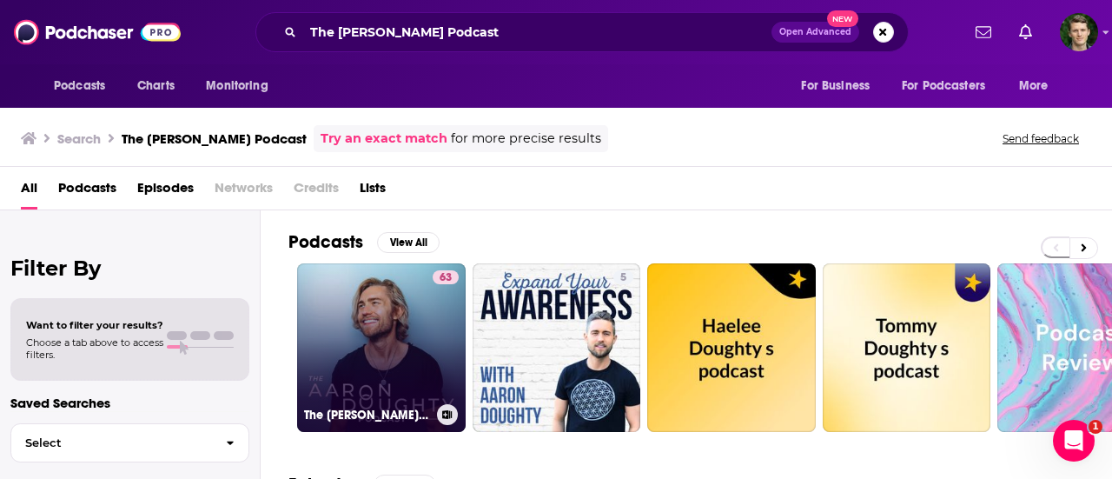
click at [400, 308] on link "63 The [PERSON_NAME] Podcast" at bounding box center [381, 347] width 169 height 169
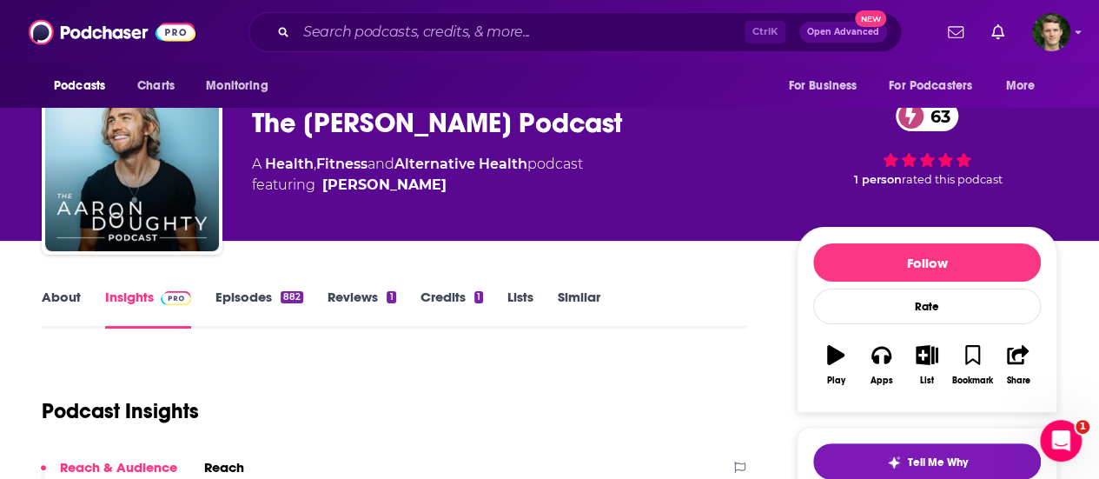
scroll to position [103, 0]
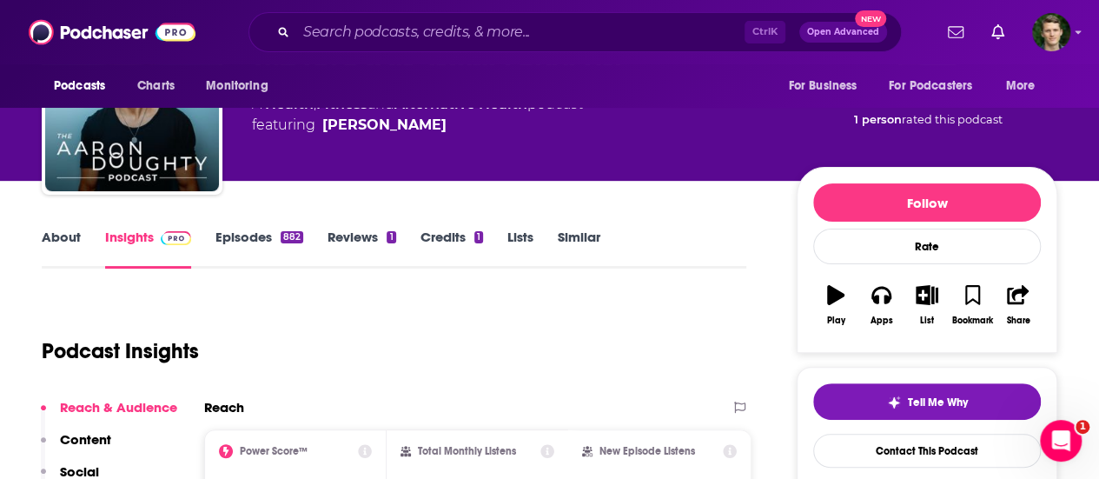
click at [75, 239] on link "About" at bounding box center [61, 248] width 39 height 40
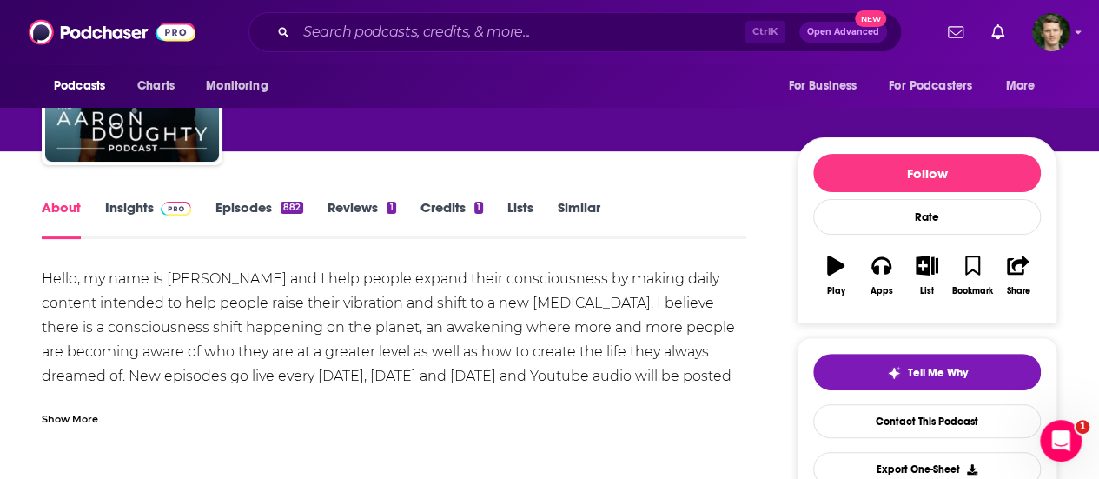
scroll to position [134, 0]
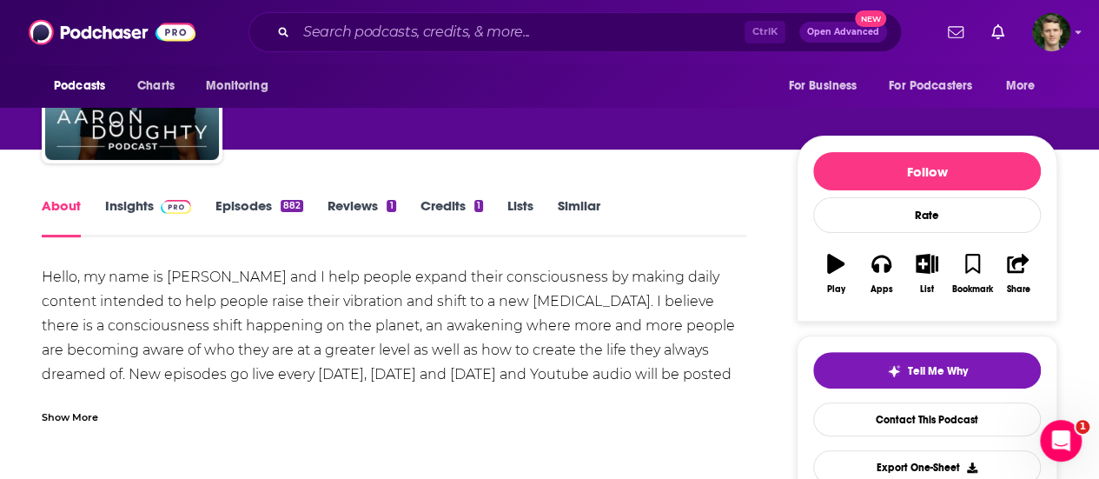
click at [165, 204] on img at bounding box center [176, 207] width 30 height 14
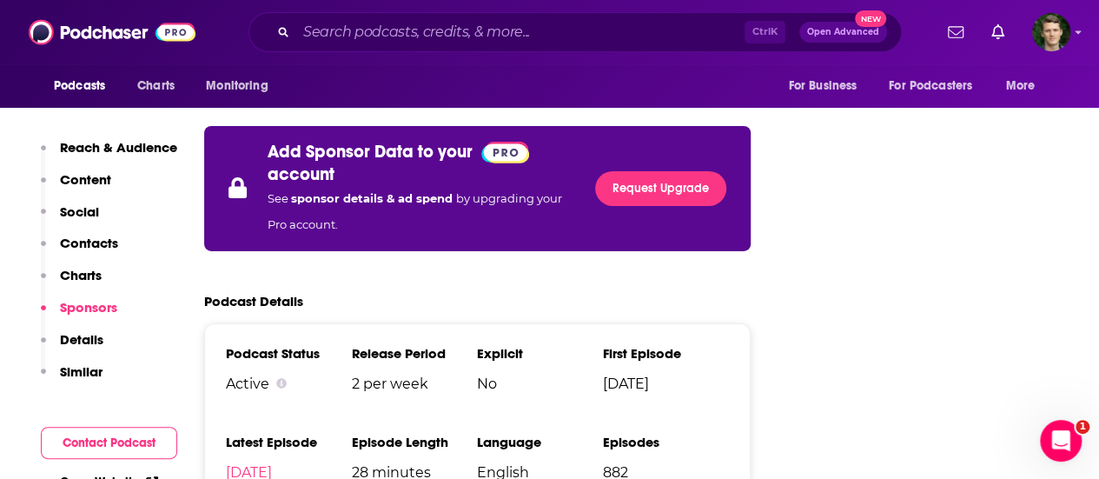
scroll to position [2759, 0]
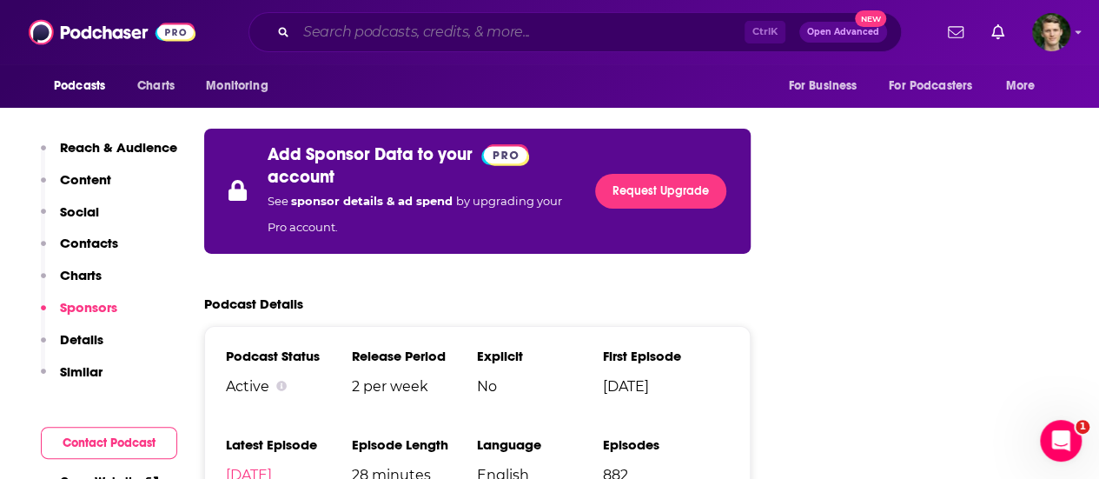
click at [474, 32] on input "Search podcasts, credits, & more..." at bounding box center [520, 32] width 448 height 28
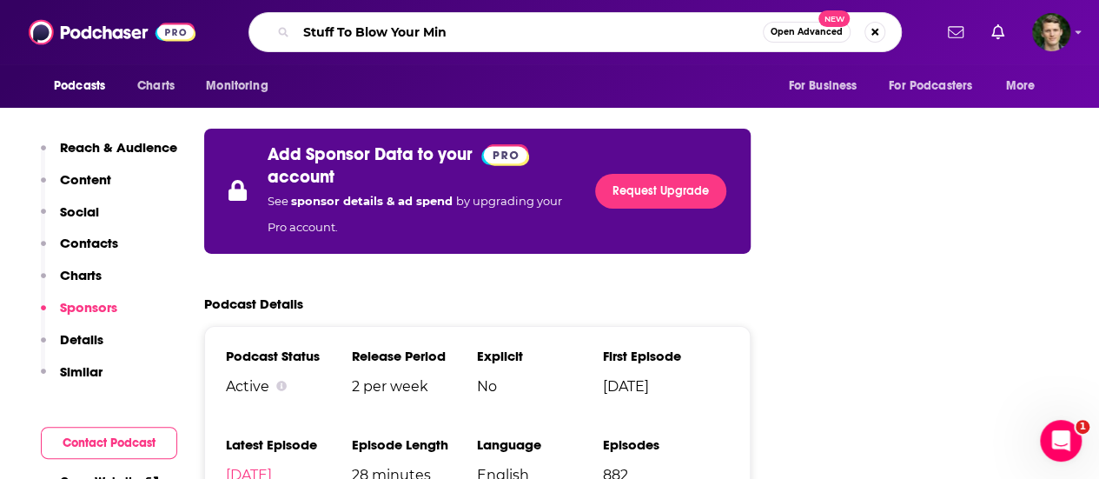
type input "Stuff To Blow Your Mind"
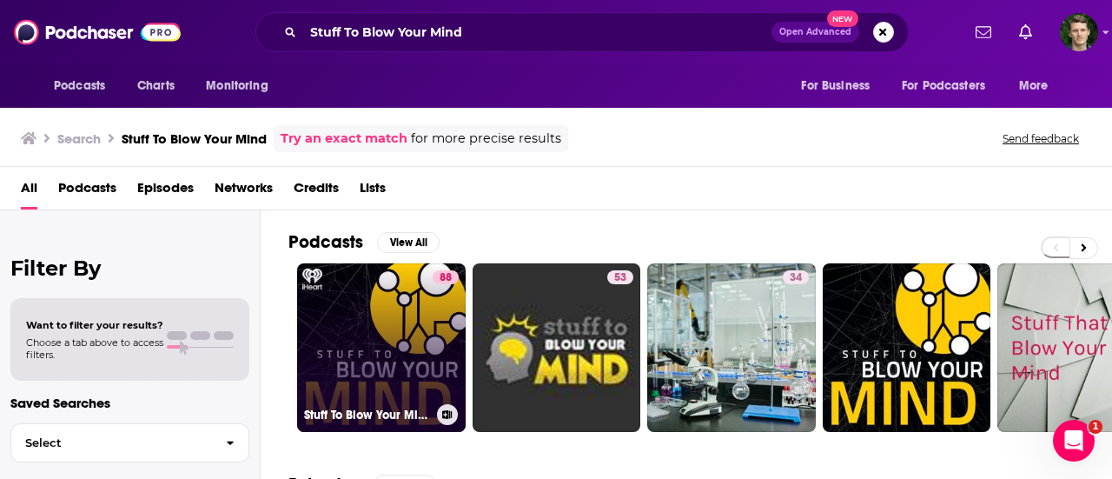
click at [417, 327] on link "88 Stuff To Blow Your Mind" at bounding box center [381, 347] width 169 height 169
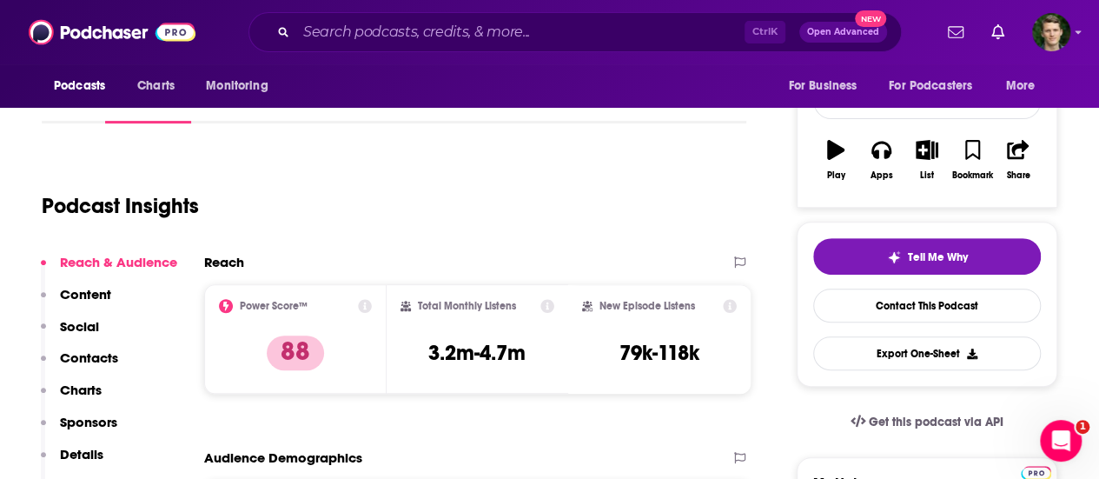
scroll to position [293, 0]
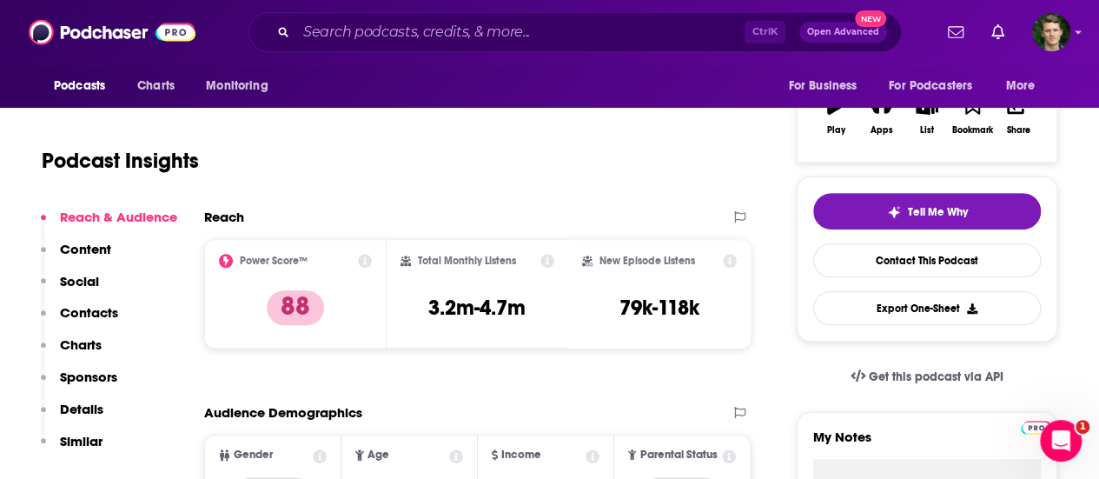
click at [113, 308] on p "Contacts" at bounding box center [89, 312] width 58 height 17
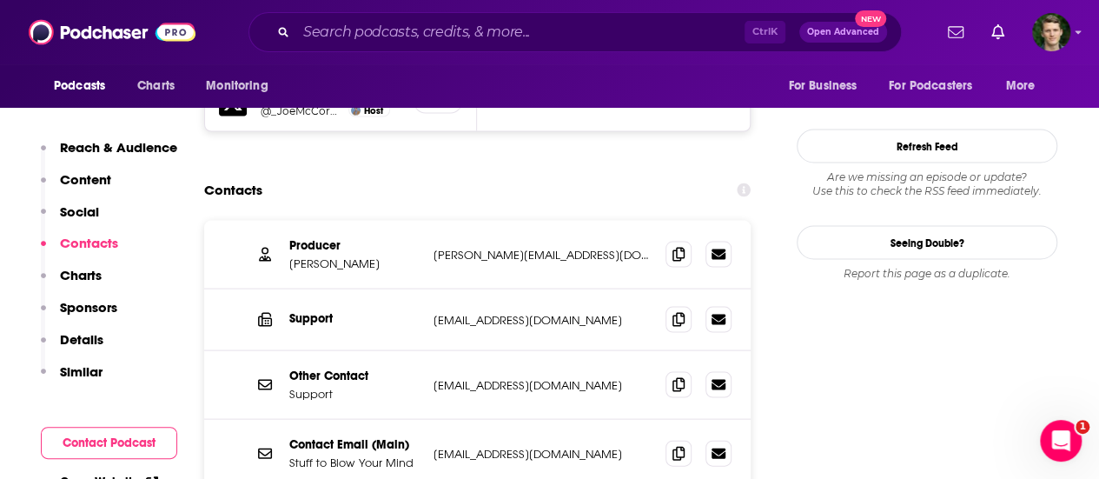
scroll to position [1638, 0]
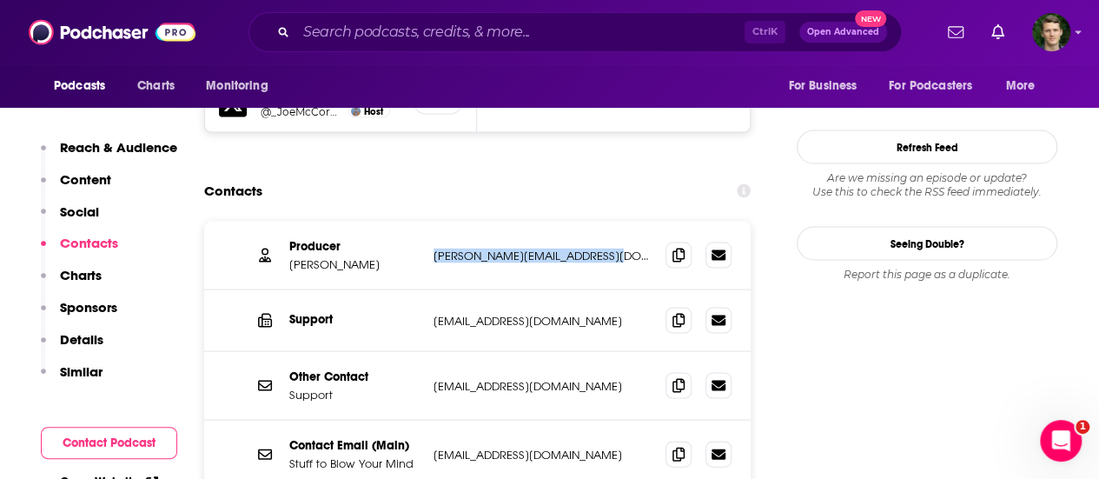
drag, startPoint x: 597, startPoint y: 152, endPoint x: 432, endPoint y: 157, distance: 165.1
click at [432, 221] on div "Producer [PERSON_NAME] [PERSON_NAME][EMAIL_ADDRESS][DOMAIN_NAME] [DOMAIN_NAME][…" at bounding box center [477, 255] width 546 height 69
copy p "[PERSON_NAME][EMAIL_ADDRESS][DOMAIN_NAME]"
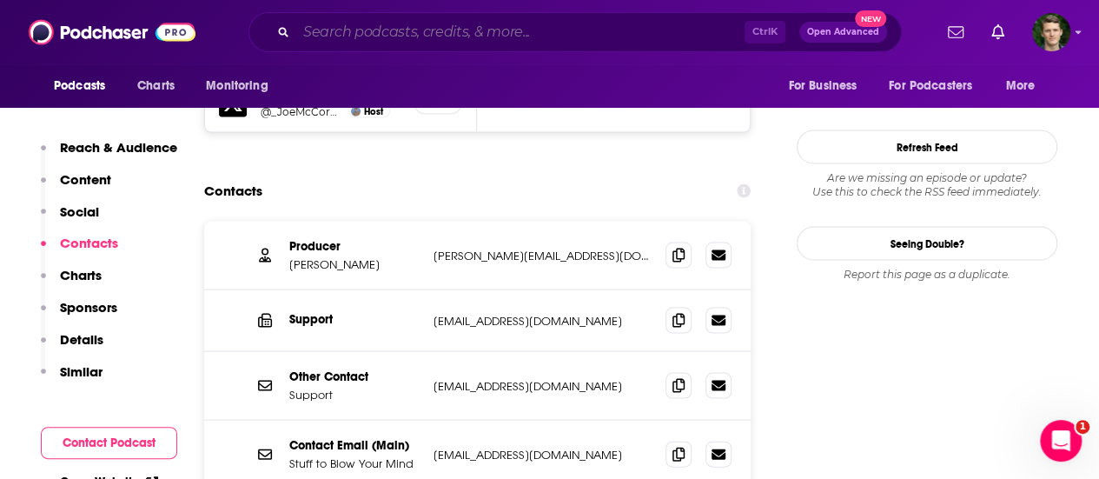
click at [526, 36] on input "Search podcasts, credits, & more..." at bounding box center [520, 32] width 448 height 28
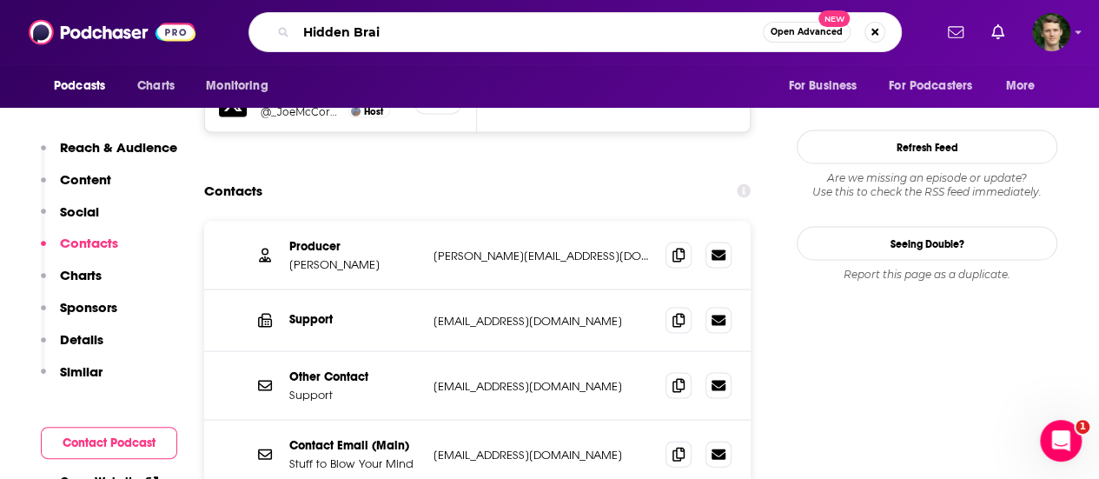
type input "Hidden Brain"
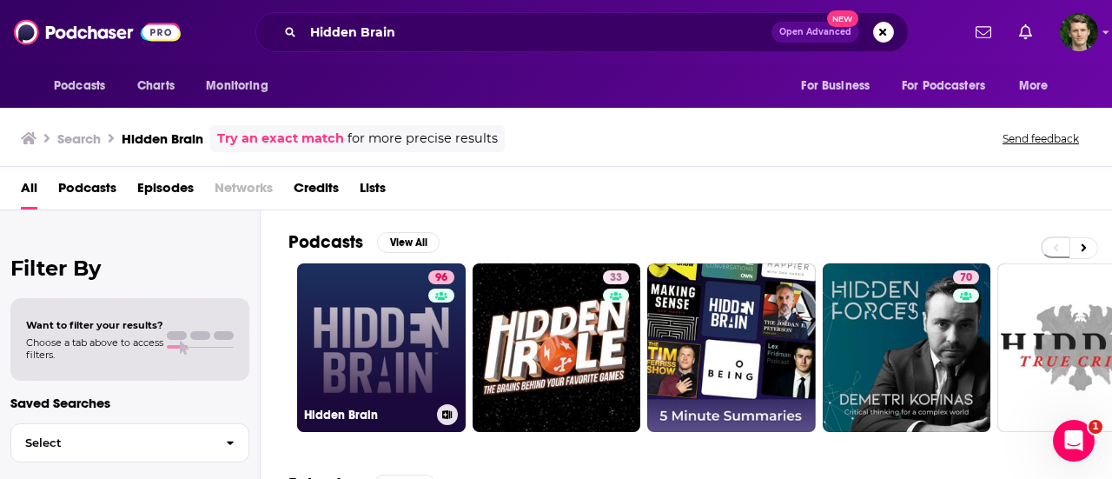
click at [374, 374] on link "96 Hidden Brain" at bounding box center [381, 347] width 169 height 169
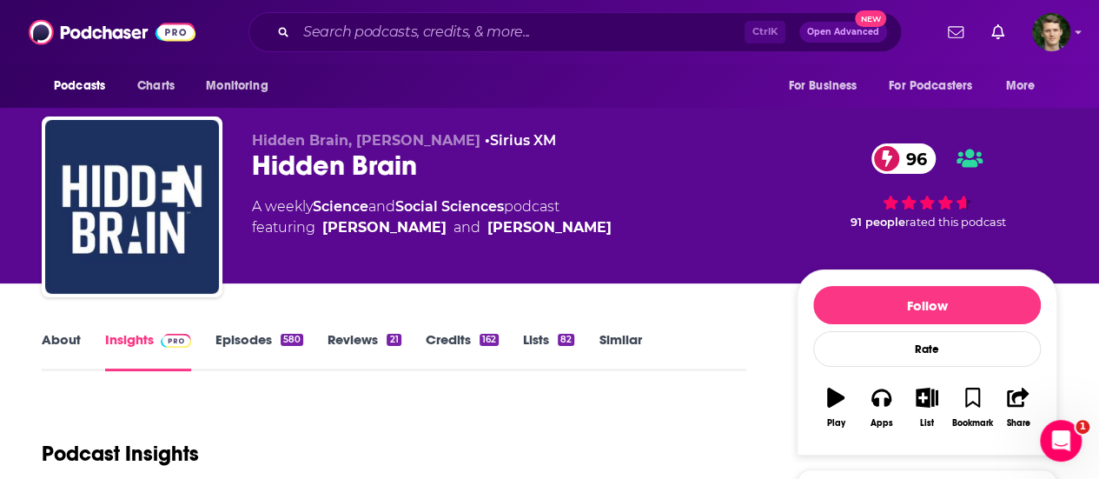
click at [540, 47] on div "Ctrl K Open Advanced New" at bounding box center [574, 32] width 653 height 40
click at [529, 38] on input "Search podcasts, credits, & more..." at bounding box center [520, 32] width 448 height 28
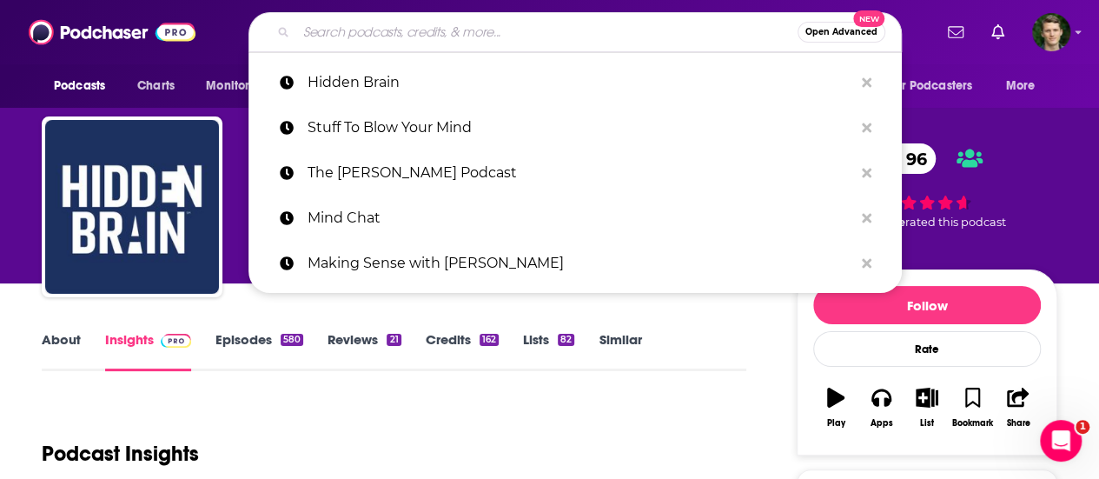
paste input "Invisibilia"
type input "Invisibilia"
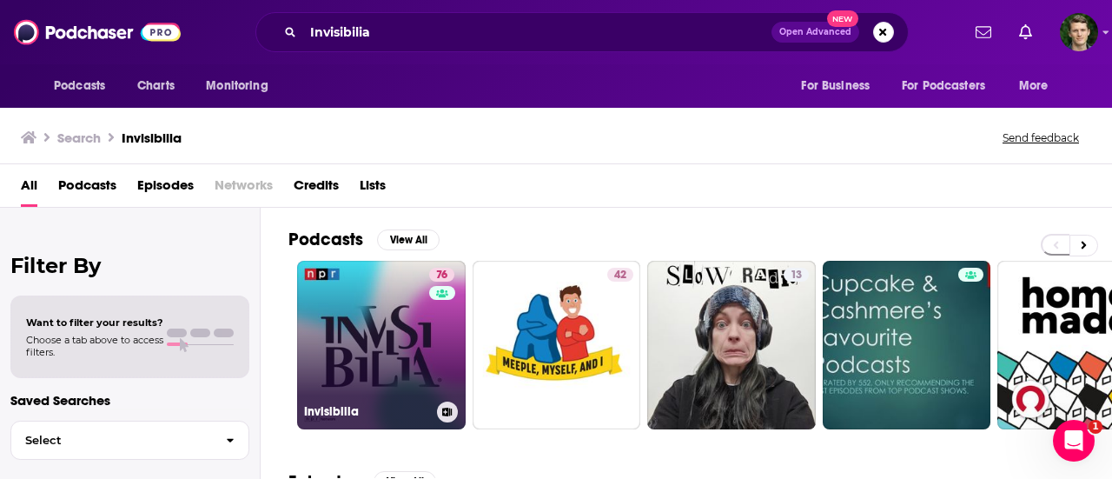
click at [384, 361] on link "76 Invisibilia" at bounding box center [381, 345] width 169 height 169
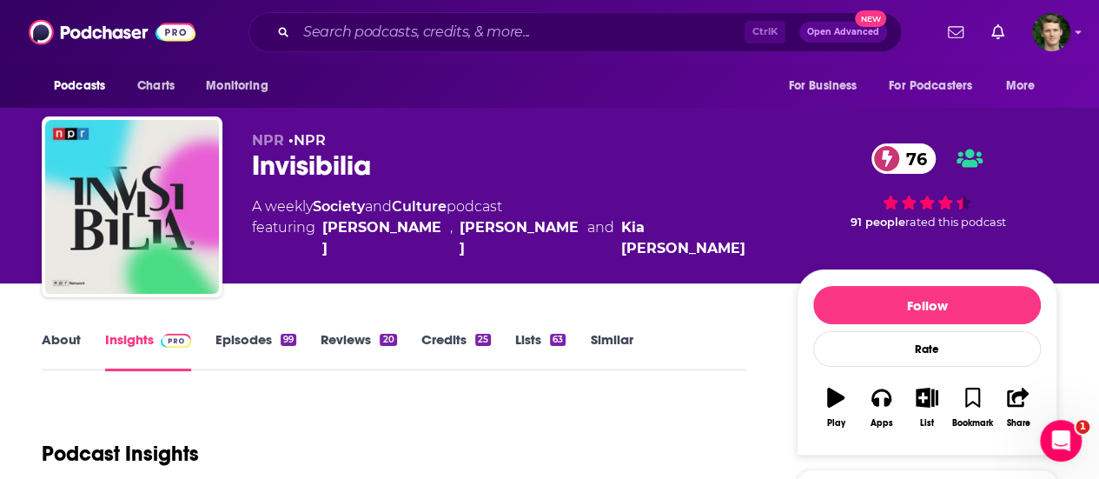
scroll to position [22, 0]
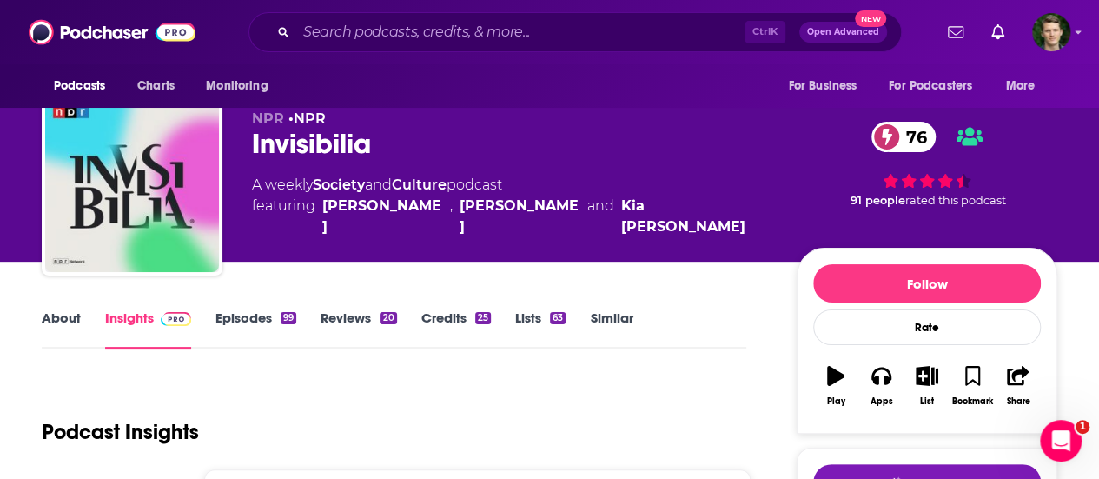
click at [72, 313] on link "About" at bounding box center [61, 329] width 39 height 40
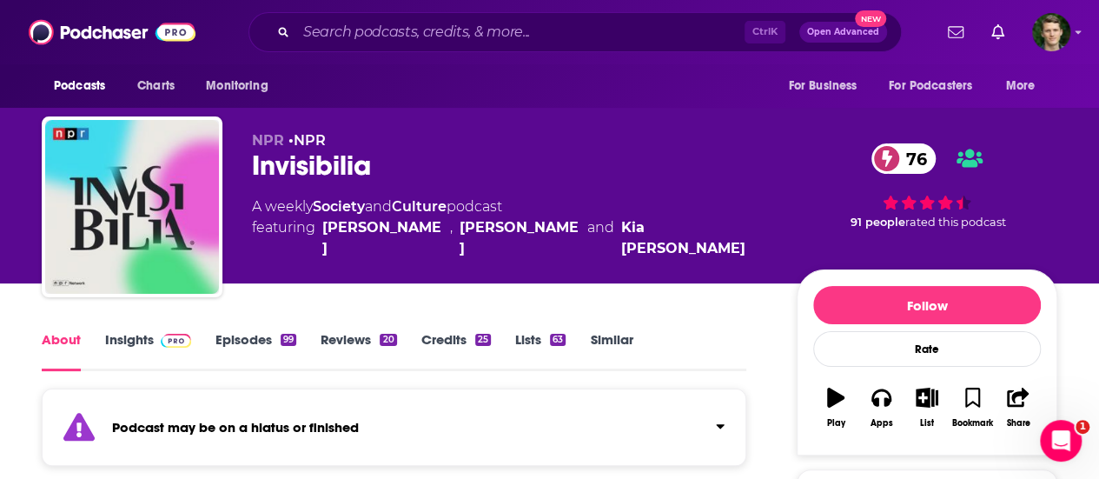
scroll to position [210, 0]
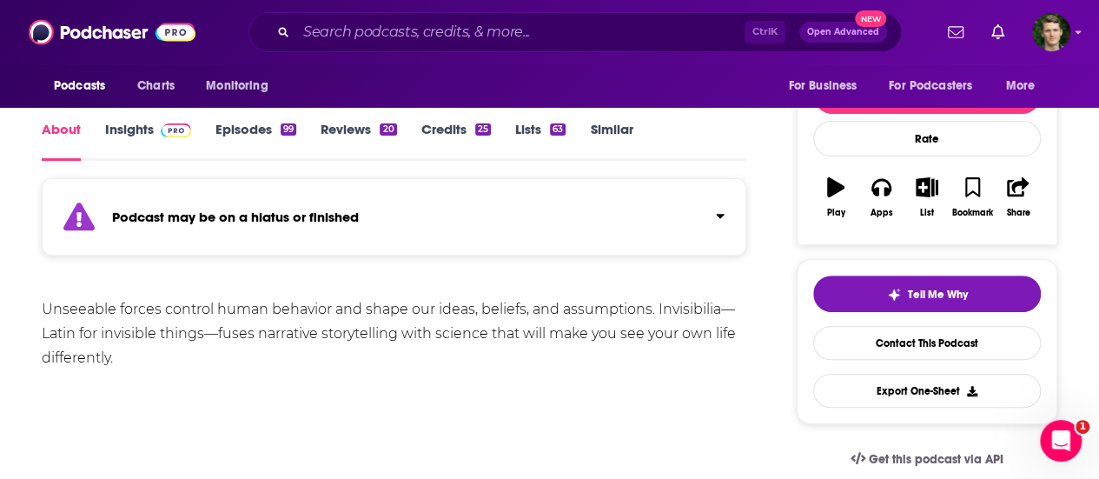
click at [271, 136] on link "Episodes 99" at bounding box center [255, 141] width 81 height 40
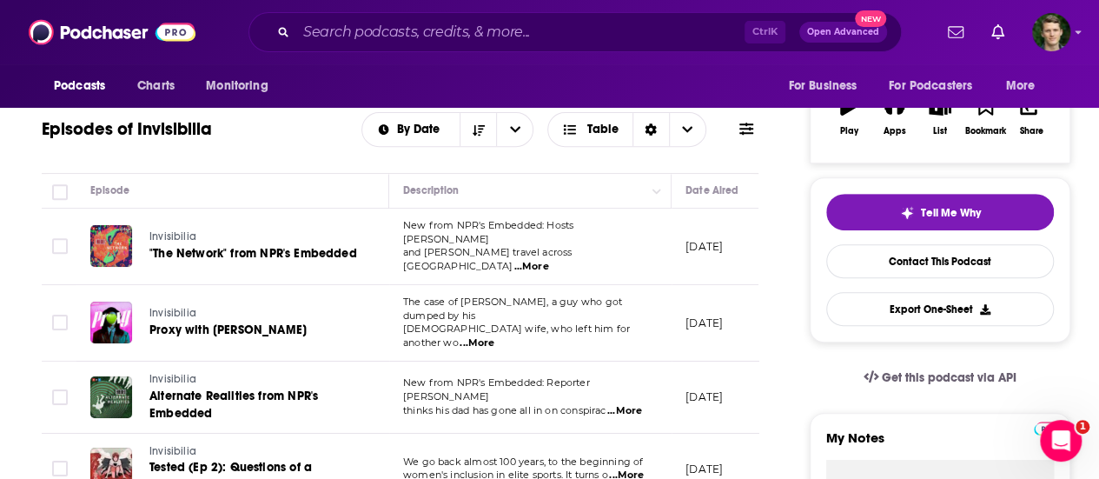
scroll to position [128, 0]
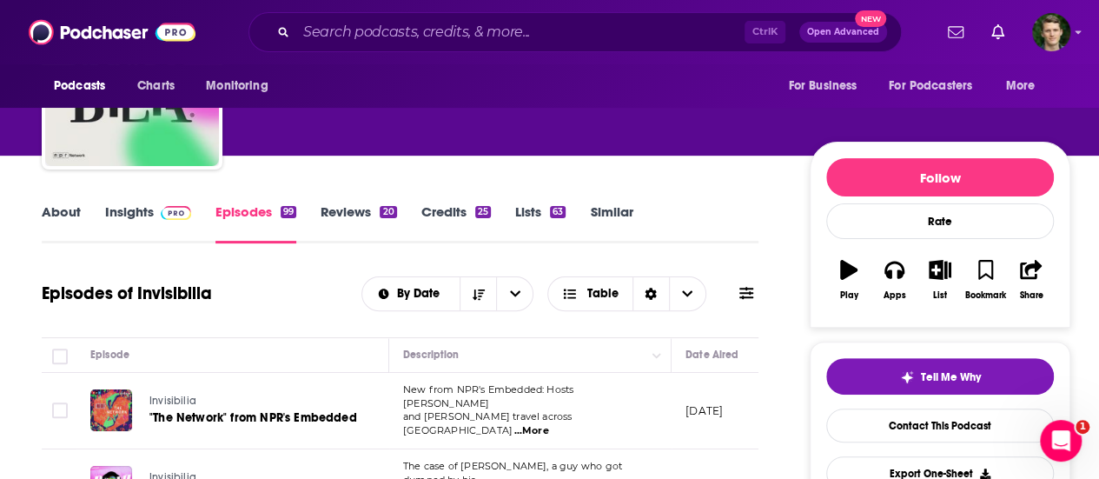
click at [143, 218] on link "Insights" at bounding box center [148, 223] width 86 height 40
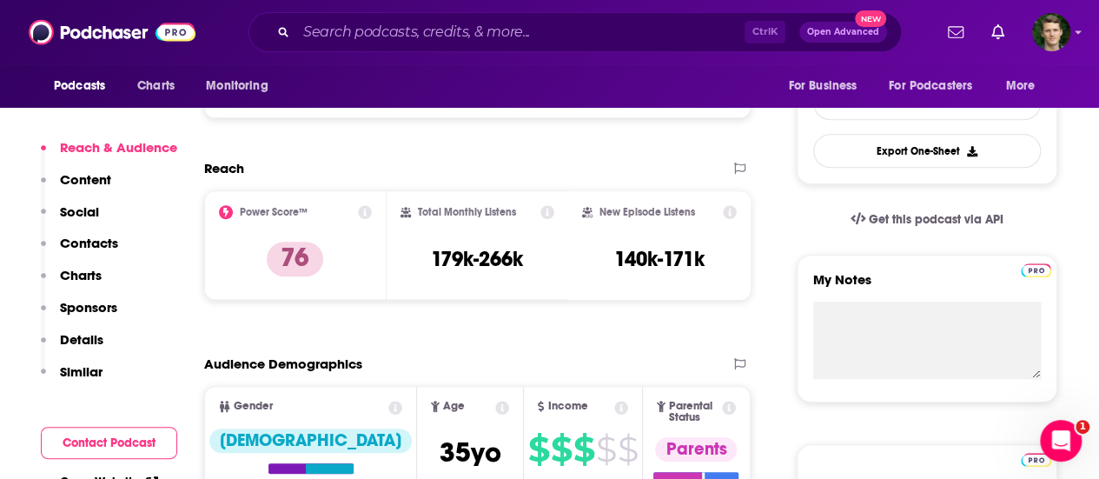
click at [103, 250] on p "Contacts" at bounding box center [89, 243] width 58 height 17
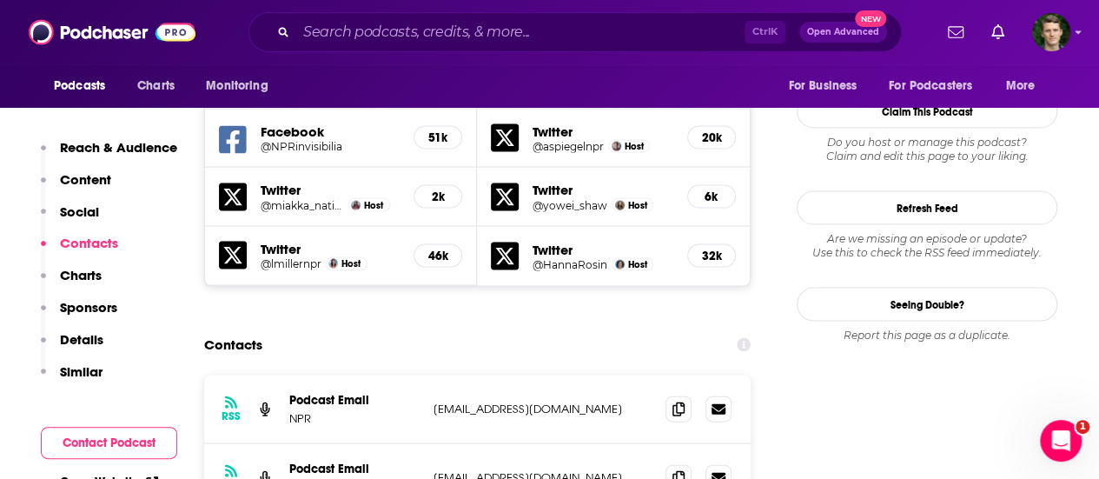
scroll to position [1682, 0]
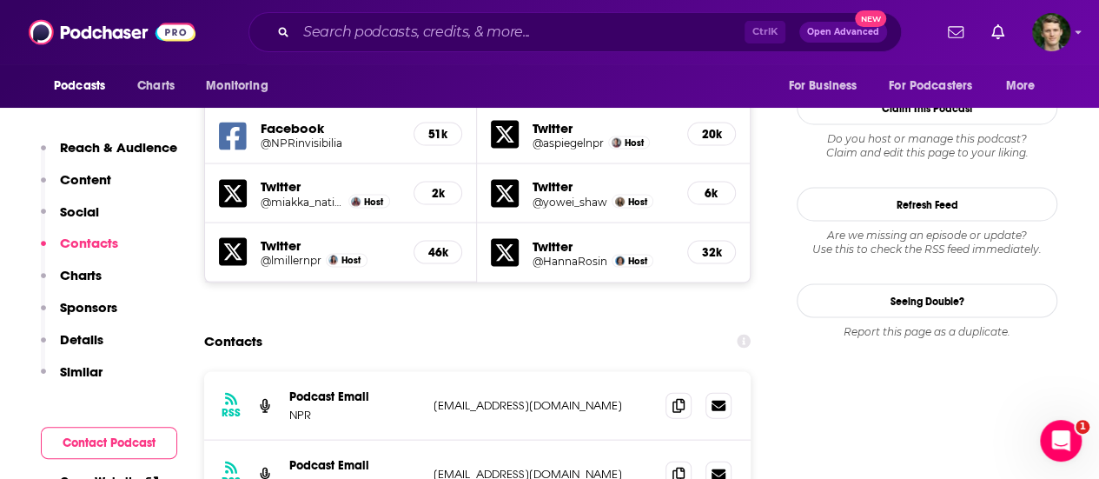
click at [108, 343] on div "Reach & Audience Content Social Contacts Charts Sponsors Details Similar" at bounding box center [109, 266] width 136 height 255
click at [94, 343] on p "Details" at bounding box center [81, 339] width 43 height 17
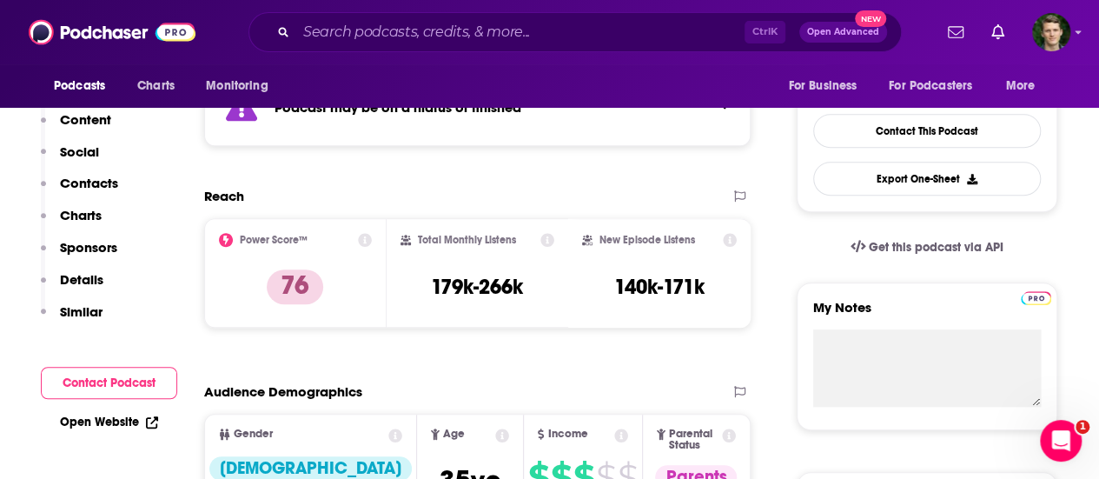
scroll to position [0, 0]
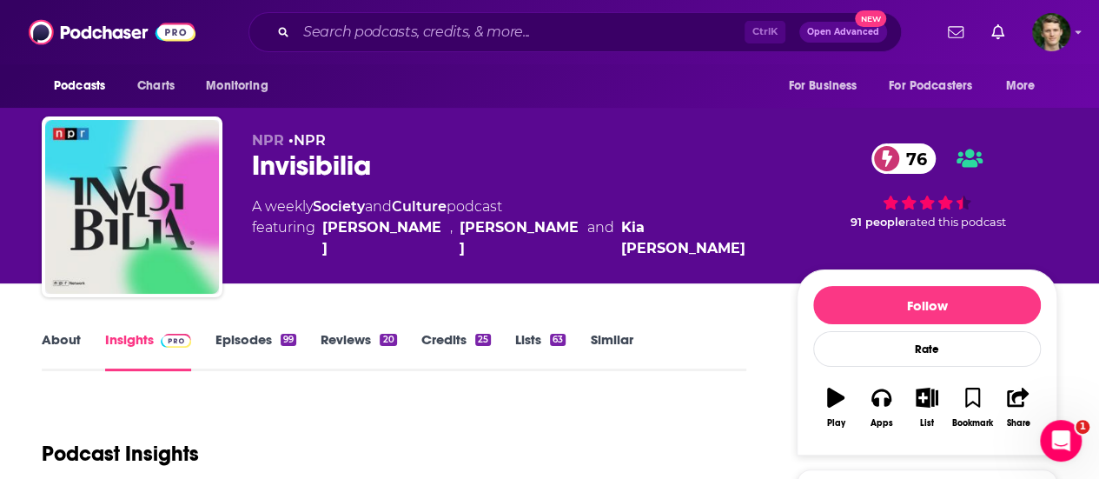
click at [69, 334] on link "About" at bounding box center [61, 351] width 39 height 40
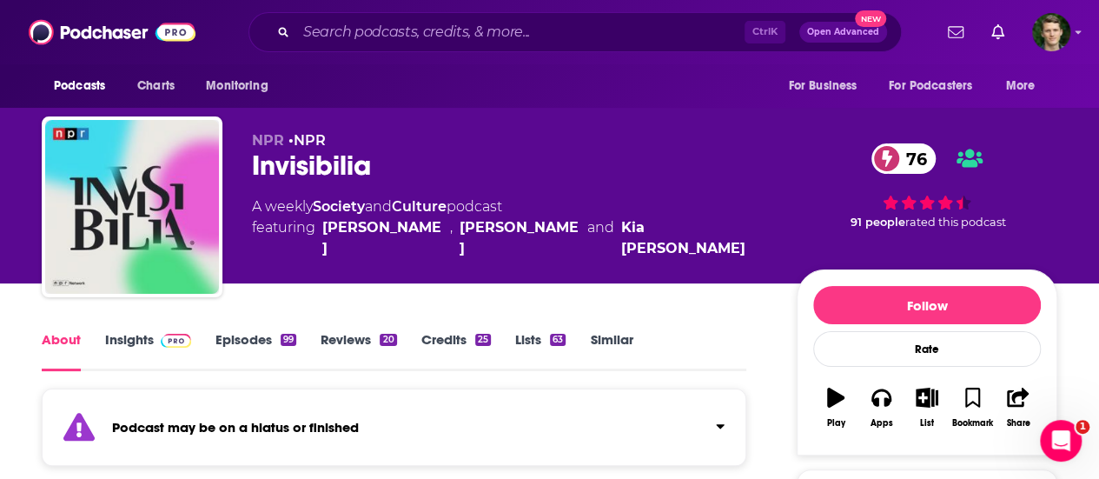
scroll to position [30, 0]
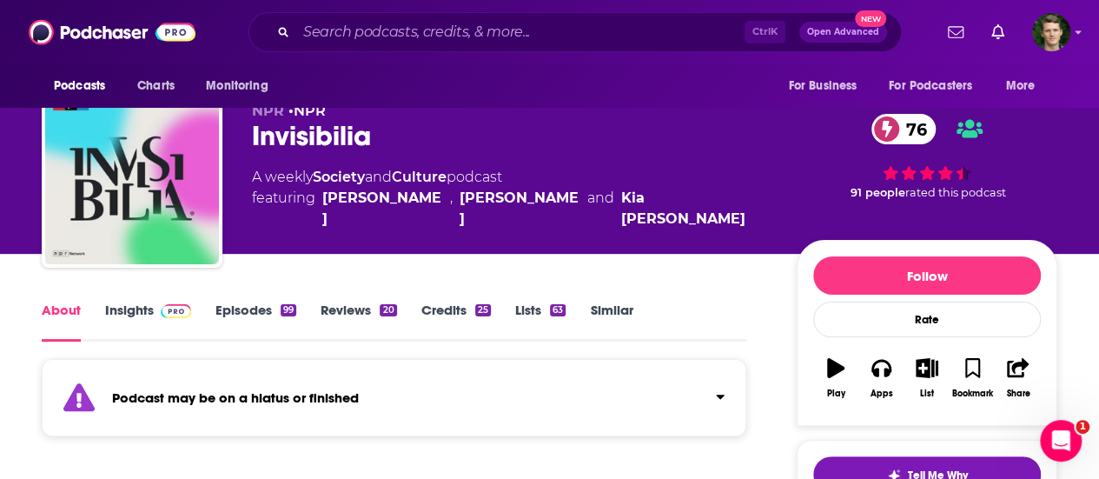
click at [141, 320] on link "Insights" at bounding box center [148, 321] width 86 height 40
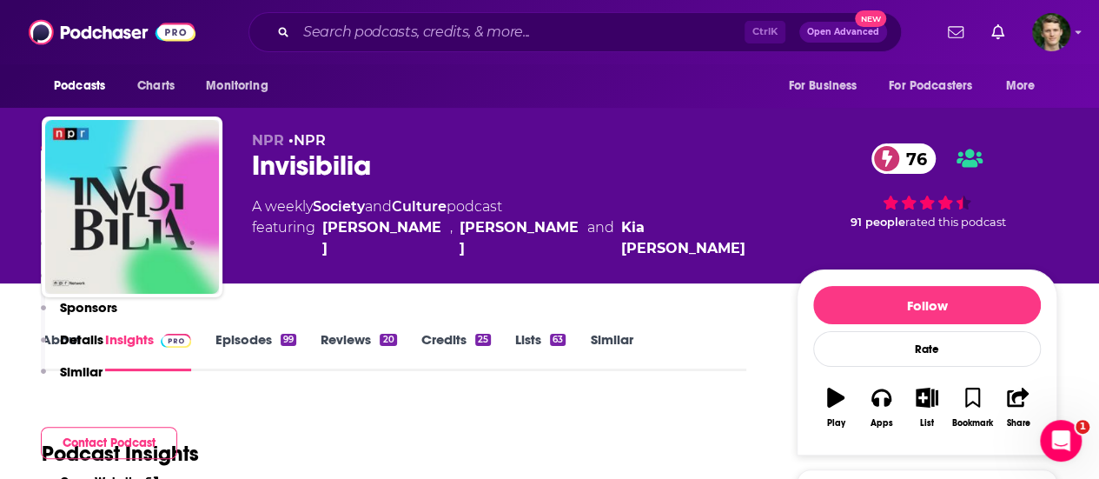
scroll to position [347, 0]
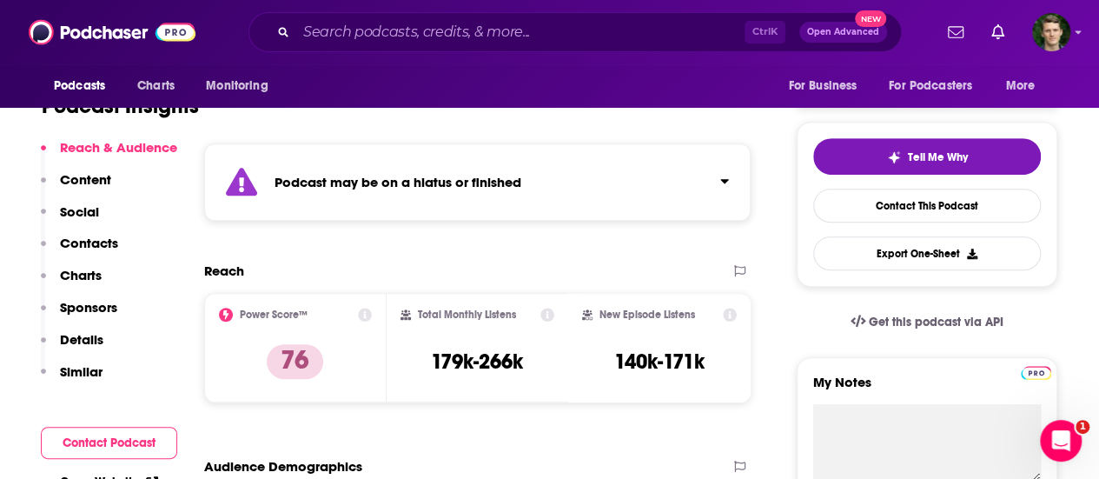
click at [118, 246] on div "Reach & Audience Content Social Contacts Charts Sponsors Details Similar" at bounding box center [109, 266] width 136 height 255
click at [116, 246] on p "Contacts" at bounding box center [89, 243] width 58 height 17
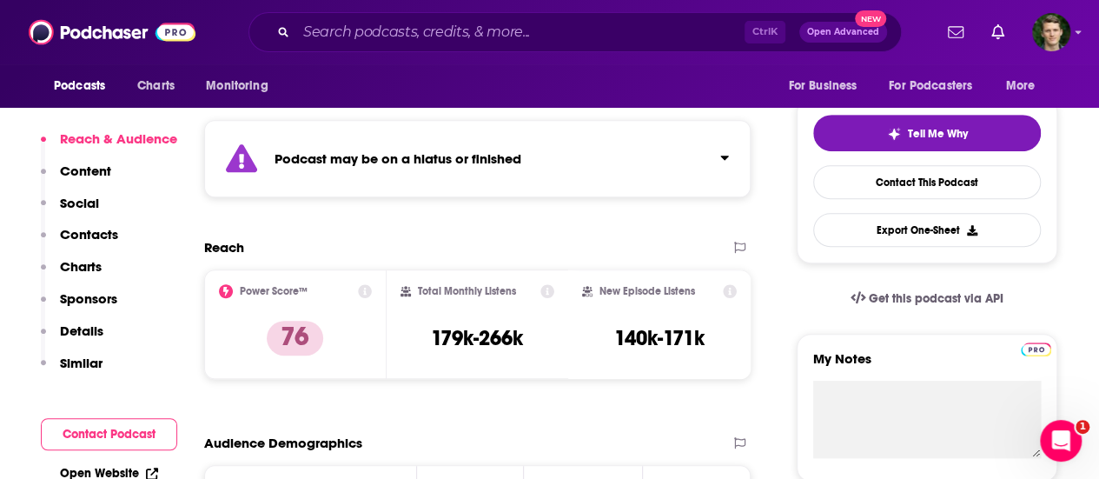
scroll to position [0, 0]
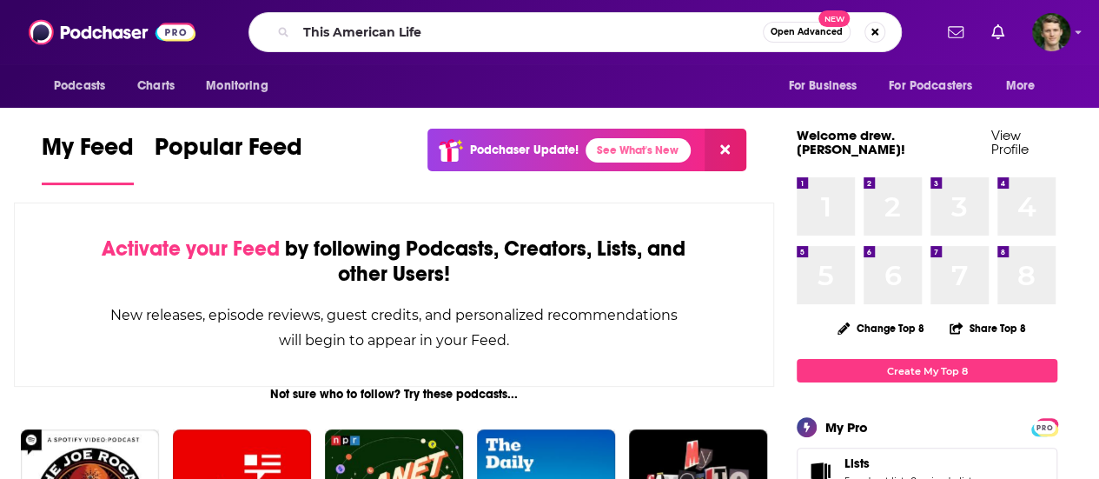
type input "This American Life"
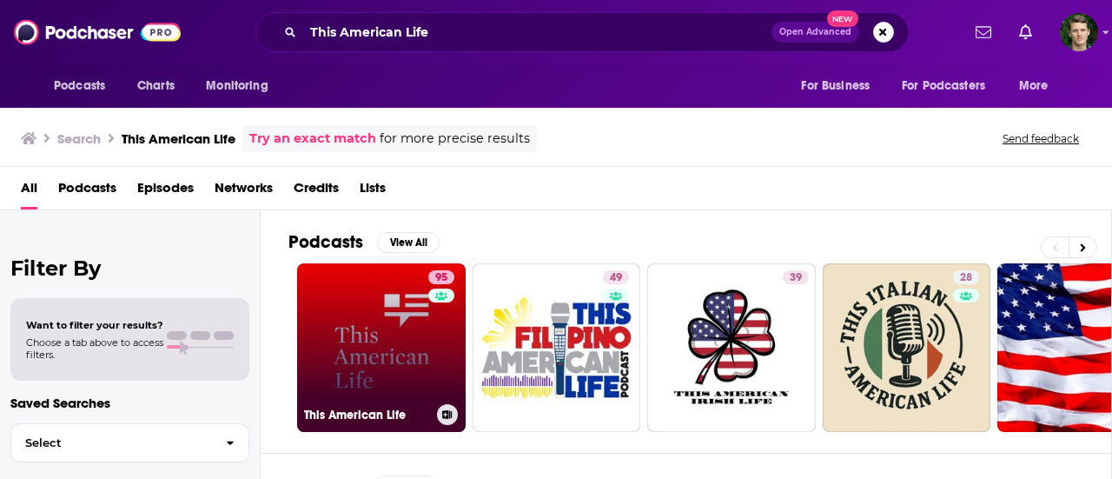
click at [403, 371] on link "95 This American Life" at bounding box center [381, 347] width 169 height 169
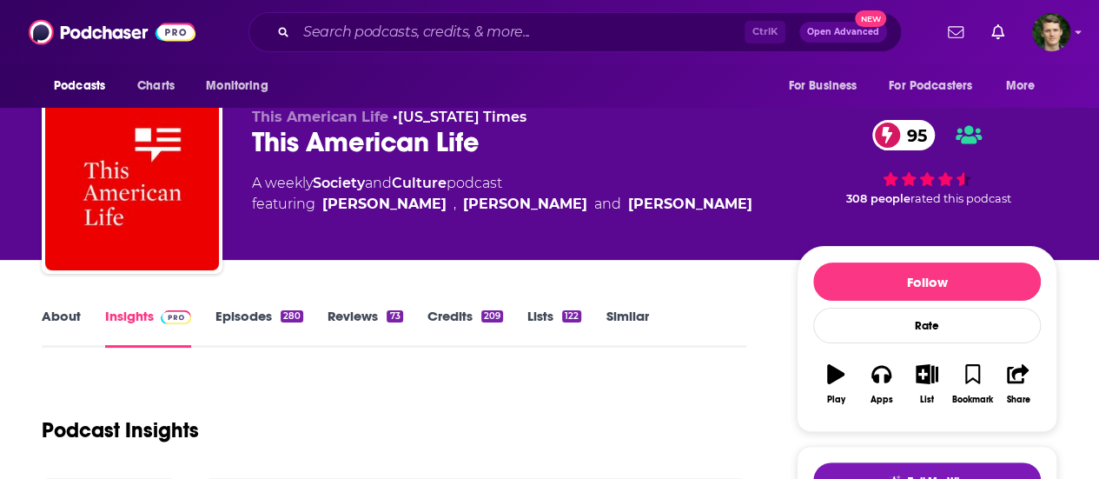
scroll to position [26, 0]
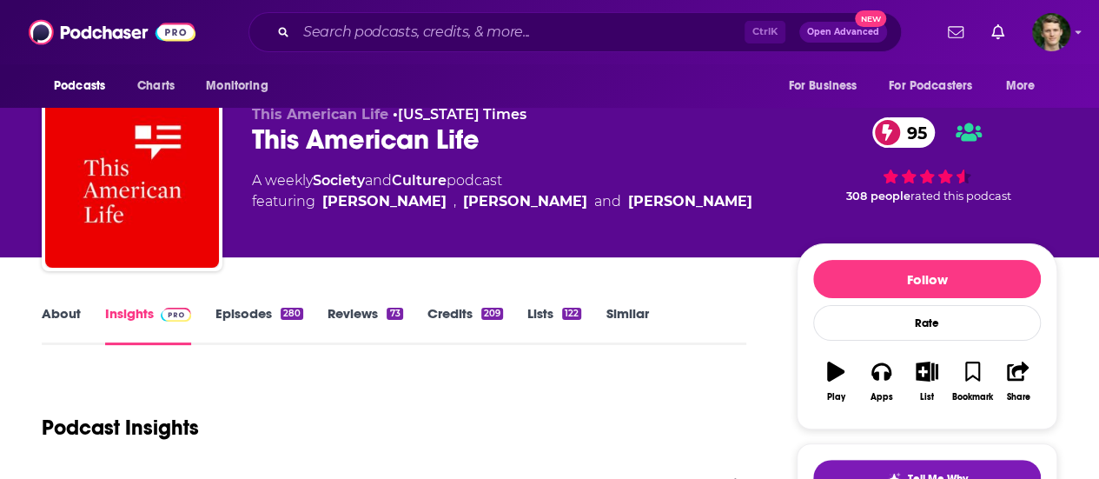
click at [53, 321] on link "About" at bounding box center [61, 325] width 39 height 40
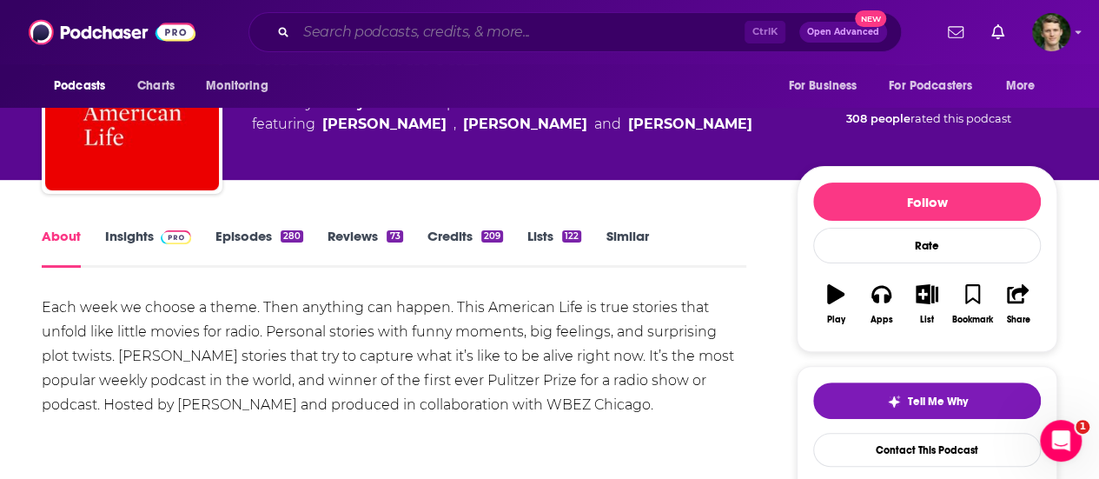
click at [606, 27] on input "Search podcasts, credits, & more..." at bounding box center [520, 32] width 448 height 28
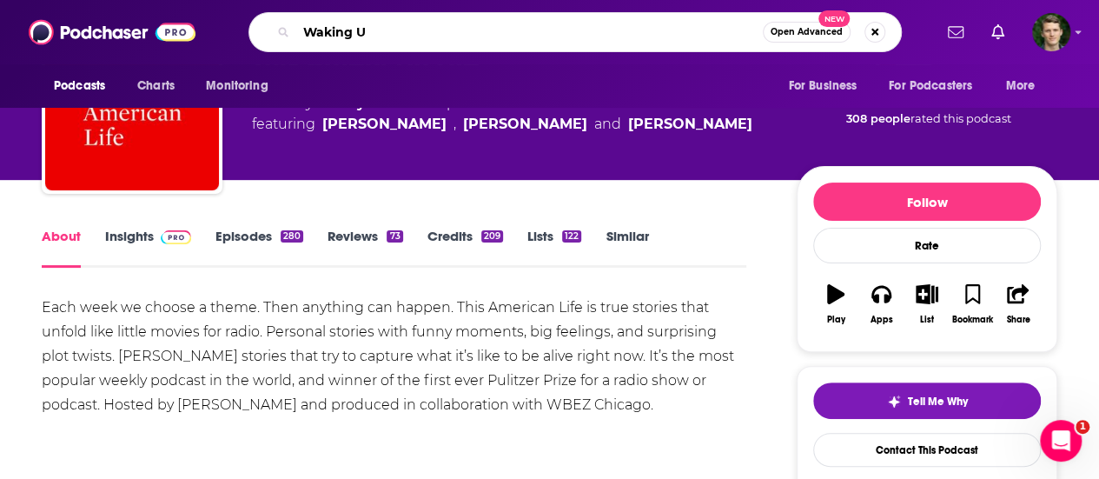
type input "Waking Up"
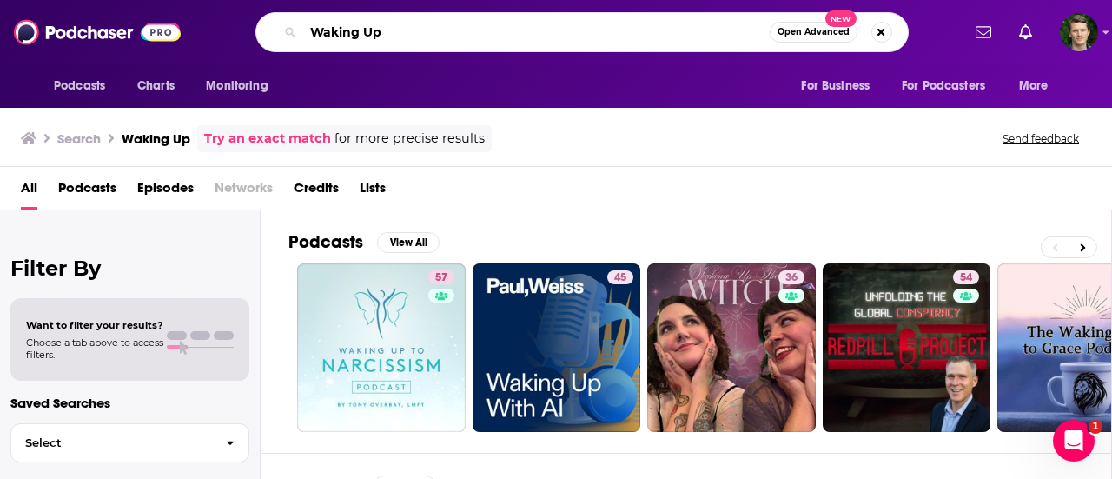
drag, startPoint x: 411, startPoint y: 34, endPoint x: 292, endPoint y: 20, distance: 119.8
click at [292, 20] on div "Waking Up Open Advanced New" at bounding box center [581, 32] width 653 height 40
type input "On Being"
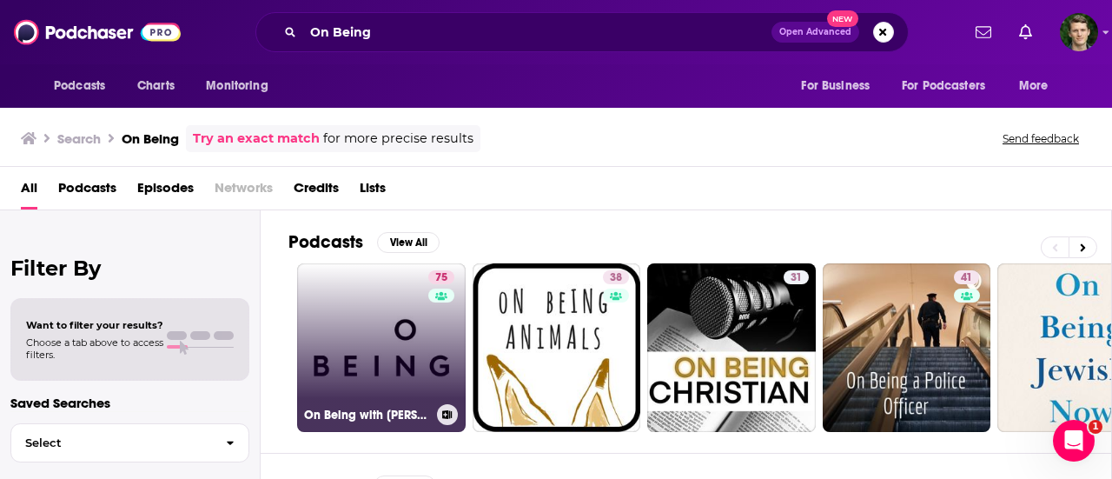
click at [341, 336] on link "75 On Being with Krista Tippett" at bounding box center [381, 347] width 169 height 169
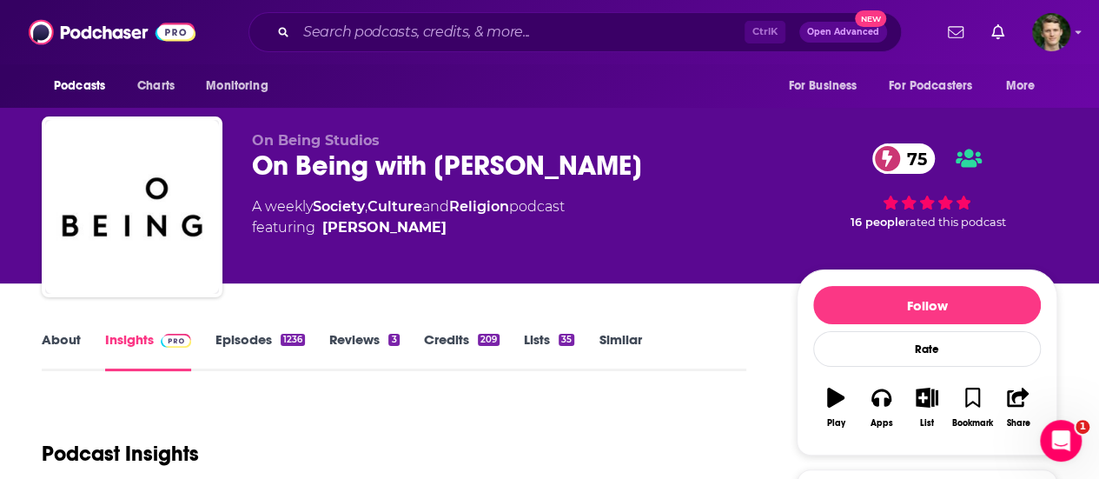
click at [64, 347] on link "About" at bounding box center [61, 351] width 39 height 40
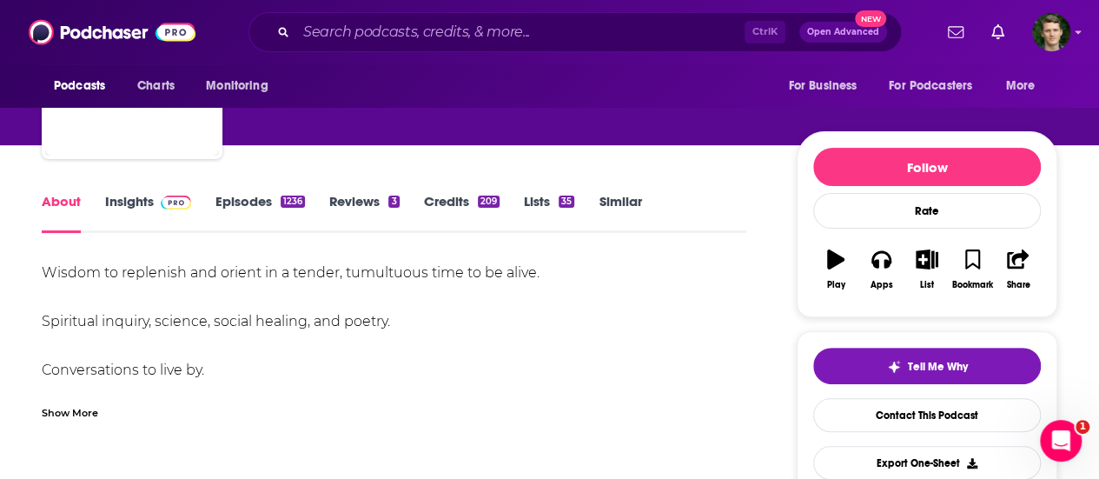
scroll to position [158, 0]
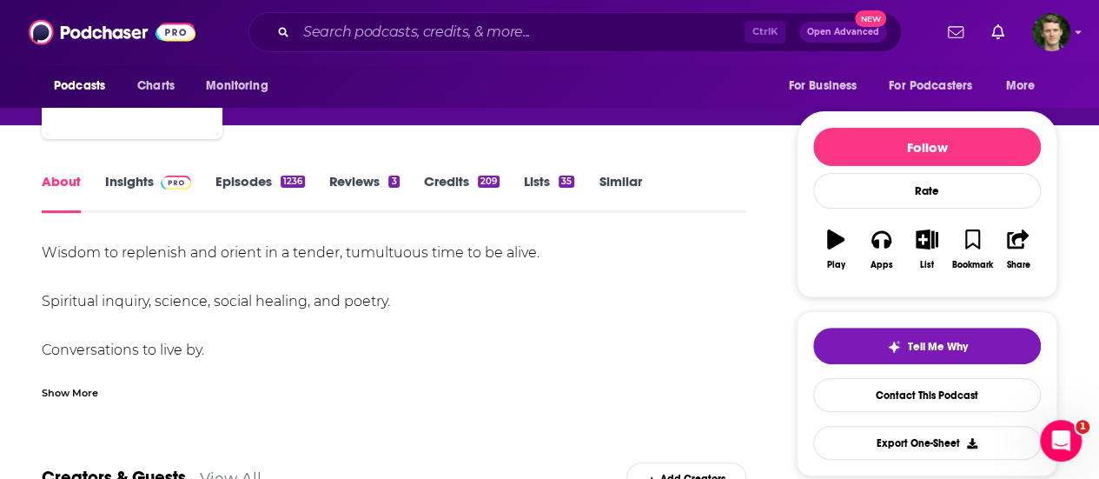
click at [87, 388] on div "Show More" at bounding box center [70, 391] width 56 height 17
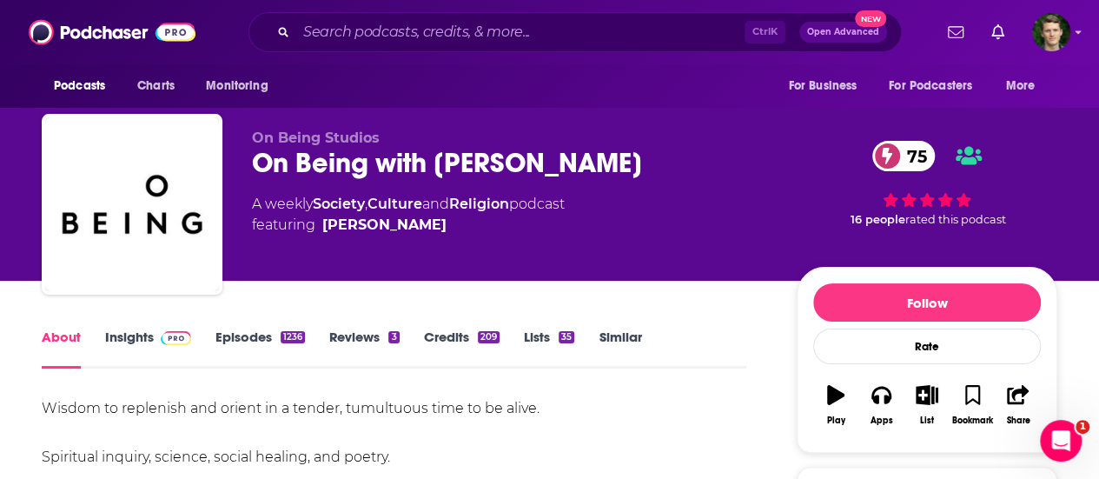
scroll to position [0, 0]
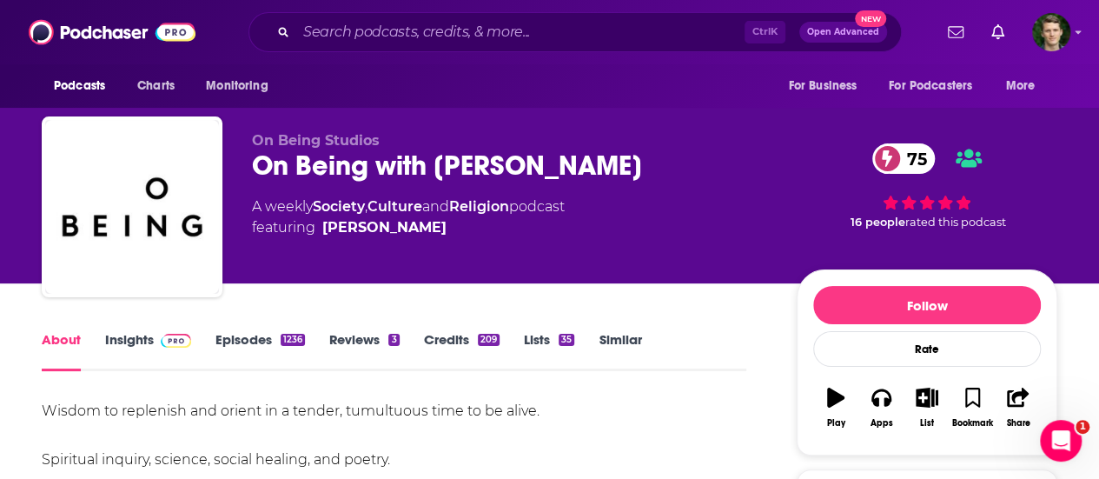
click at [148, 335] on link "Insights" at bounding box center [148, 351] width 86 height 40
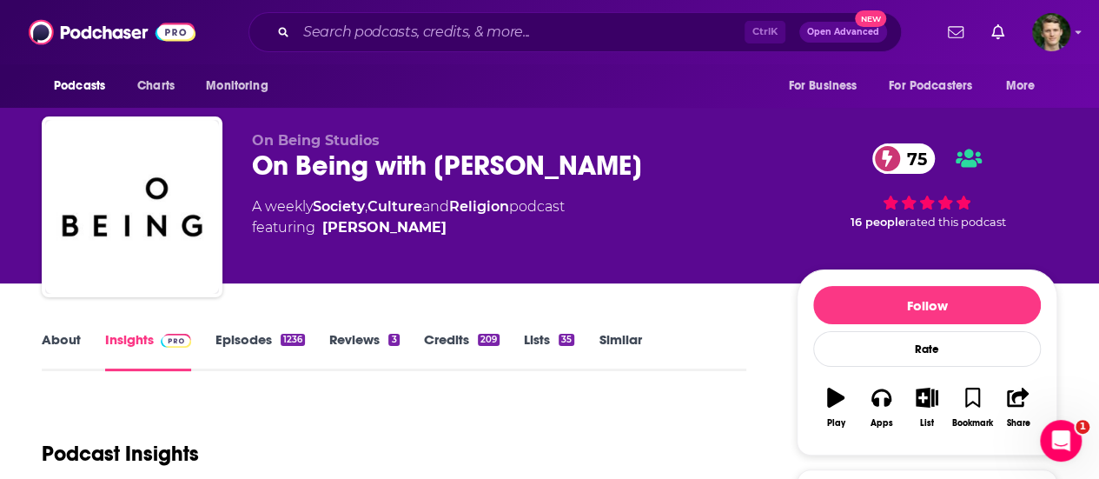
scroll to position [129, 0]
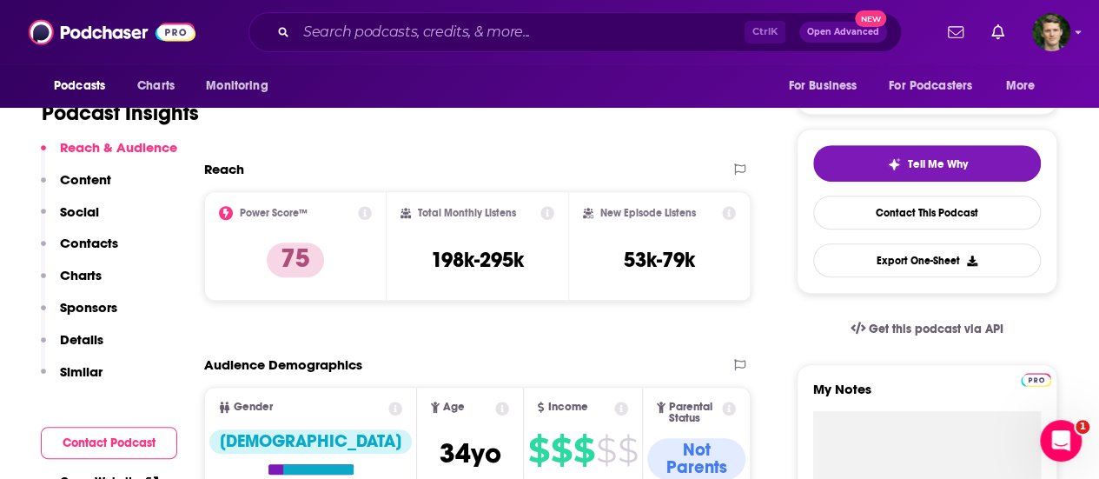
click at [96, 249] on p "Contacts" at bounding box center [89, 243] width 58 height 17
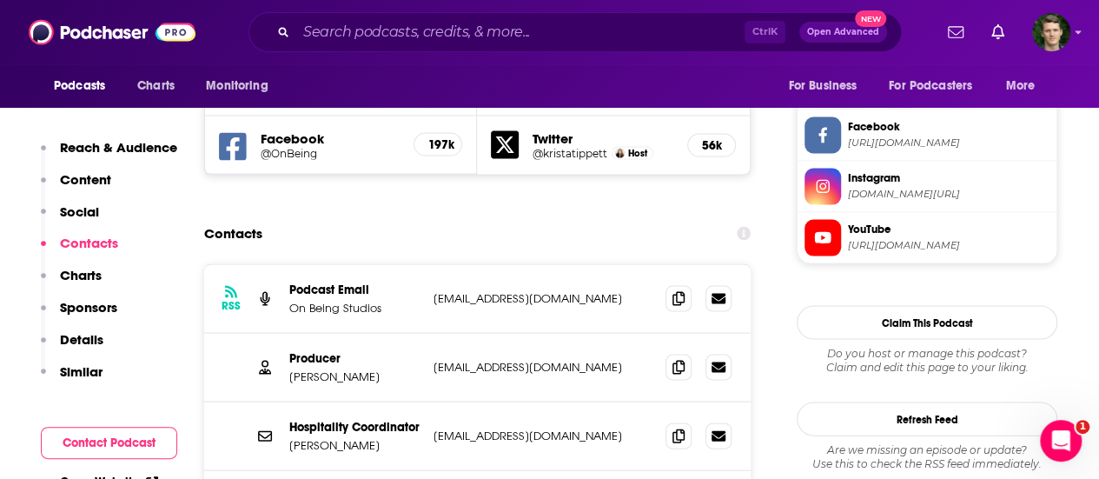
scroll to position [1650, 0]
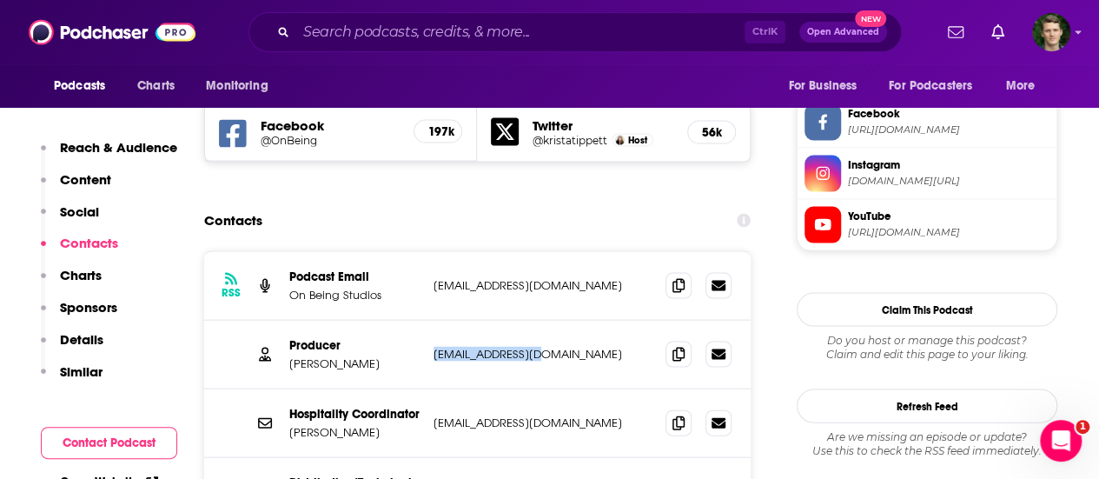
drag, startPoint x: 431, startPoint y: 231, endPoint x: 535, endPoint y: 232, distance: 104.3
click at [535, 321] on div "Producer Zack Rose zrose@onbeing.org zrose@onbeing.org" at bounding box center [477, 355] width 546 height 69
copy p "zrose@onbeing.org"
click at [566, 30] on input "Search podcasts, credits, & more..." at bounding box center [520, 32] width 448 height 28
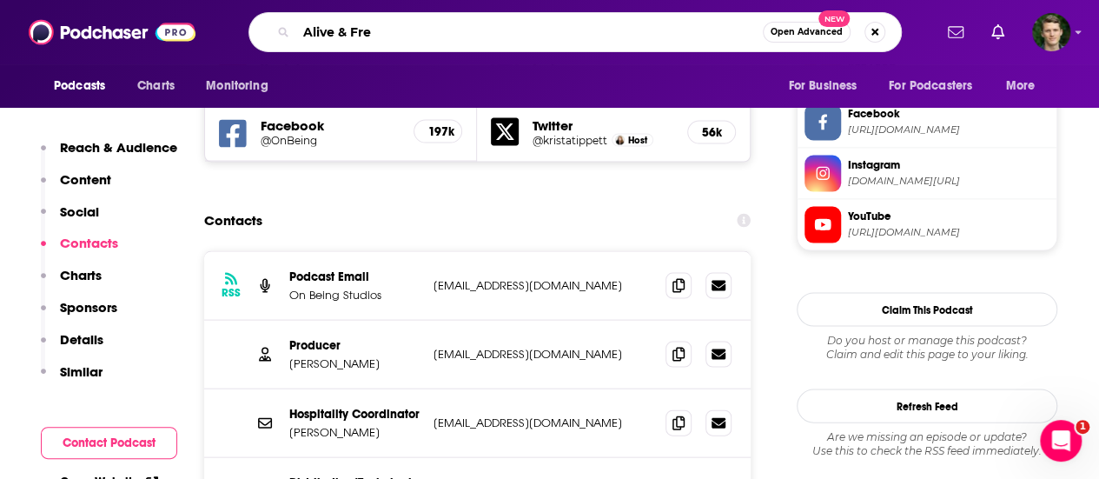
type input "Alive & Free"
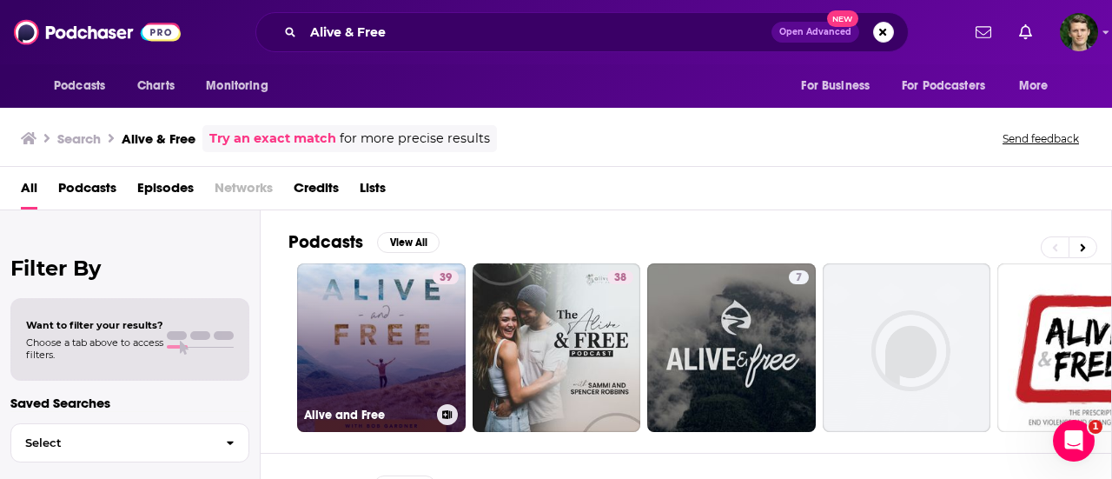
click at [383, 300] on link "39 Alive and Free" at bounding box center [381, 347] width 169 height 169
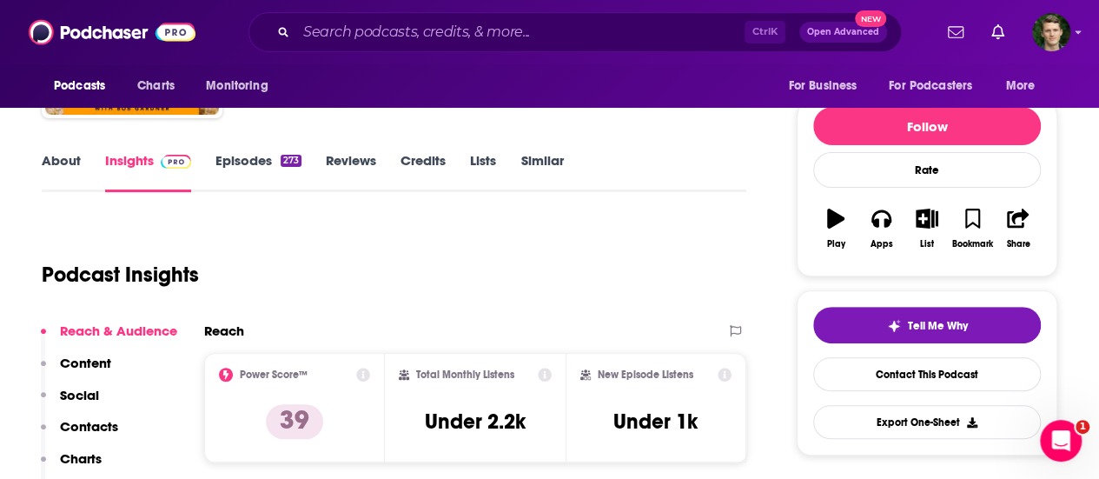
scroll to position [190, 0]
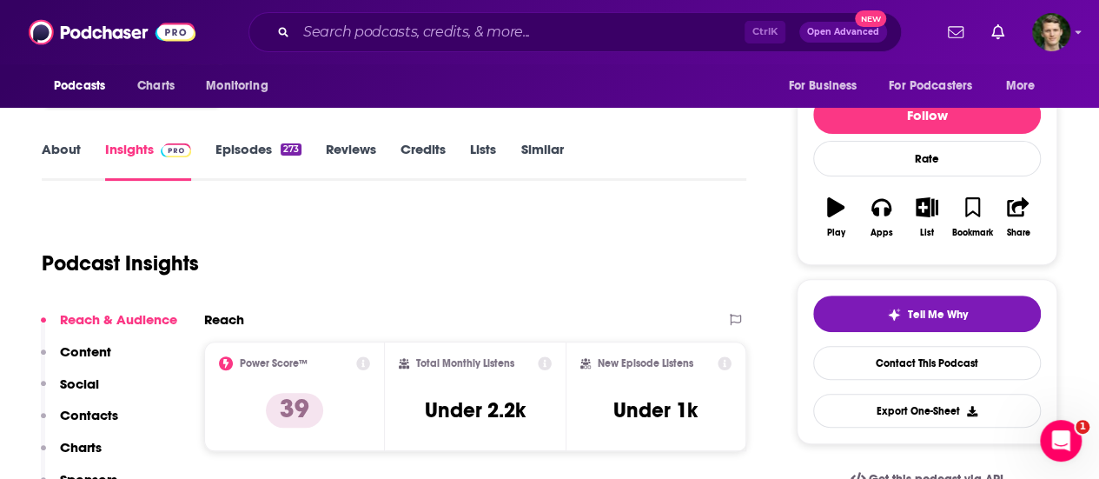
click at [256, 166] on link "Episodes 273" at bounding box center [258, 161] width 86 height 40
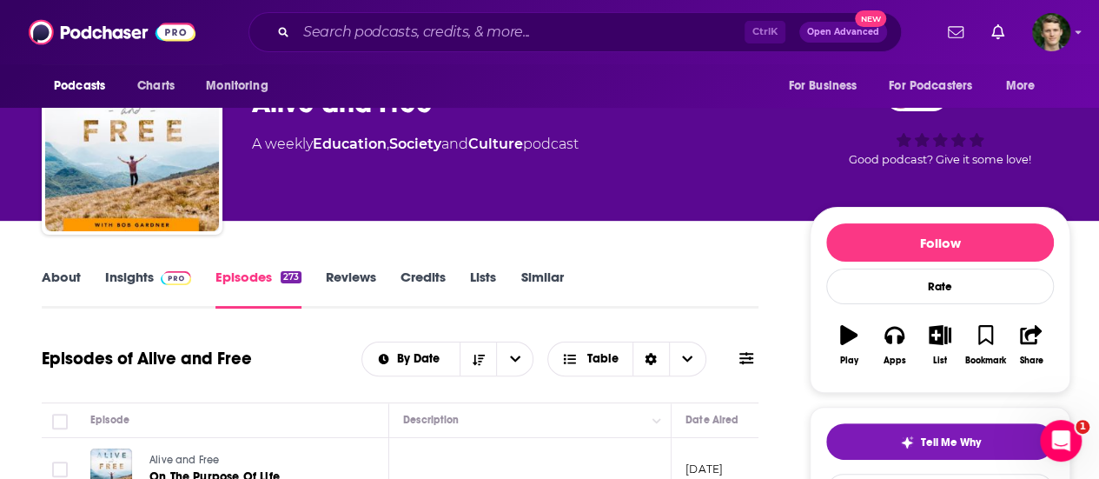
scroll to position [62, 0]
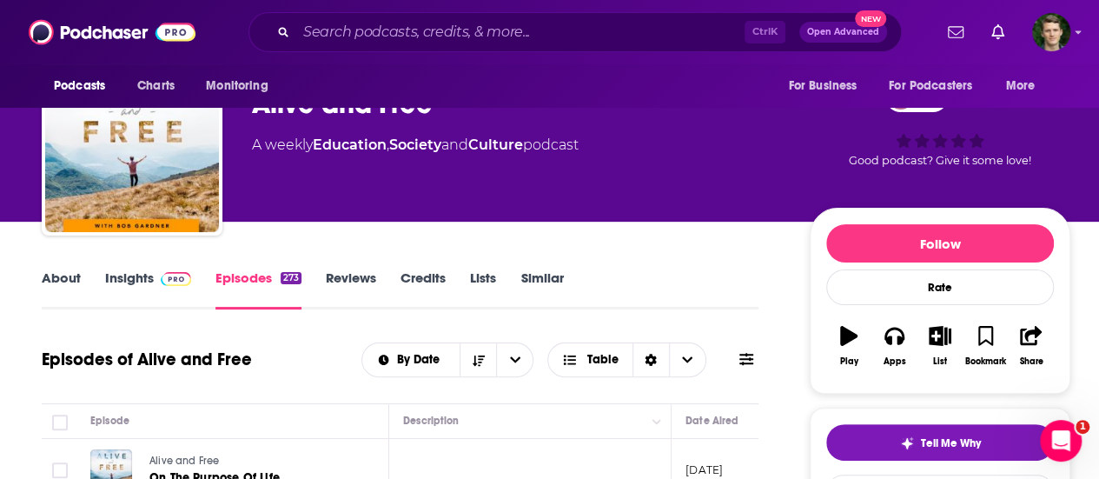
click at [63, 283] on link "About" at bounding box center [61, 289] width 39 height 40
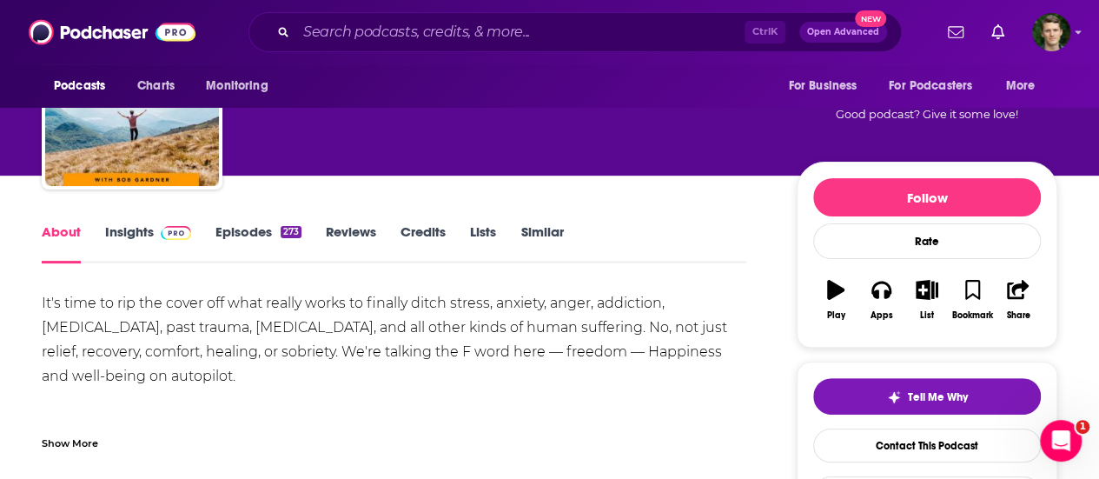
scroll to position [138, 0]
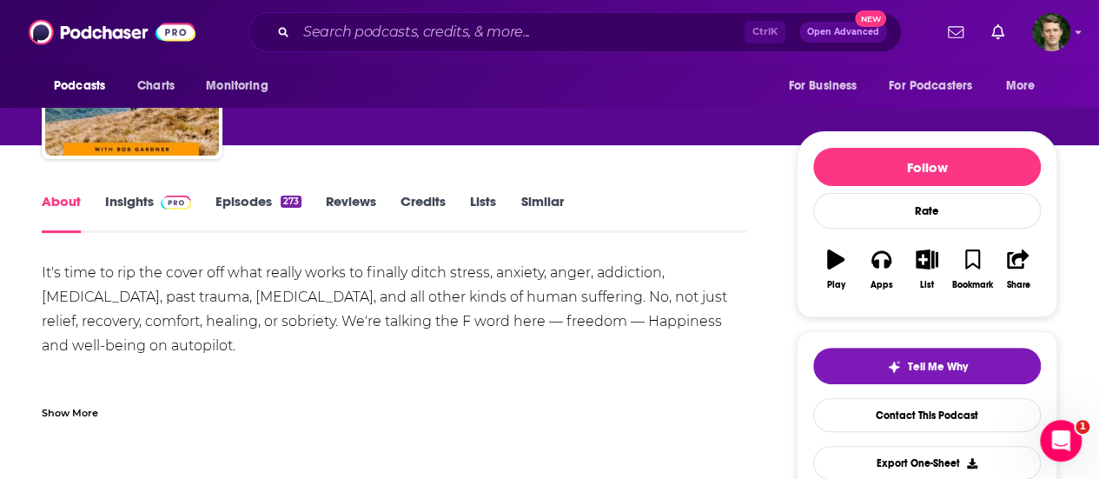
click at [72, 401] on div "Show More" at bounding box center [394, 406] width 705 height 30
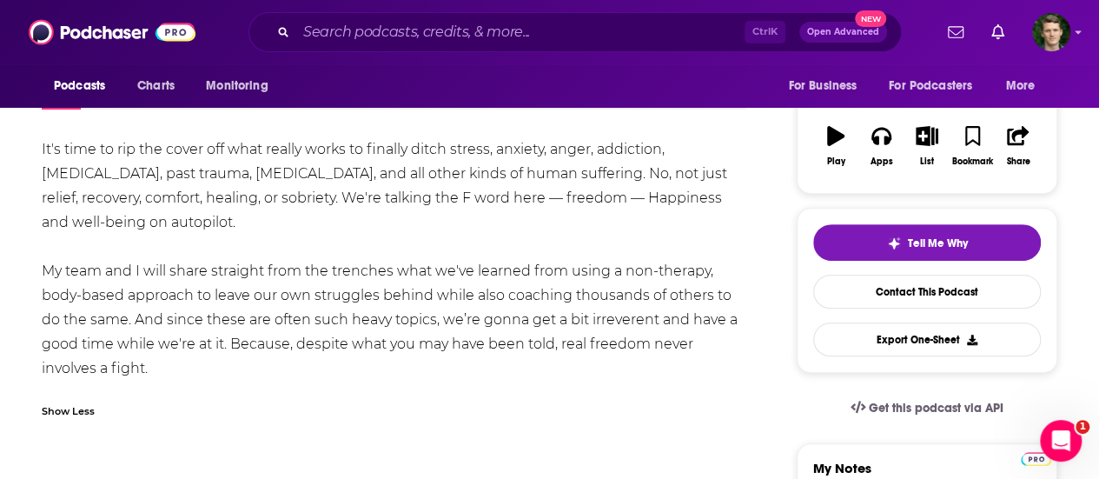
scroll to position [270, 0]
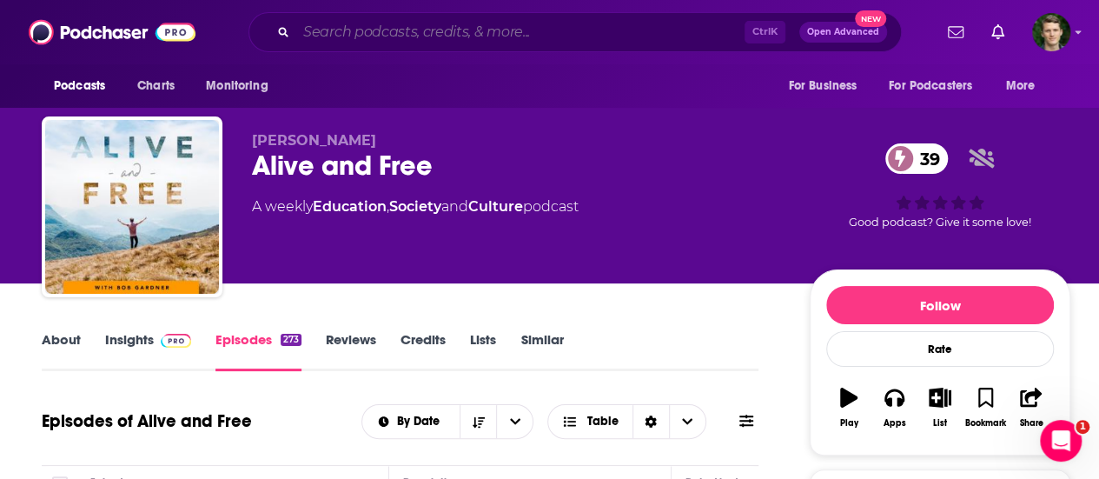
click at [498, 31] on input "Search podcasts, credits, & more..." at bounding box center [520, 32] width 448 height 28
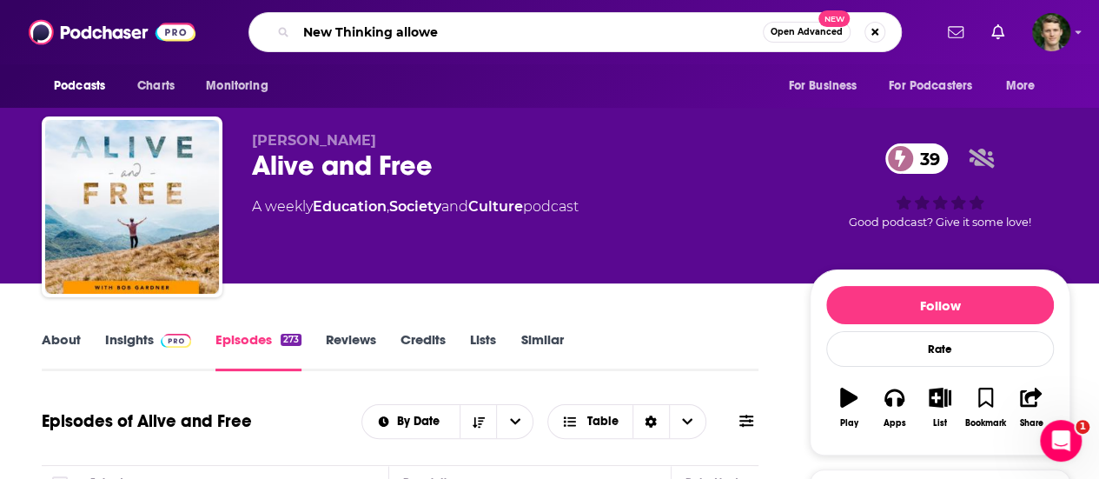
type input "New Thinking allowed"
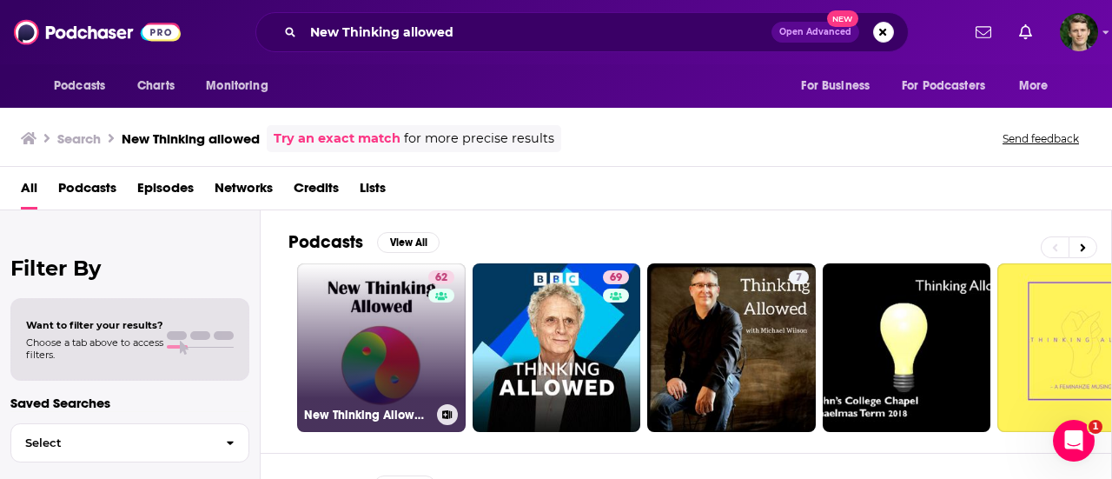
click at [382, 319] on link "62 New Thinking Allowed Audio Podcast" at bounding box center [381, 347] width 169 height 169
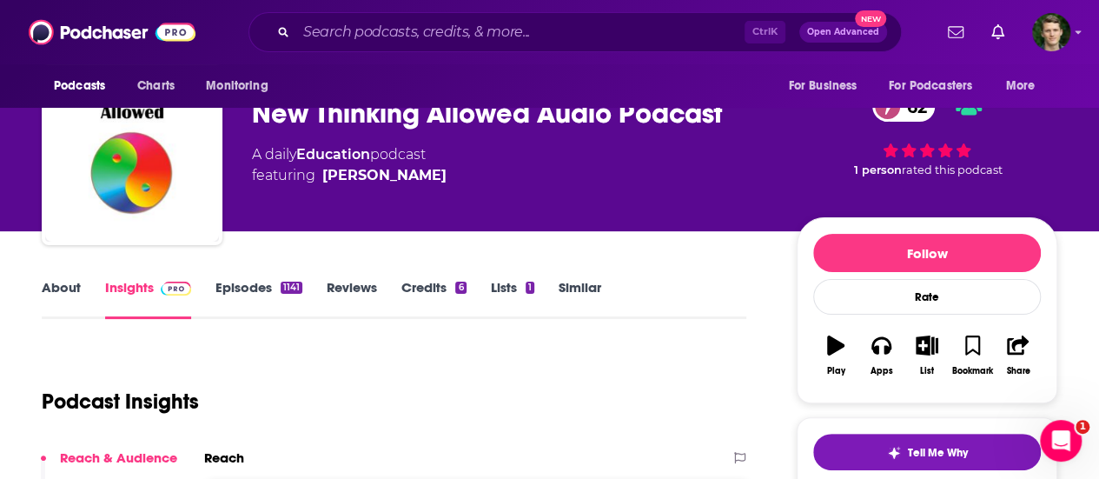
scroll to position [56, 0]
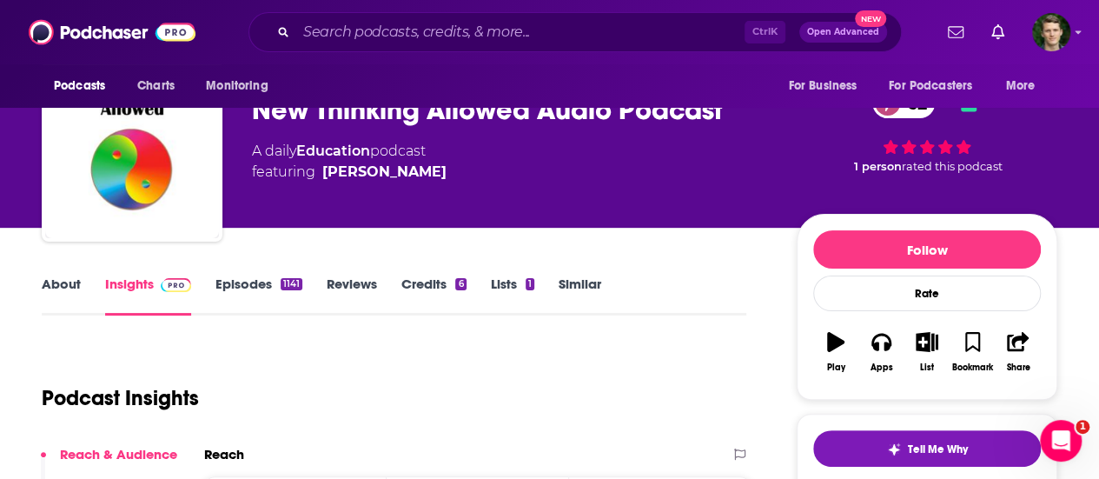
click at [73, 286] on link "About" at bounding box center [61, 295] width 39 height 40
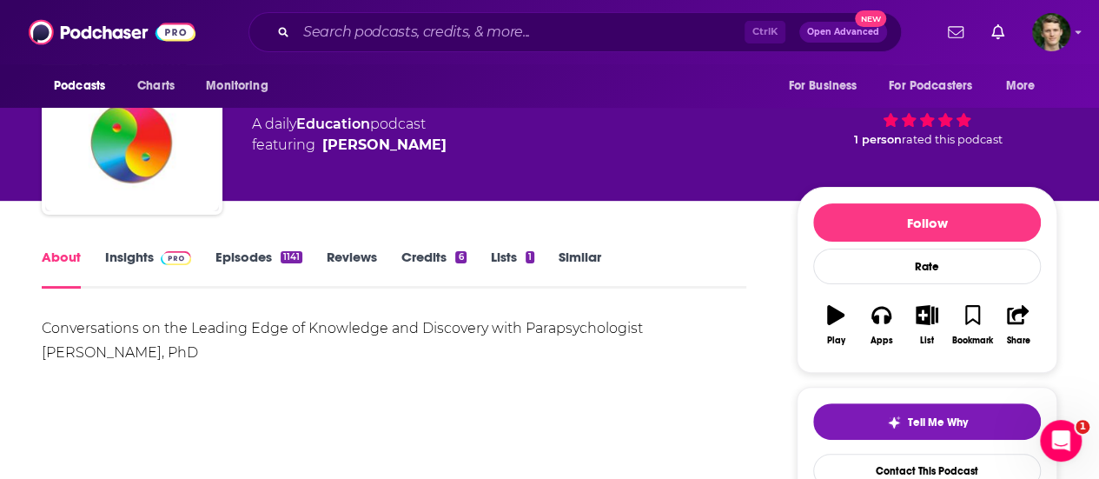
scroll to position [129, 0]
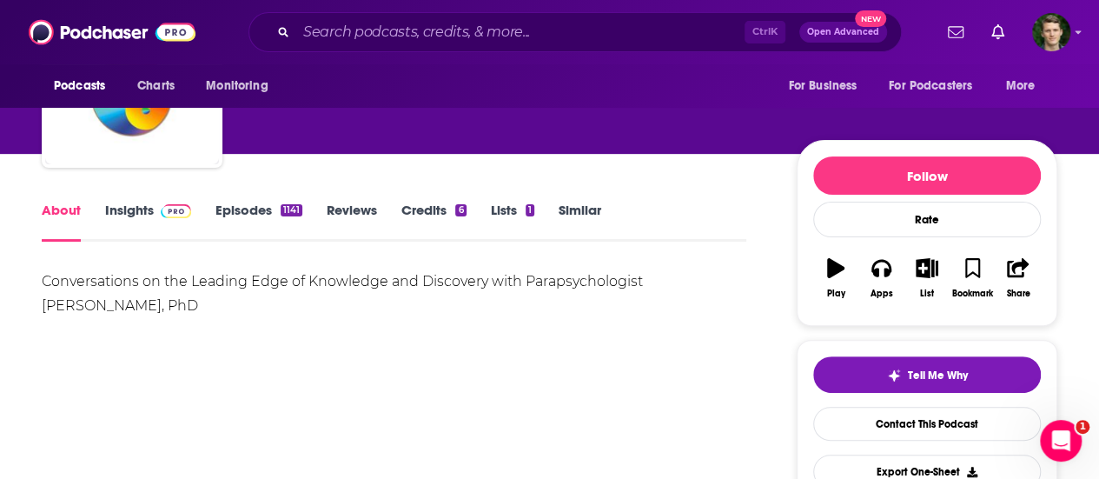
click at [253, 225] on link "Episodes 1141" at bounding box center [258, 222] width 87 height 40
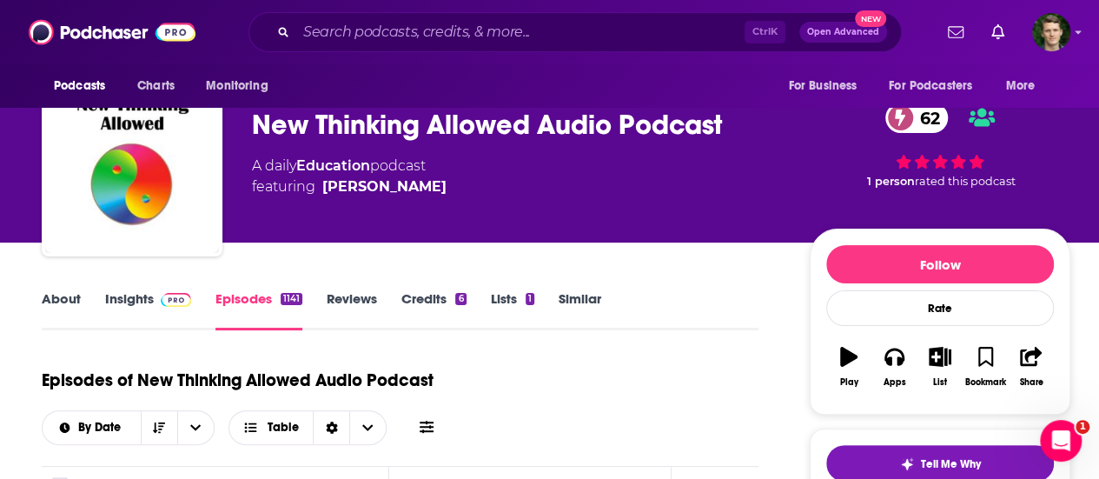
scroll to position [35, 0]
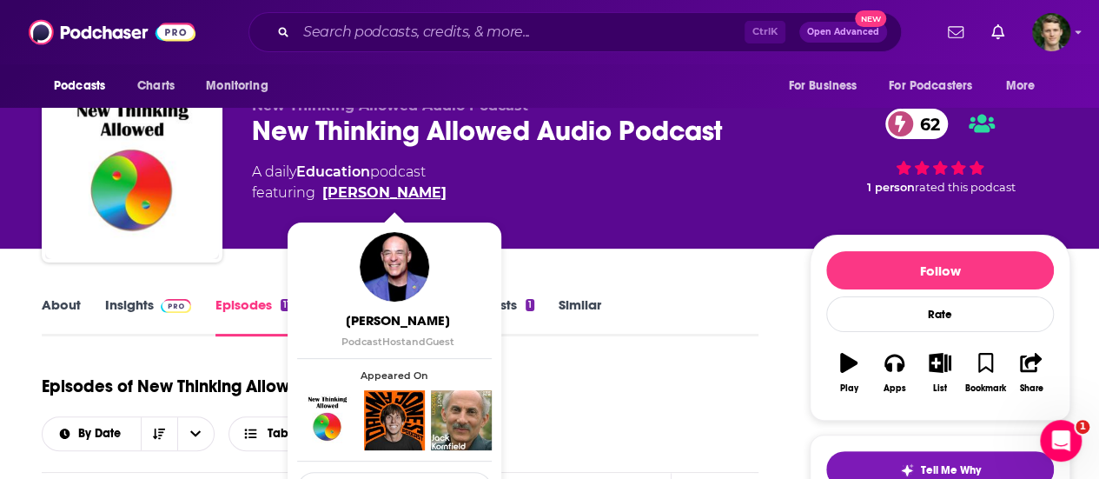
click at [387, 196] on link "Dr. Jeffrey Mishlove" at bounding box center [384, 192] width 124 height 21
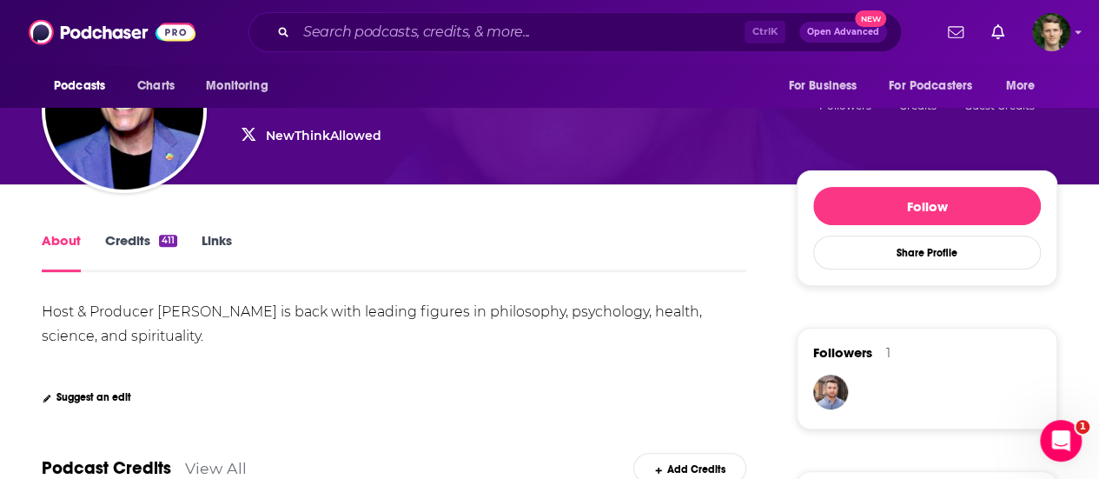
scroll to position [223, 0]
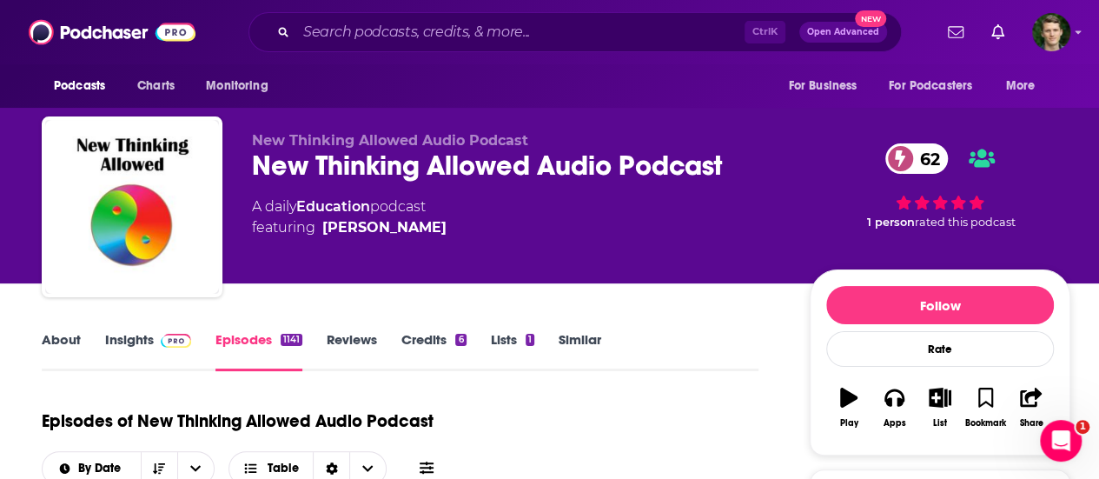
click at [139, 329] on div "About Insights Episodes 1141 Reviews Credits 6 Lists 1 Similar" at bounding box center [400, 349] width 717 height 43
click at [139, 338] on link "Insights" at bounding box center [148, 351] width 86 height 40
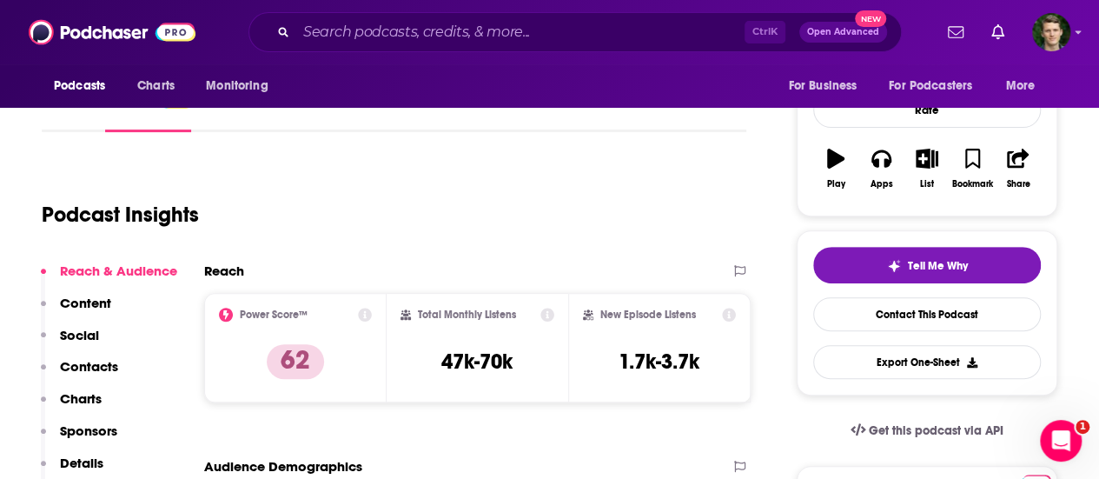
scroll to position [240, 0]
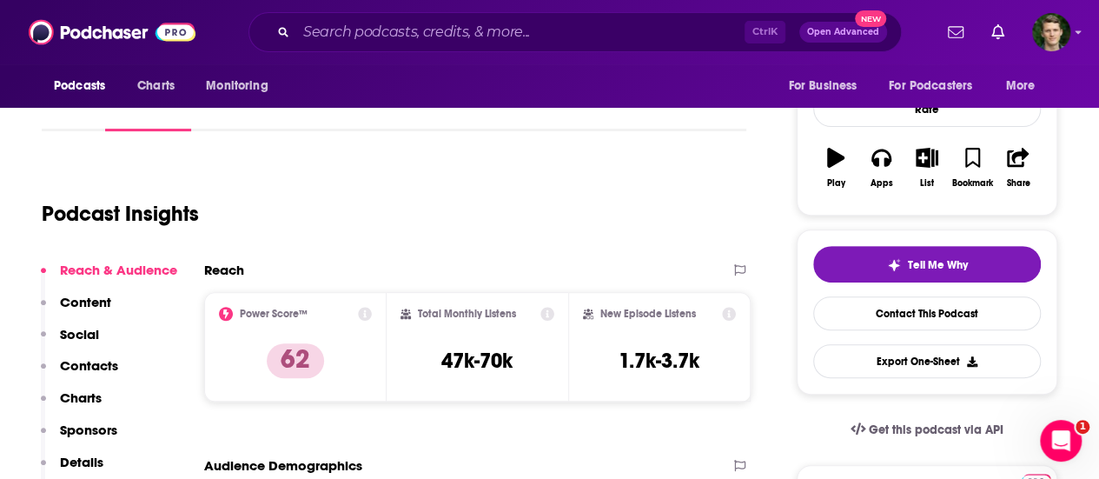
click at [117, 364] on div "Reach & Audience Content Social Contacts Charts Sponsors Details Similar" at bounding box center [109, 388] width 136 height 255
click at [113, 367] on p "Contacts" at bounding box center [89, 365] width 58 height 17
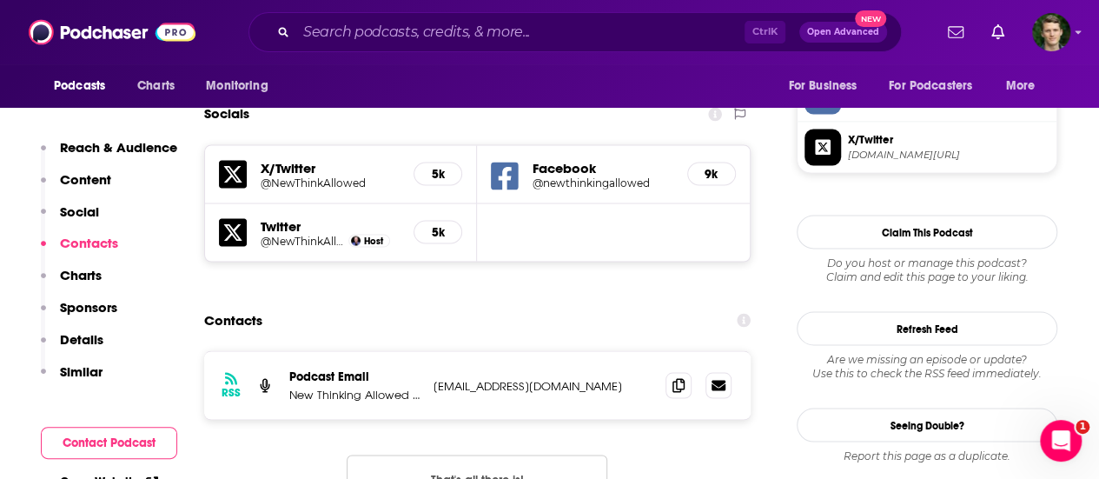
scroll to position [1508, 0]
drag, startPoint x: 433, startPoint y: 287, endPoint x: 552, endPoint y: 286, distance: 119.0
click at [552, 377] on p "jmishlove@gmail.com" at bounding box center [543, 384] width 218 height 15
copy p "jmishlove@gmail.com"
click at [566, 26] on input "Search podcasts, credits, & more..." at bounding box center [520, 32] width 448 height 28
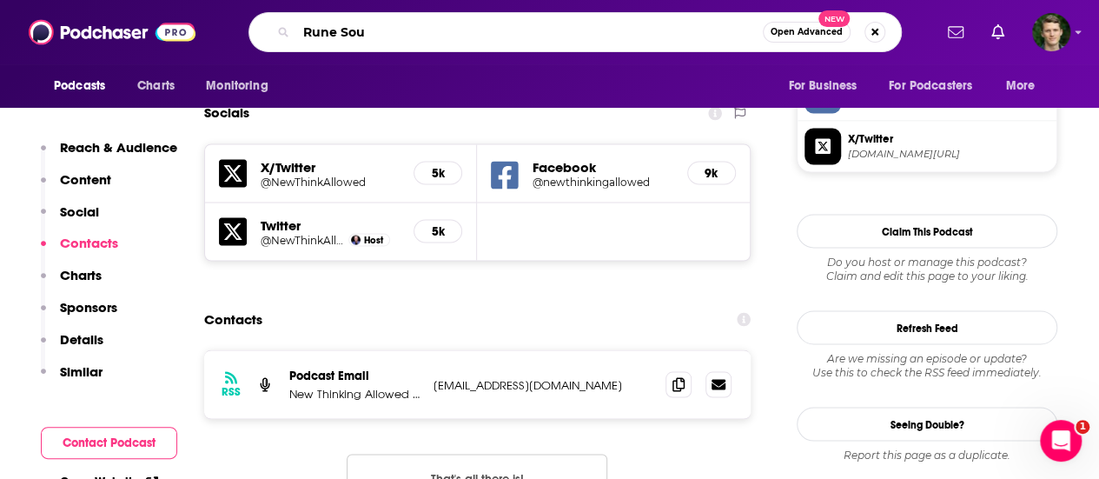
type input "Rune Soup"
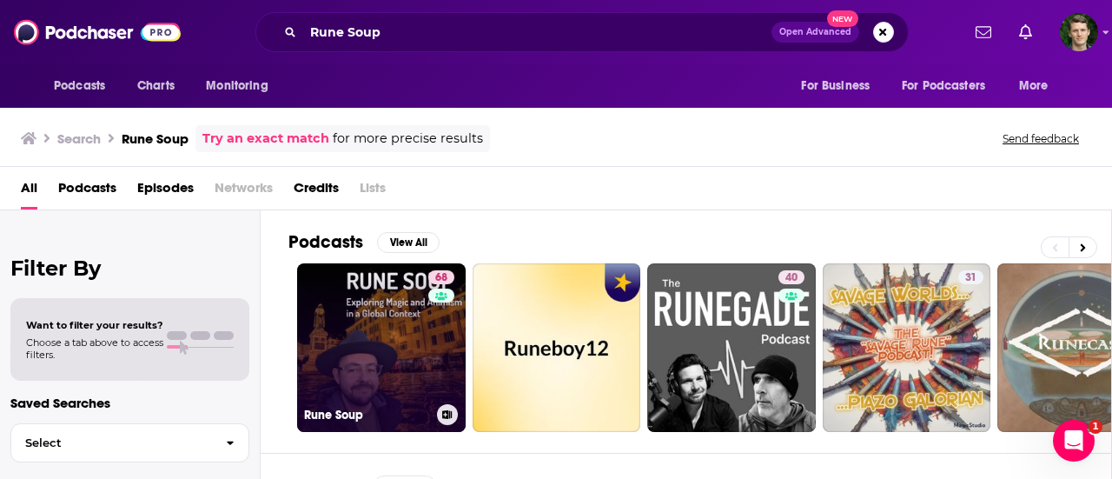
click at [389, 353] on link "68 Rune Soup" at bounding box center [381, 347] width 169 height 169
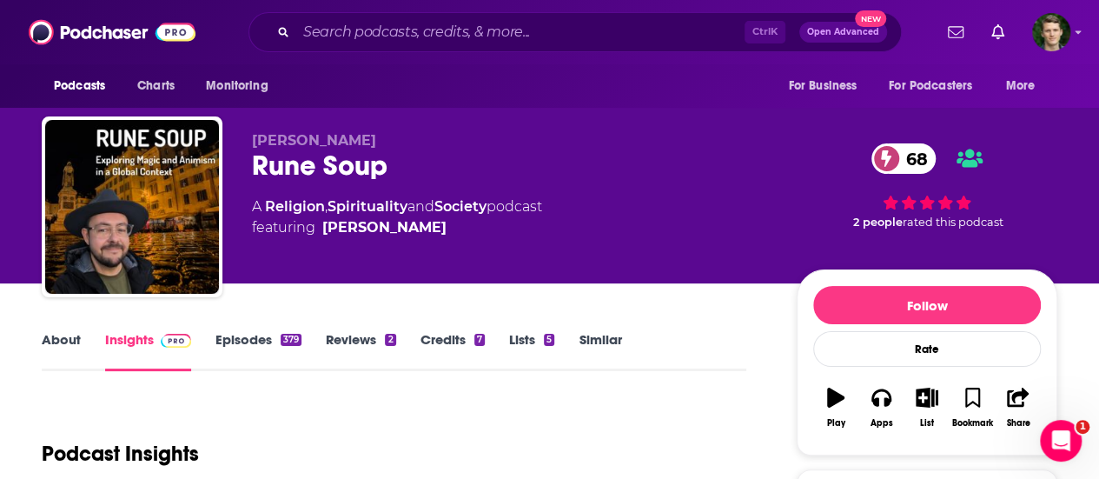
click at [57, 338] on link "About" at bounding box center [61, 351] width 39 height 40
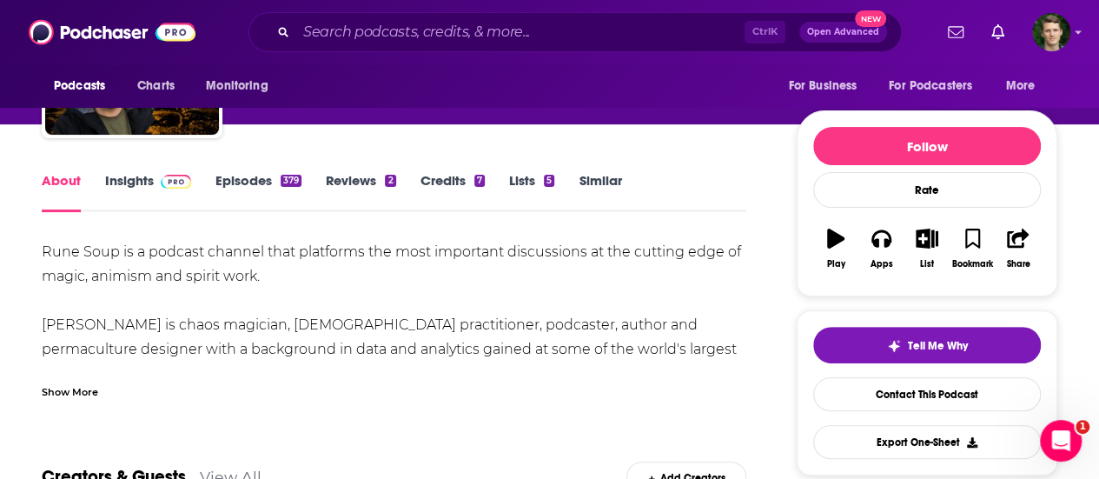
scroll to position [160, 0]
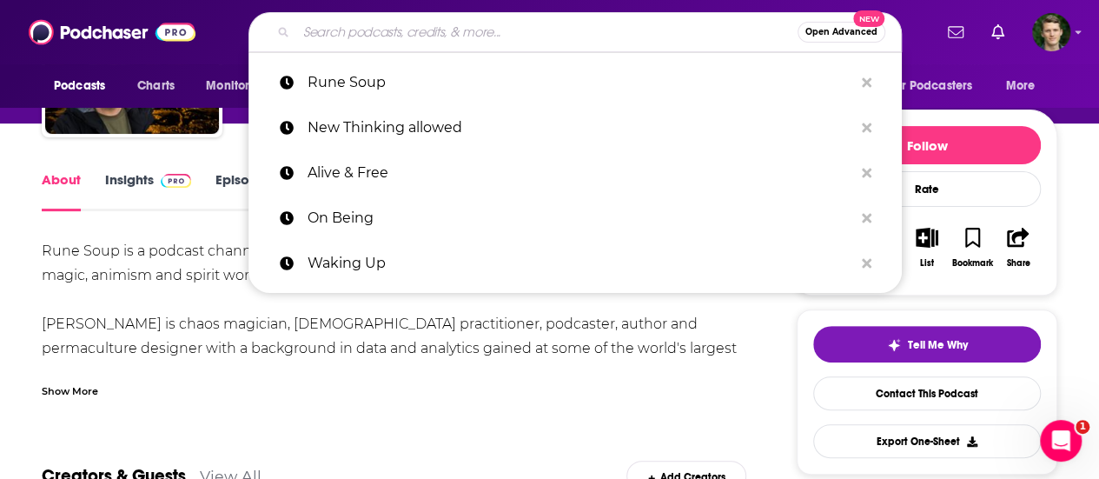
click at [513, 28] on input "Search podcasts, credits, & more..." at bounding box center [546, 32] width 501 height 28
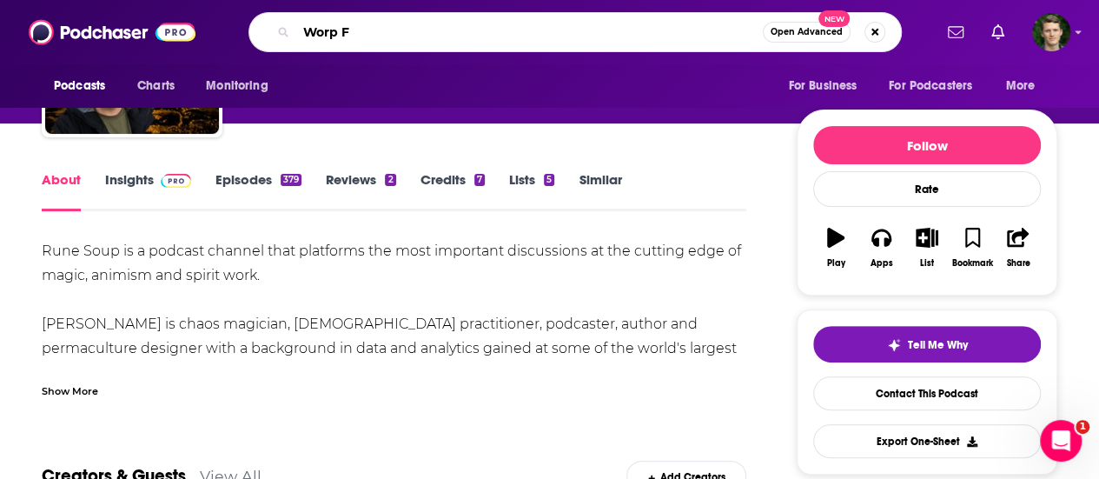
type input "Worp FM"
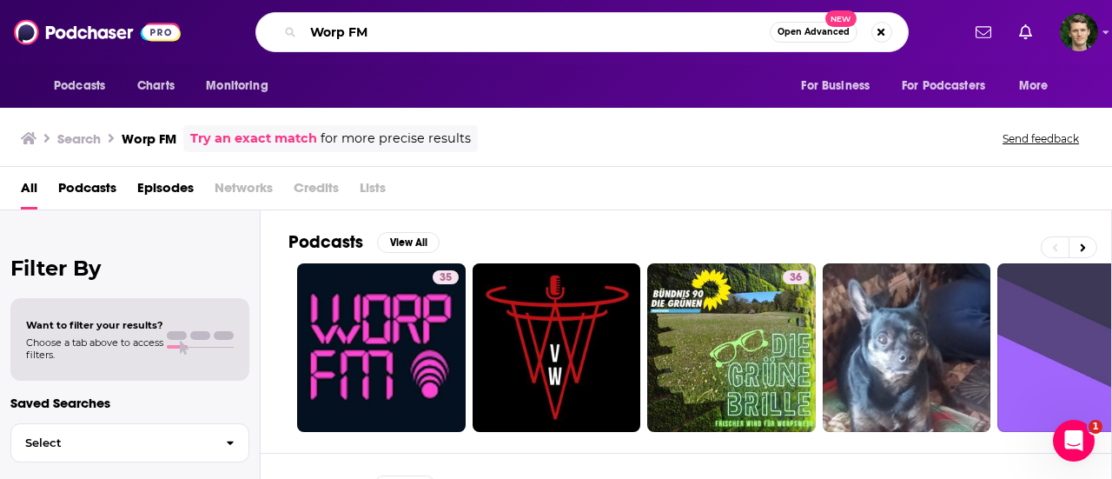
click at [676, 26] on input "Worp FM" at bounding box center [536, 32] width 467 height 28
drag, startPoint x: 430, startPoint y: 34, endPoint x: 247, endPoint y: 25, distance: 183.5
click at [247, 25] on div "Worp FM Open Advanced New" at bounding box center [581, 32] width 757 height 40
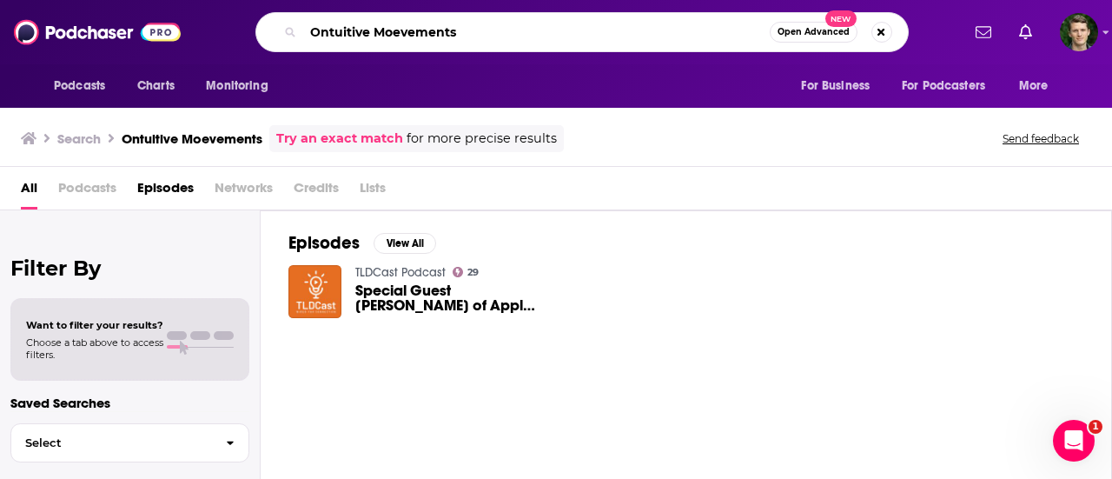
click at [318, 36] on input "Ontuitive Moevements" at bounding box center [536, 32] width 467 height 28
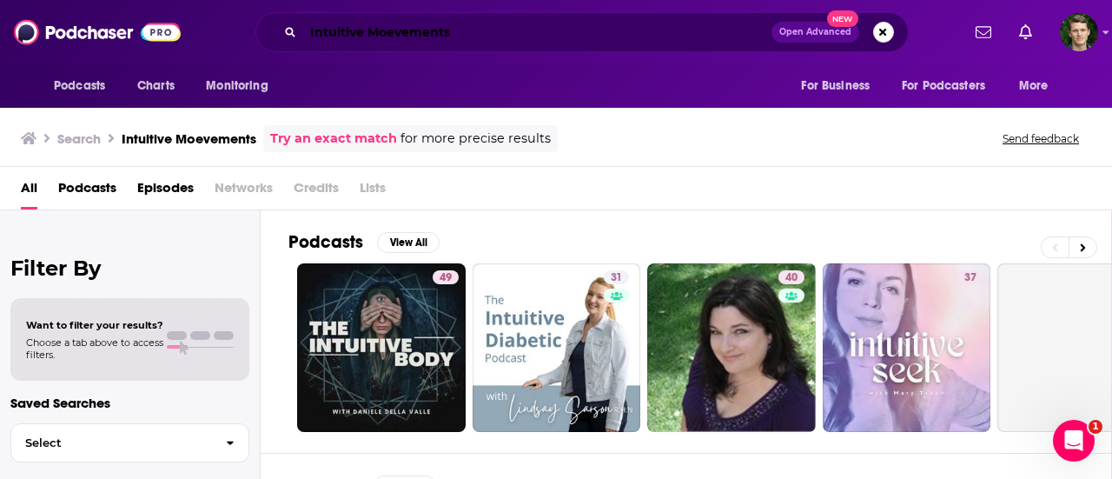
click at [393, 35] on input "Intuitive Moevements" at bounding box center [537, 32] width 468 height 28
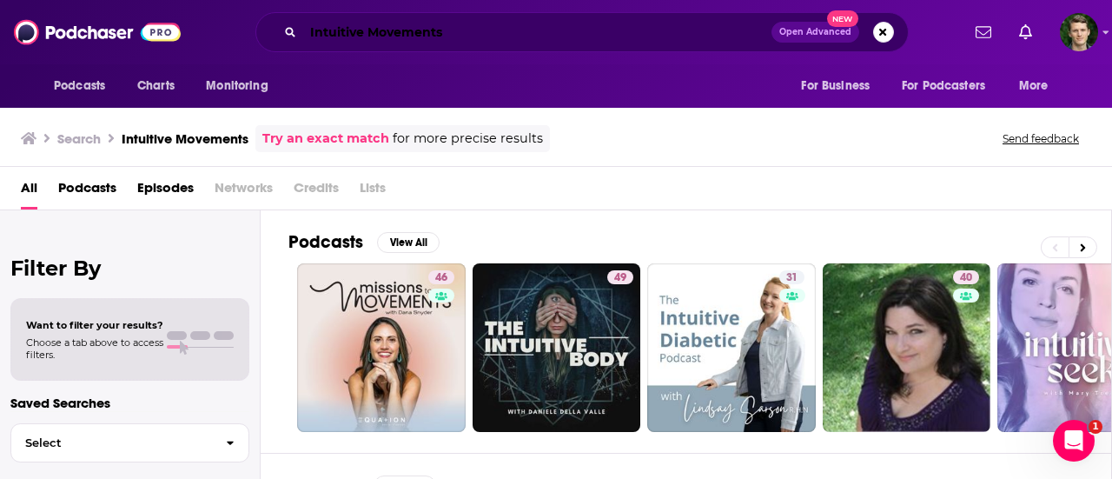
click at [481, 35] on input "Intuitive Movements" at bounding box center [537, 32] width 468 height 28
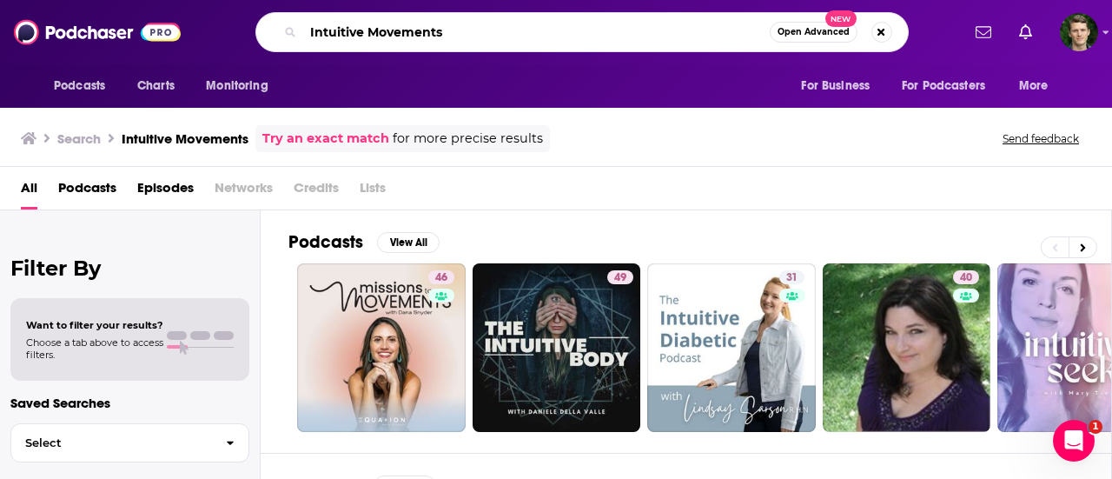
drag, startPoint x: 453, startPoint y: 32, endPoint x: 308, endPoint y: 28, distance: 146.0
click at [308, 28] on input "Intuitive Movements" at bounding box center [536, 32] width 467 height 28
type input "Know Thyself"
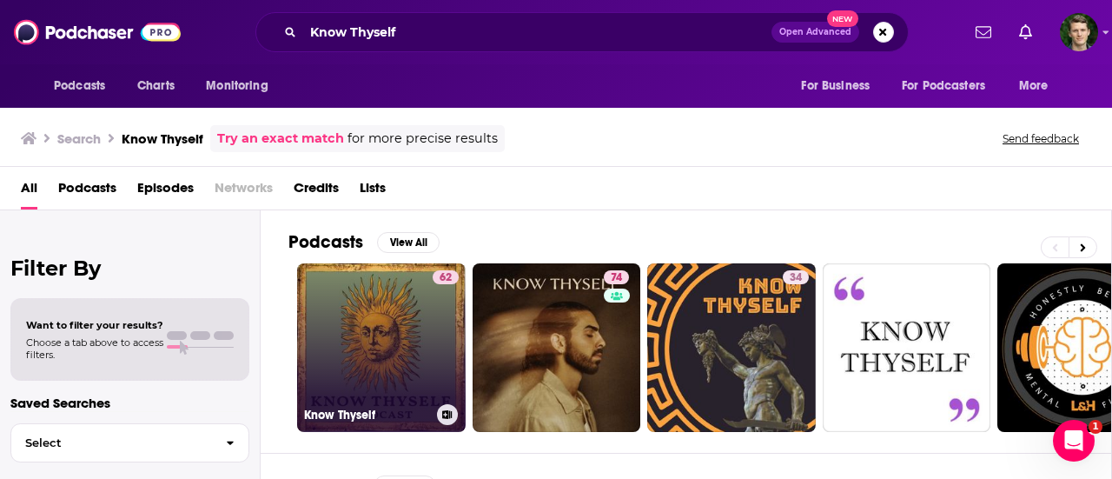
click at [386, 319] on link "62 Know Thyself" at bounding box center [381, 347] width 169 height 169
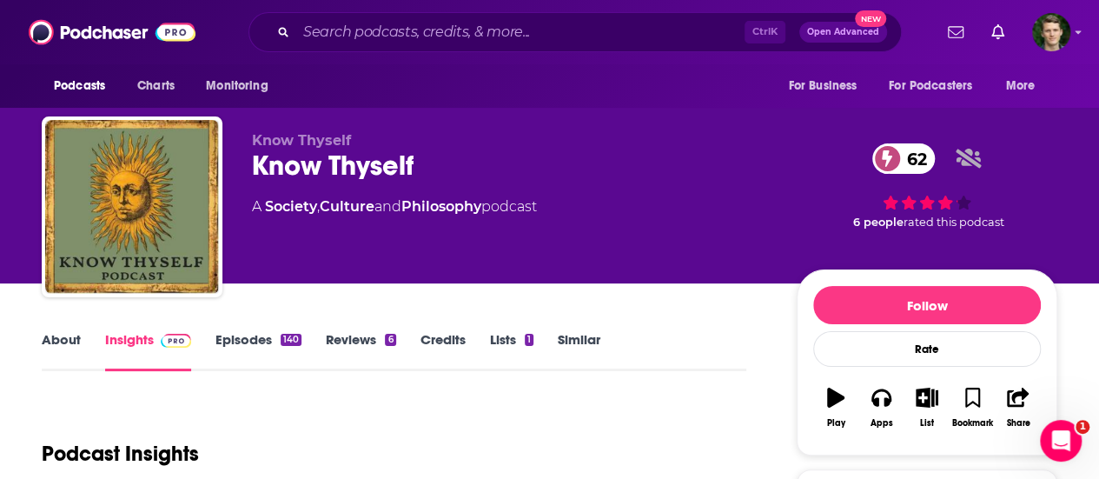
click at [49, 350] on link "About" at bounding box center [61, 351] width 39 height 40
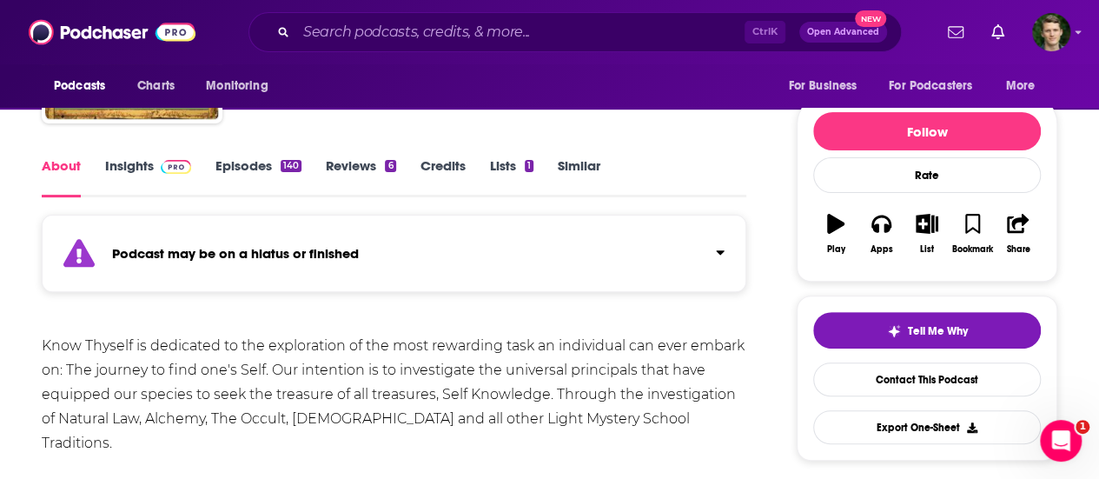
scroll to position [167, 0]
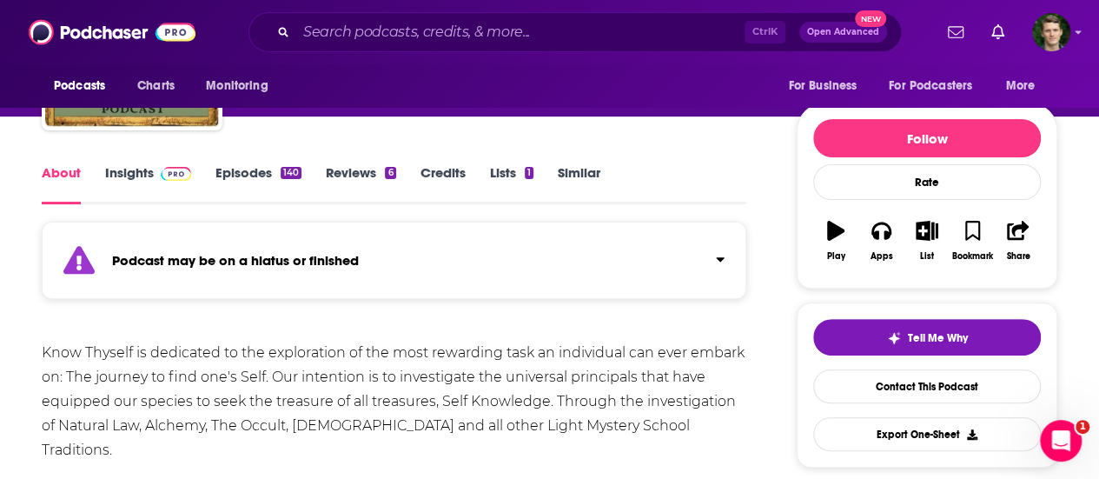
click at [243, 185] on link "Episodes 140" at bounding box center [258, 184] width 86 height 40
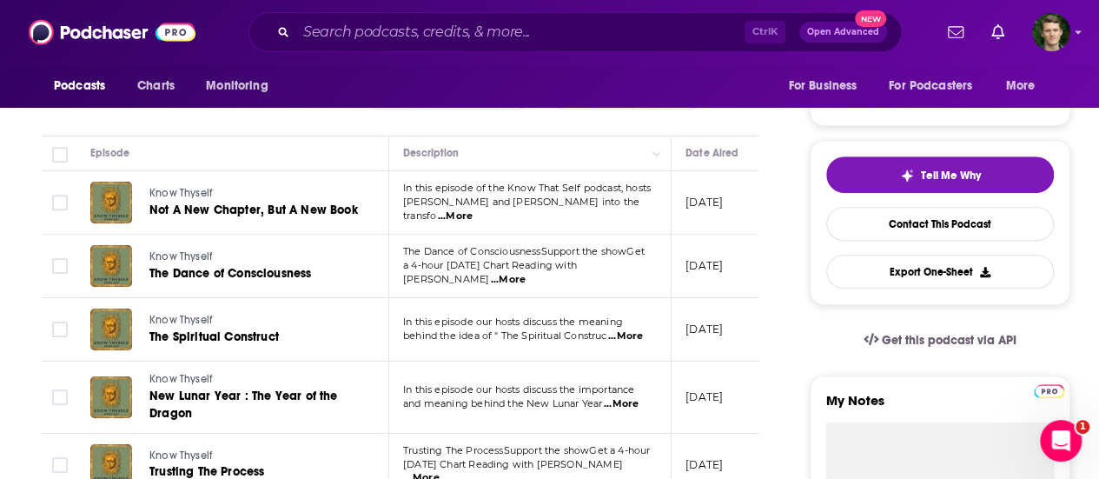
scroll to position [332, 0]
